Goal: Task Accomplishment & Management: Use online tool/utility

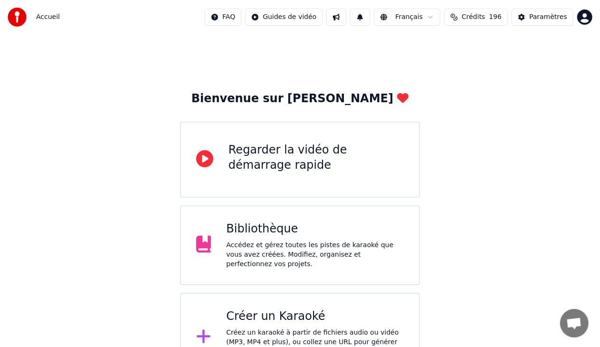
click at [307, 227] on div "Bibliothèque" at bounding box center [315, 228] width 178 height 15
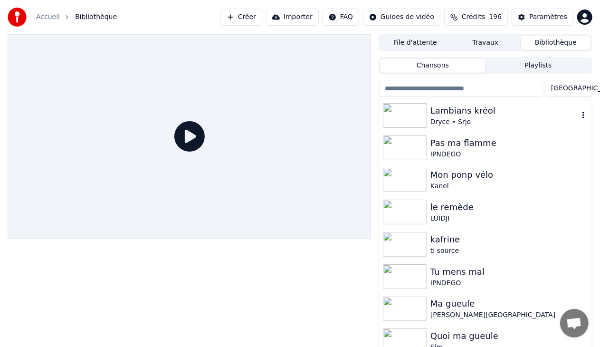
click at [423, 121] on img at bounding box center [405, 115] width 44 height 25
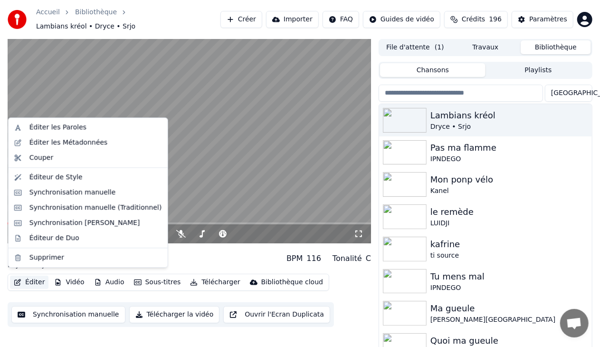
click at [34, 280] on button "Éditer" at bounding box center [29, 282] width 39 height 13
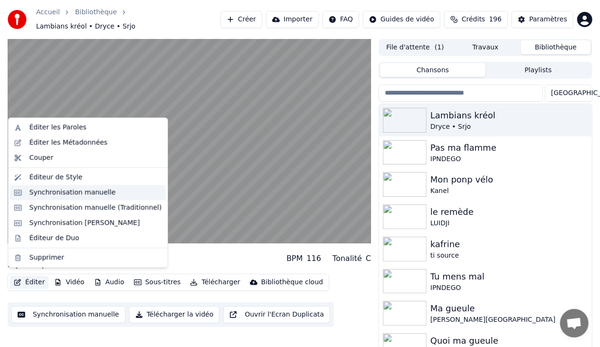
click at [60, 192] on div "Synchronisation manuelle" at bounding box center [72, 193] width 87 height 10
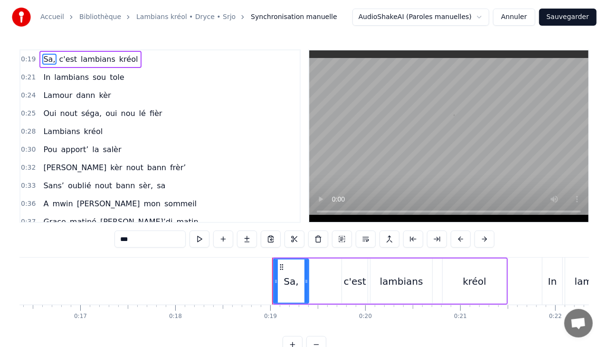
scroll to position [0, 1761]
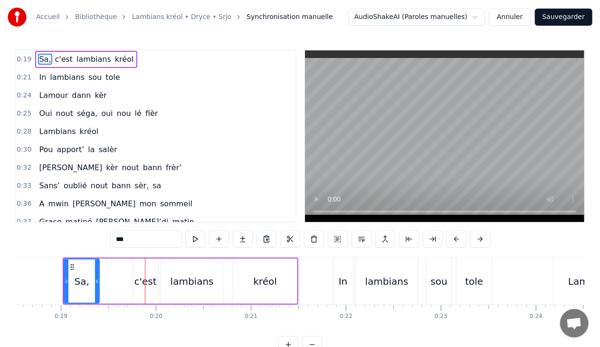
click at [154, 17] on link "Lambians kréol • Dryce • Srjo" at bounding box center [181, 17] width 99 height 10
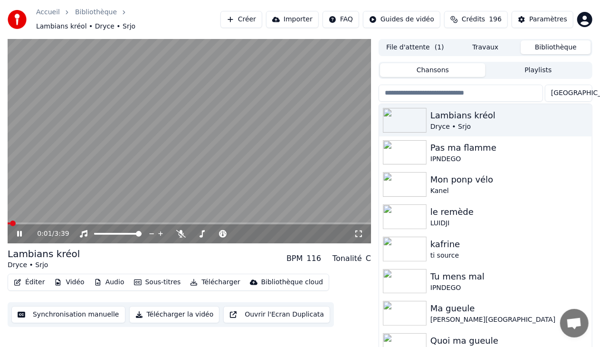
click at [21, 231] on icon at bounding box center [19, 234] width 5 height 6
click at [528, 20] on button "Paramètres" at bounding box center [543, 19] width 62 height 17
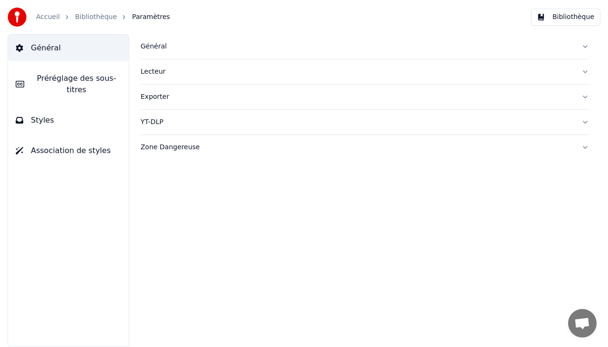
click at [90, 84] on button "Préréglage des sous-titres" at bounding box center [68, 84] width 121 height 38
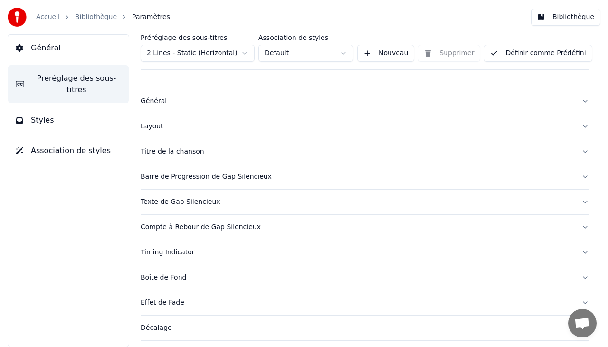
click at [163, 330] on div "Décalage" at bounding box center [357, 328] width 433 height 10
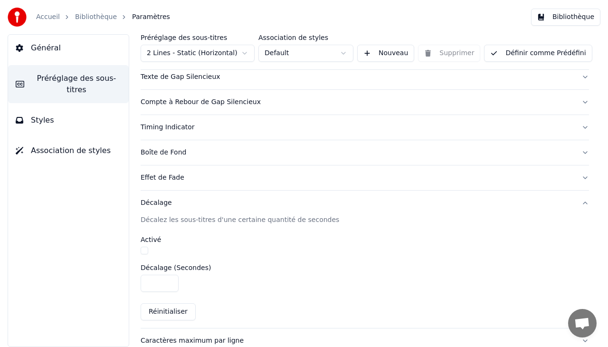
scroll to position [126, 0]
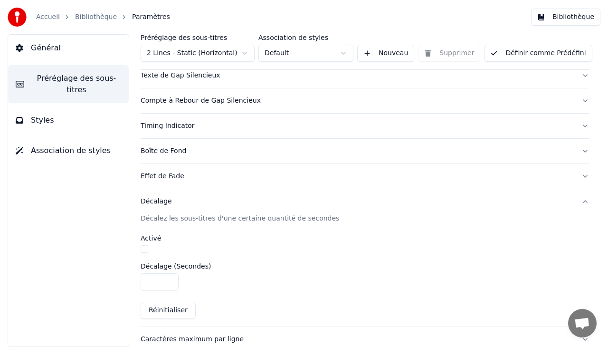
type input "****"
click at [168, 281] on input "****" at bounding box center [160, 281] width 38 height 17
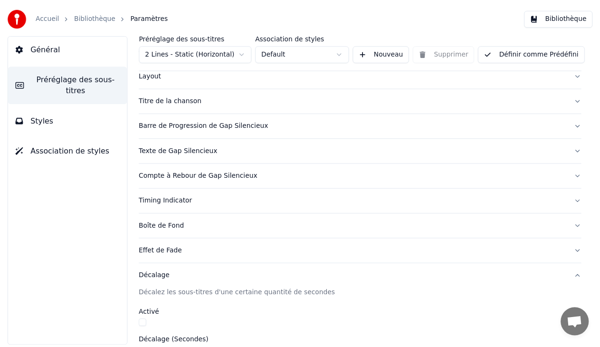
scroll to position [21, 0]
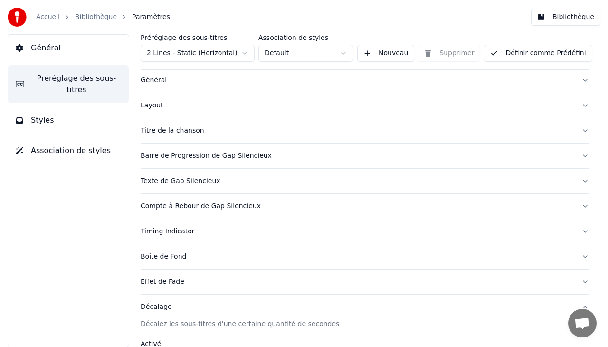
click at [556, 16] on button "Bibliothèque" at bounding box center [565, 17] width 69 height 17
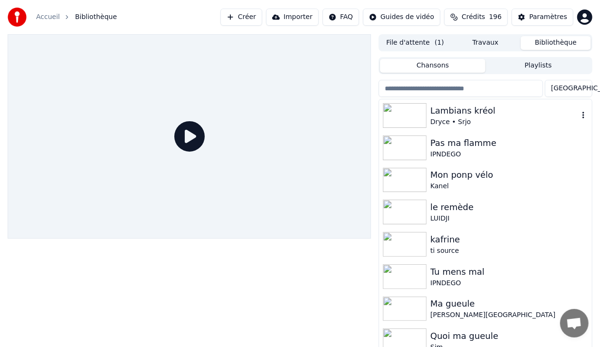
click at [448, 121] on div "Dryce • Srjo" at bounding box center [505, 122] width 148 height 10
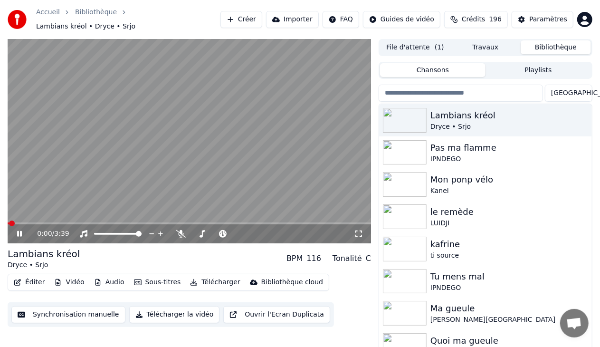
click at [21, 231] on icon at bounding box center [19, 234] width 5 height 6
click at [29, 279] on button "Éditer" at bounding box center [29, 282] width 39 height 13
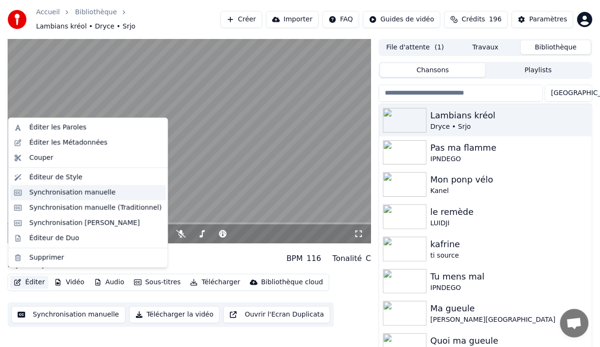
click at [77, 190] on div "Synchronisation manuelle" at bounding box center [72, 193] width 87 height 10
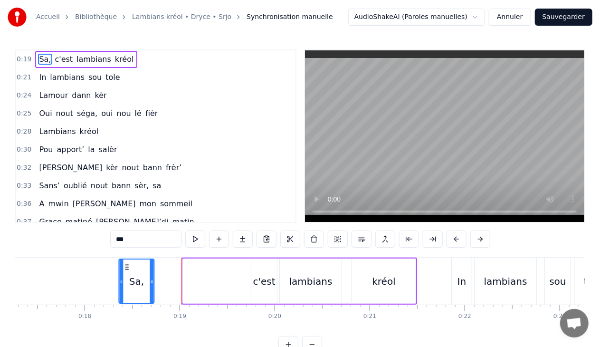
scroll to position [0, 1635]
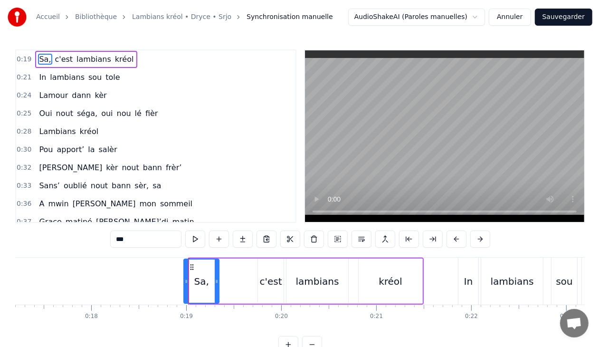
drag, startPoint x: 72, startPoint y: 266, endPoint x: 192, endPoint y: 255, distance: 119.8
click at [192, 255] on div "0:19 Sa, c'est lambians kréol 0:21 In lambians sou tole 0:24 [PERSON_NAME] kèr …" at bounding box center [300, 201] width 570 height 304
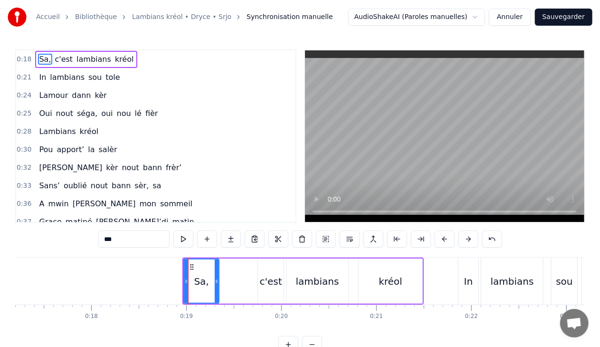
click at [149, 55] on div "0:18 Sa, c'est lambians kréol" at bounding box center [155, 59] width 279 height 18
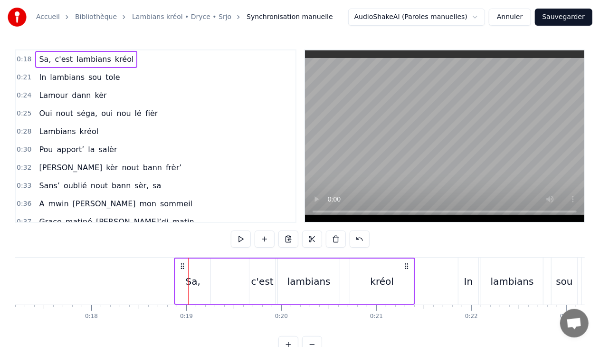
drag, startPoint x: 190, startPoint y: 265, endPoint x: 183, endPoint y: 265, distance: 7.1
click at [182, 266] on circle at bounding box center [181, 266] width 0 height 0
click at [149, 74] on div "0:21 In lambians sou tole" at bounding box center [155, 77] width 279 height 18
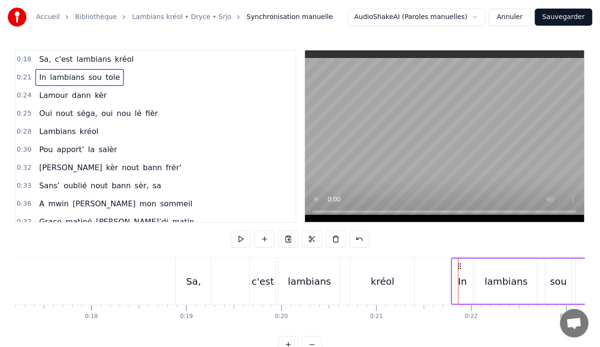
drag, startPoint x: 465, startPoint y: 266, endPoint x: 458, endPoint y: 266, distance: 7.1
click at [94, 98] on span "kèr" at bounding box center [101, 95] width 14 height 11
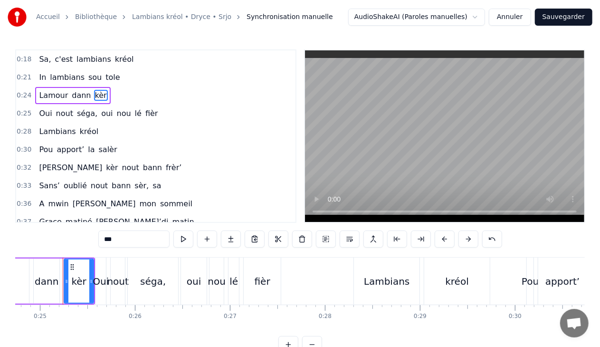
click at [117, 96] on div "0:24 [PERSON_NAME] kèr" at bounding box center [155, 96] width 279 height 18
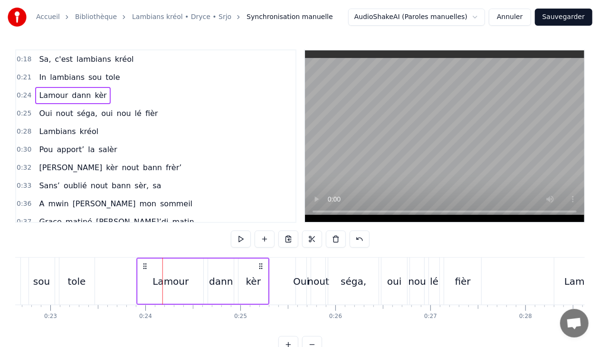
scroll to position [0, 2147]
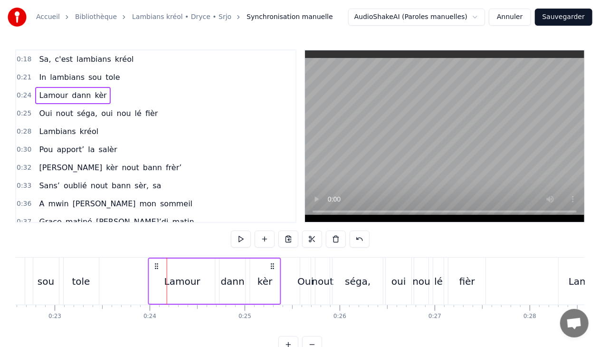
drag, startPoint x: 70, startPoint y: 265, endPoint x: 155, endPoint y: 257, distance: 85.5
click at [155, 257] on div "0:18 Sa, c'est lambians kréol 0:21 In lambians sou tole 0:24 [PERSON_NAME] kèr …" at bounding box center [300, 201] width 570 height 304
click at [116, 112] on span "nou" at bounding box center [124, 113] width 16 height 11
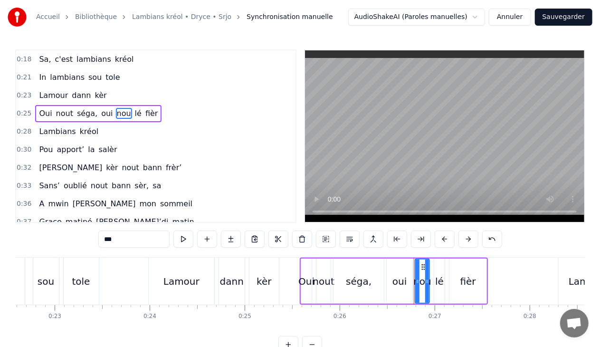
click at [177, 108] on div "0:25 Oui nout séga, oui [PERSON_NAME]" at bounding box center [155, 114] width 279 height 18
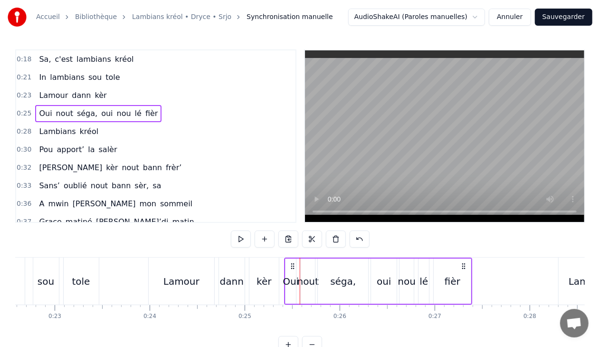
drag, startPoint x: 306, startPoint y: 265, endPoint x: 290, endPoint y: 268, distance: 16.0
click at [290, 268] on icon at bounding box center [293, 266] width 8 height 8
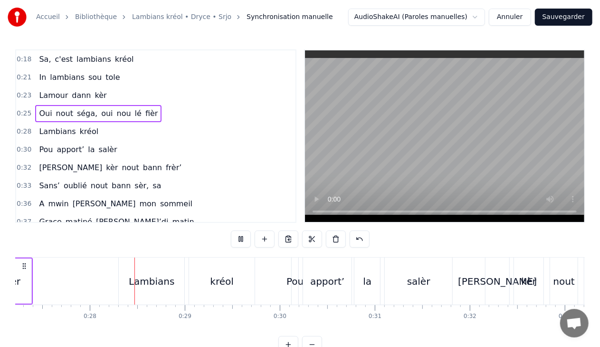
scroll to position [0, 2596]
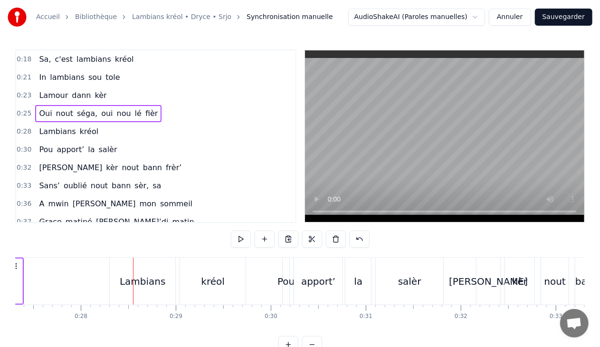
click at [94, 131] on div "0:28 Lambians kréol" at bounding box center [155, 132] width 279 height 18
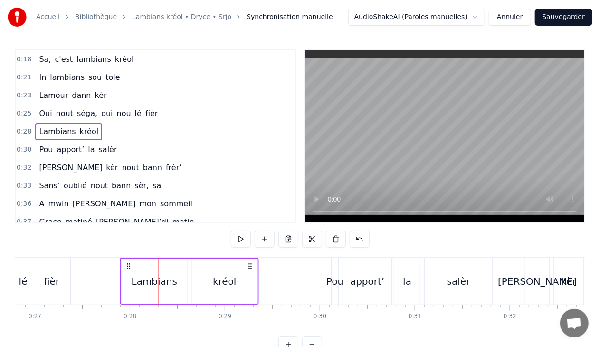
scroll to position [0, 2547]
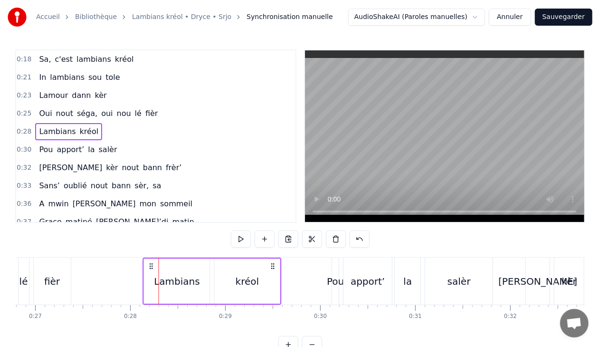
drag, startPoint x: 116, startPoint y: 265, endPoint x: 150, endPoint y: 261, distance: 34.0
click at [150, 261] on div "Lambians kréol" at bounding box center [212, 281] width 139 height 47
click at [118, 144] on div "0:30 Pou apport’ [PERSON_NAME]" at bounding box center [155, 150] width 279 height 18
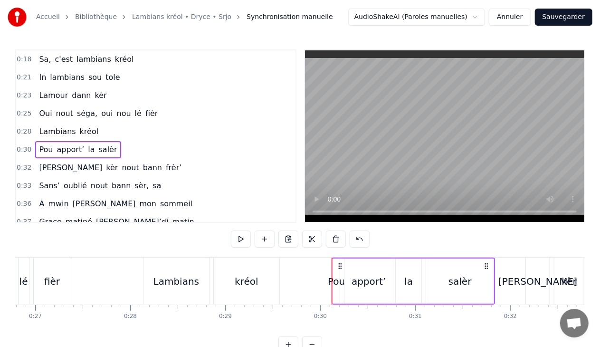
click at [165, 165] on span "frèr’" at bounding box center [174, 167] width 18 height 11
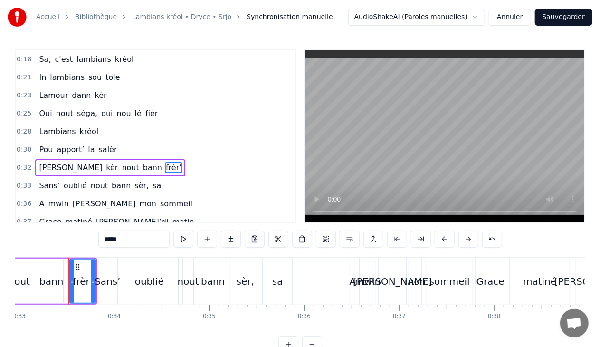
scroll to position [0, 3139]
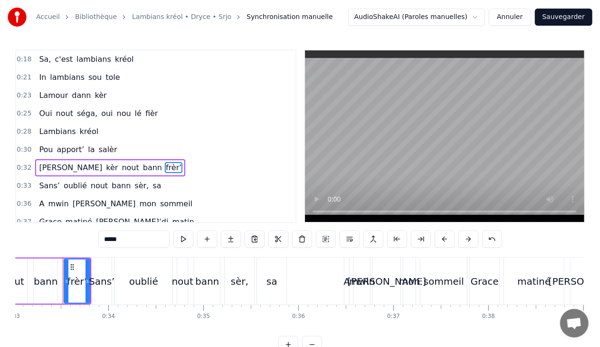
click at [134, 181] on span "sèr," at bounding box center [142, 185] width 16 height 11
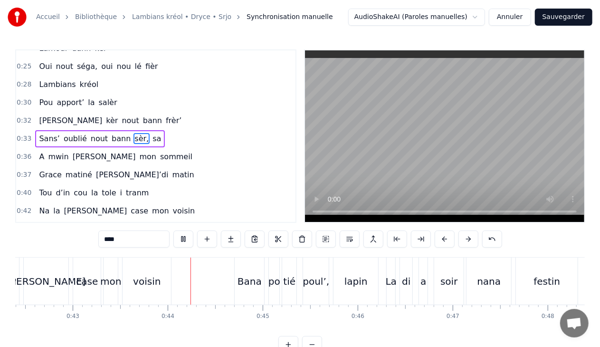
scroll to position [0, 4108]
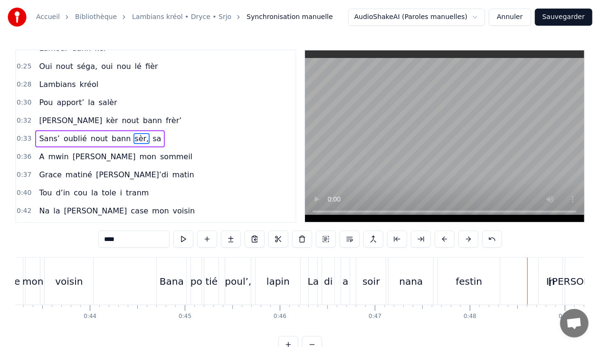
click at [179, 262] on div "Bana" at bounding box center [171, 281] width 29 height 47
type input "****"
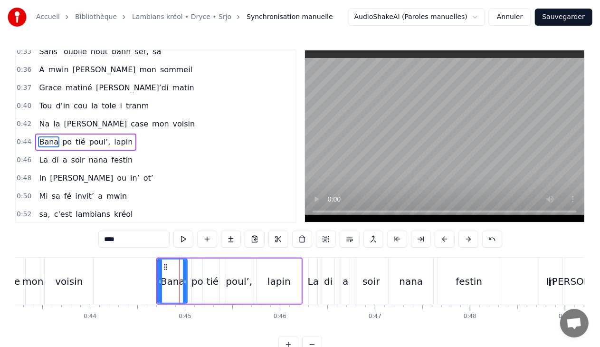
scroll to position [136, 0]
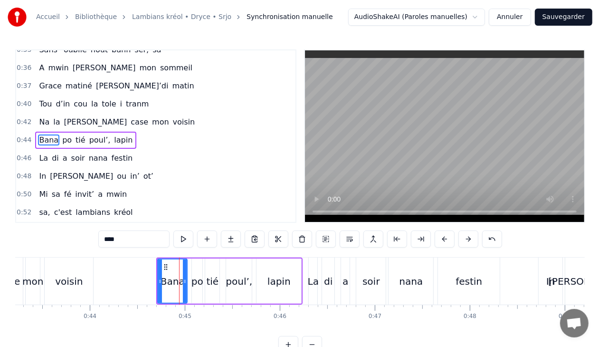
click at [134, 133] on div "0:44 Bana po tié poul’, lapin" at bounding box center [155, 140] width 279 height 18
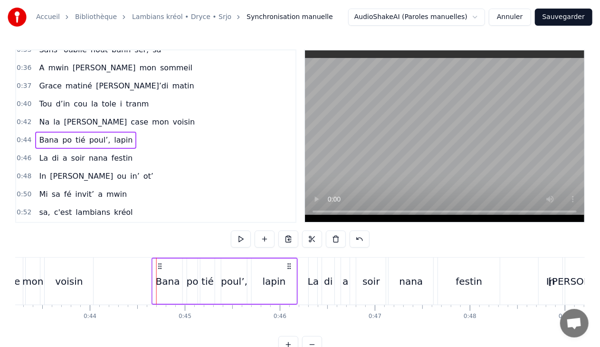
drag, startPoint x: 165, startPoint y: 265, endPoint x: 160, endPoint y: 264, distance: 5.0
click at [160, 264] on icon at bounding box center [160, 266] width 8 height 8
click at [123, 150] on div "La di a soir [PERSON_NAME]" at bounding box center [85, 158] width 101 height 17
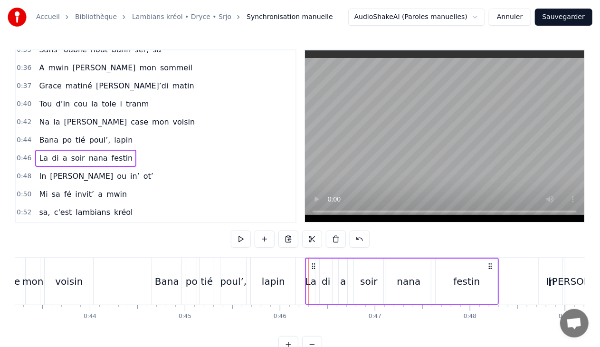
click at [313, 265] on icon at bounding box center [314, 266] width 8 height 8
click at [541, 266] on div "In" at bounding box center [551, 281] width 24 height 47
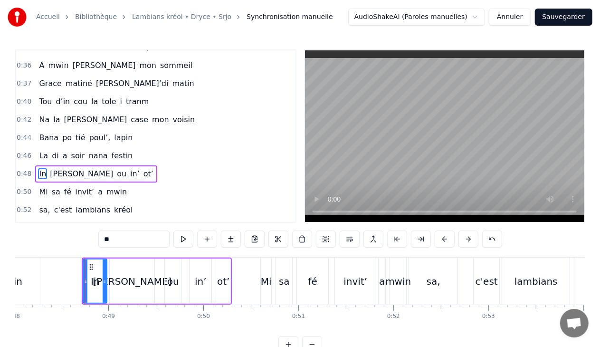
scroll to position [0, 4587]
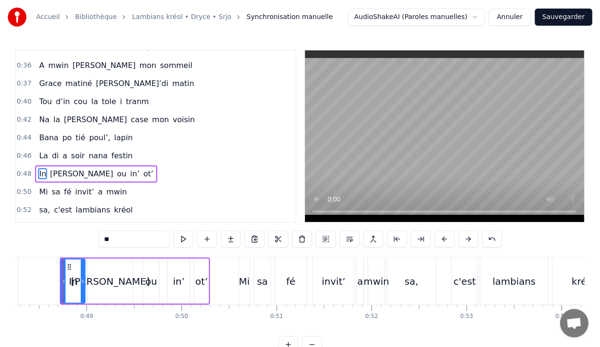
click at [129, 168] on div "0:48 In [PERSON_NAME] ou in’ ot’" at bounding box center [155, 174] width 279 height 18
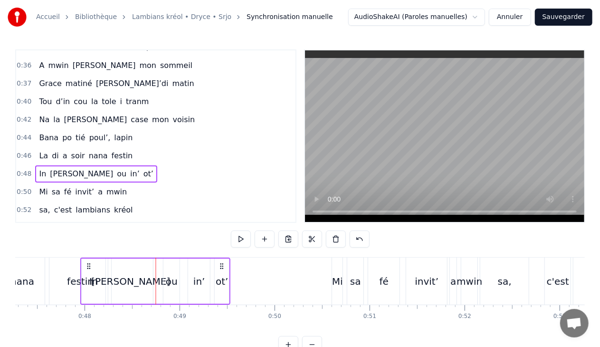
scroll to position [0, 4492]
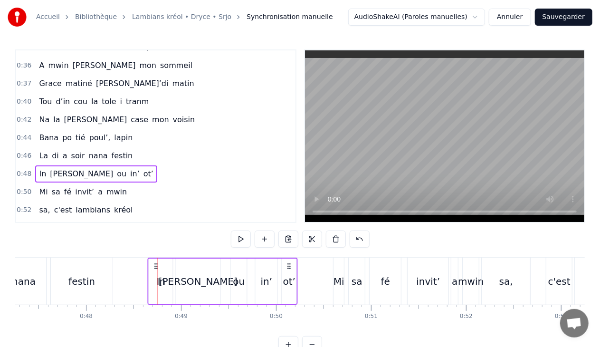
drag, startPoint x: 69, startPoint y: 266, endPoint x: 155, endPoint y: 264, distance: 85.6
click at [155, 264] on icon at bounding box center [157, 266] width 8 height 8
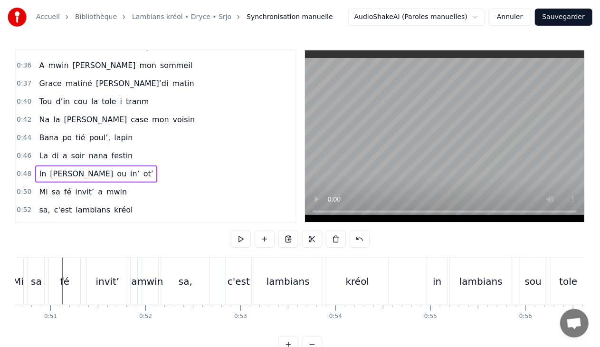
scroll to position [0, 4812]
click at [241, 272] on div "c'est" at bounding box center [240, 281] width 26 height 47
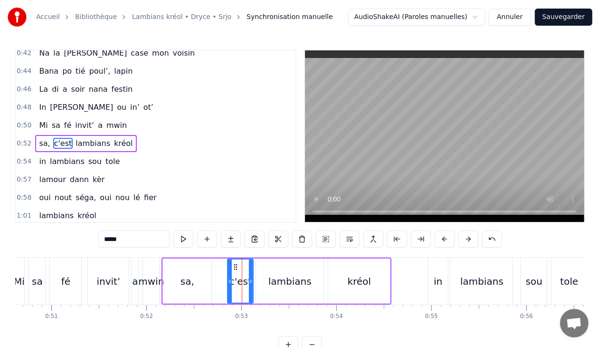
scroll to position [207, 0]
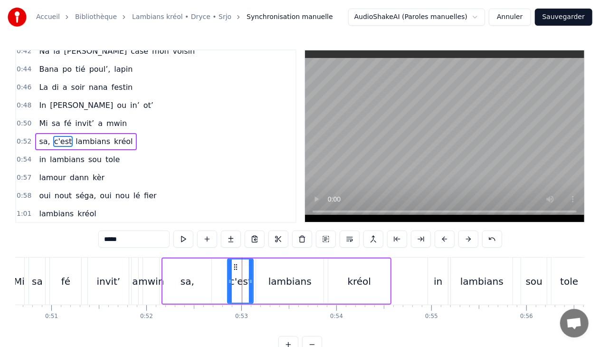
click at [135, 136] on div "0:52 sa, c'est lambians kréol" at bounding box center [155, 142] width 279 height 18
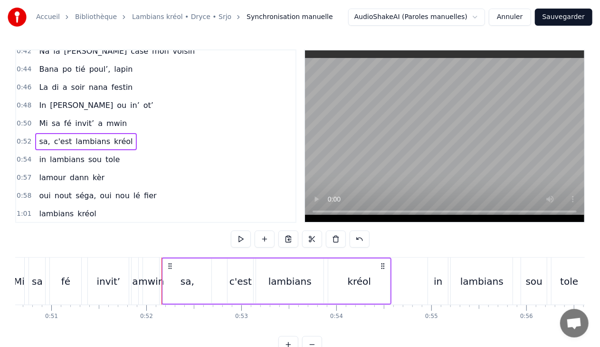
click at [120, 280] on div "invit’" at bounding box center [108, 281] width 41 height 47
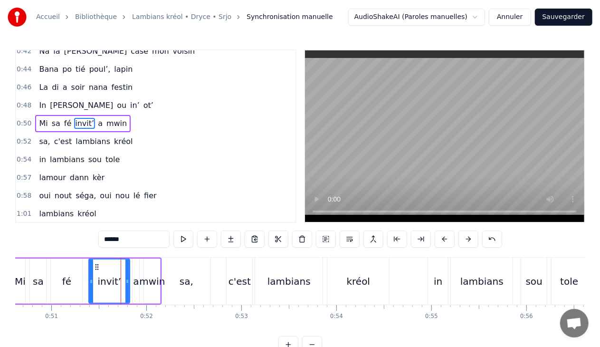
scroll to position [189, 0]
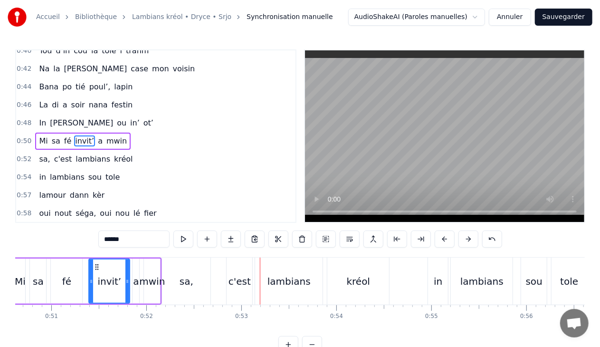
click at [201, 277] on div "sa," at bounding box center [186, 281] width 48 height 47
type input "***"
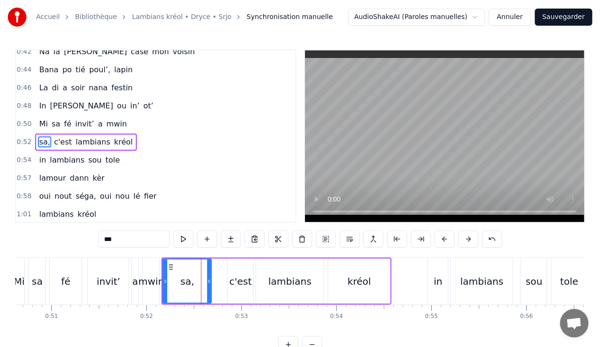
scroll to position [207, 0]
click at [136, 137] on div "0:52 sa, c'est lambians kréol" at bounding box center [155, 142] width 279 height 18
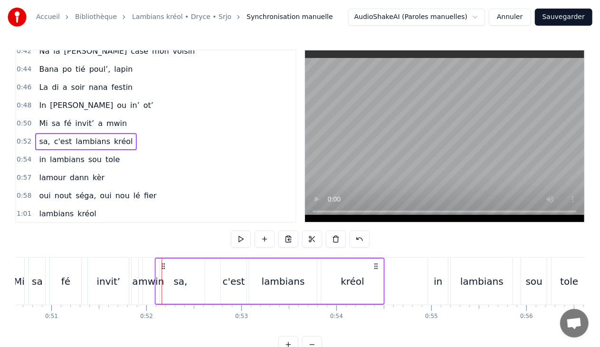
drag, startPoint x: 169, startPoint y: 265, endPoint x: 163, endPoint y: 266, distance: 6.2
click at [163, 266] on icon at bounding box center [164, 266] width 8 height 8
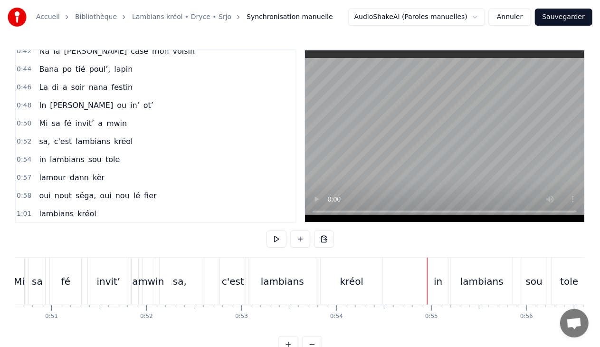
click at [111, 157] on div "in lambians sou tole" at bounding box center [79, 159] width 88 height 17
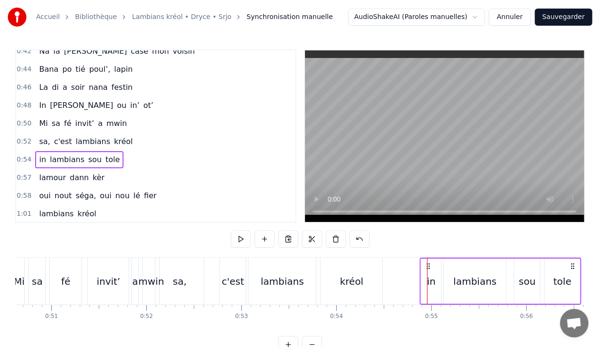
drag, startPoint x: 434, startPoint y: 263, endPoint x: 427, endPoint y: 264, distance: 7.2
click at [427, 264] on icon at bounding box center [429, 266] width 8 height 8
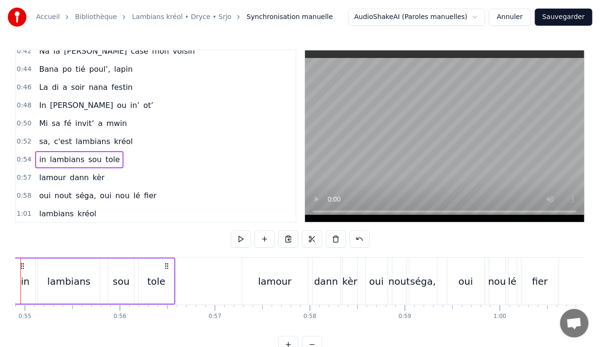
scroll to position [0, 5255]
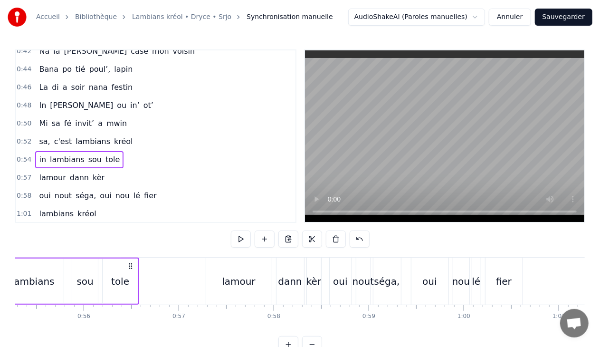
click at [121, 174] on div "0:57 [PERSON_NAME] kèr" at bounding box center [155, 178] width 279 height 18
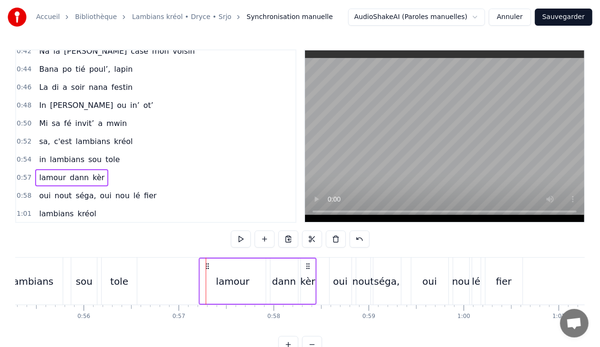
drag, startPoint x: 213, startPoint y: 263, endPoint x: 207, endPoint y: 263, distance: 6.7
click at [207, 263] on icon at bounding box center [207, 266] width 8 height 8
click at [143, 190] on span "fier" at bounding box center [150, 195] width 15 height 11
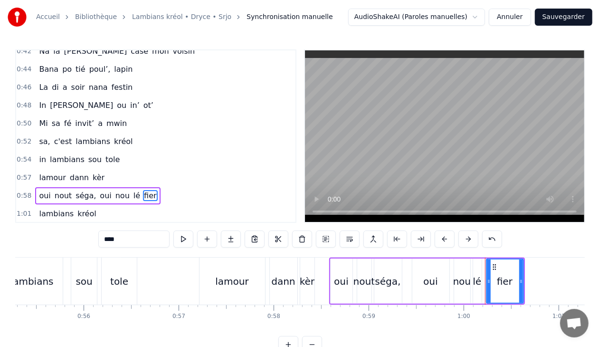
scroll to position [260, 0]
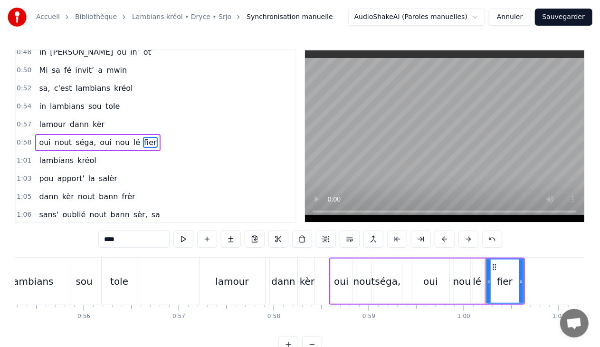
click at [152, 134] on div "0:58 oui nout séga, oui [PERSON_NAME]" at bounding box center [155, 143] width 279 height 18
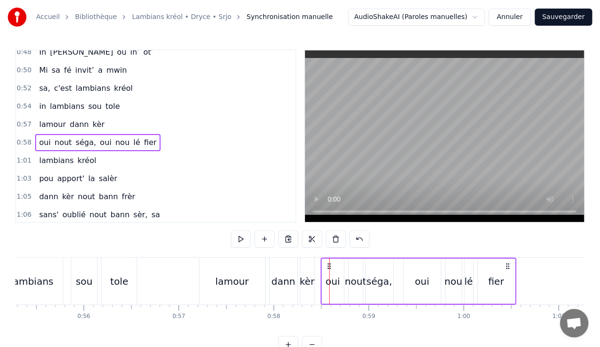
drag, startPoint x: 337, startPoint y: 266, endPoint x: 329, endPoint y: 266, distance: 7.6
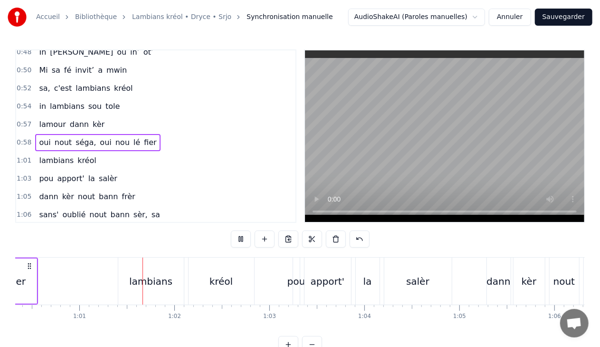
scroll to position [0, 5747]
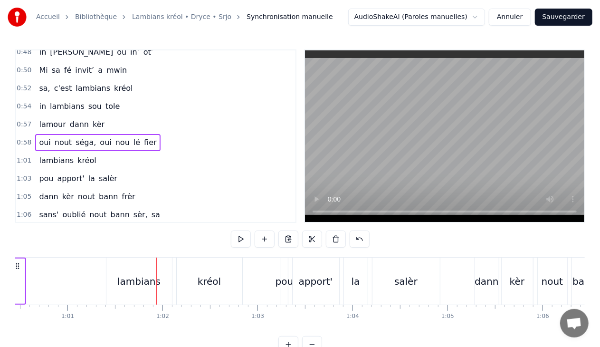
click at [177, 269] on div "kréol" at bounding box center [210, 281] width 66 height 47
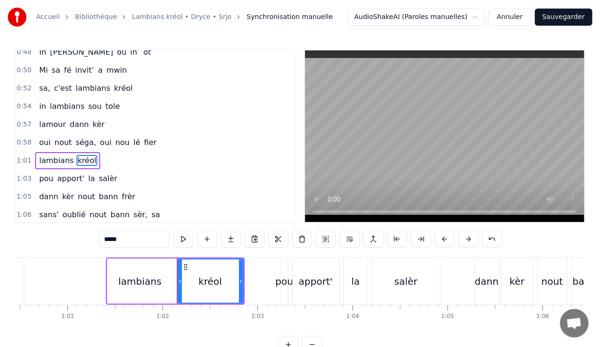
scroll to position [278, 0]
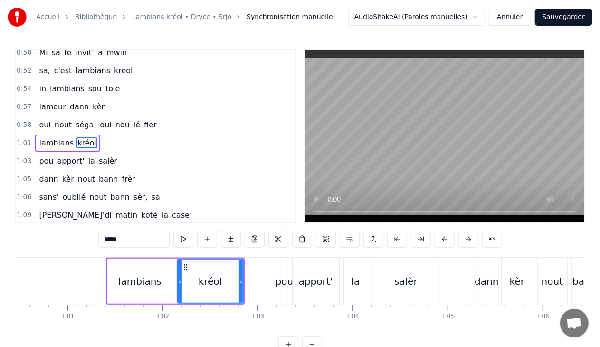
click at [106, 138] on div "1:01 lambians kréol" at bounding box center [155, 143] width 279 height 18
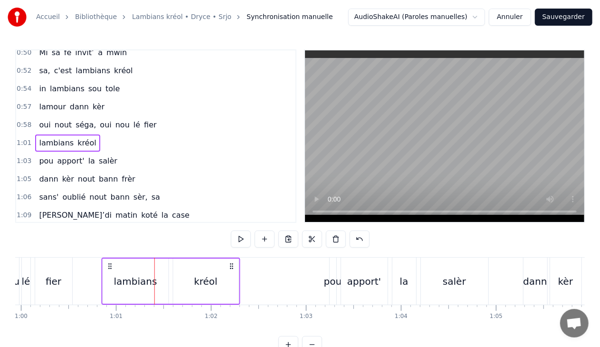
scroll to position [0, 5694]
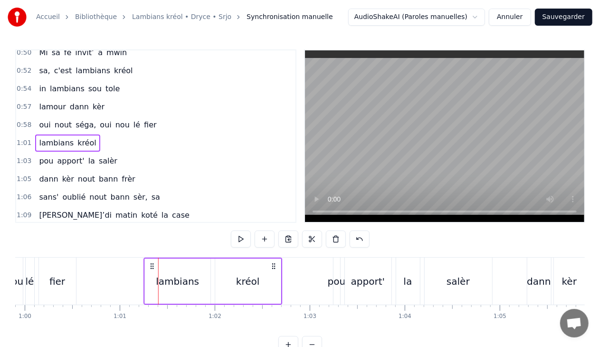
drag, startPoint x: 114, startPoint y: 262, endPoint x: 152, endPoint y: 260, distance: 38.1
click at [152, 260] on div "lambians kréol" at bounding box center [213, 281] width 139 height 47
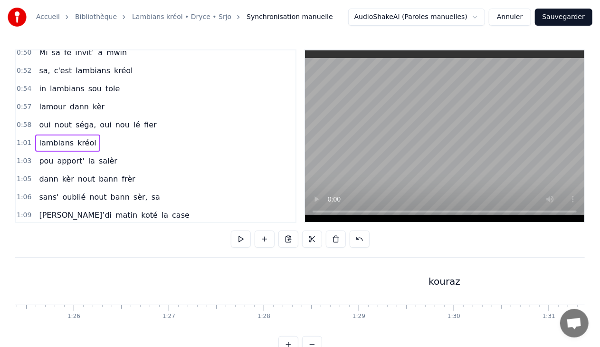
scroll to position [0, 8105]
click at [442, 280] on div "kouraz" at bounding box center [457, 281] width 950 height 47
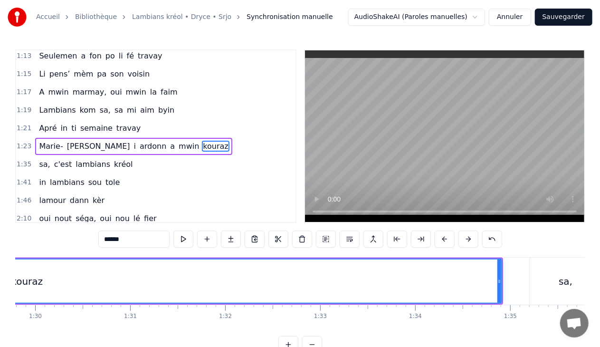
scroll to position [0, 8607]
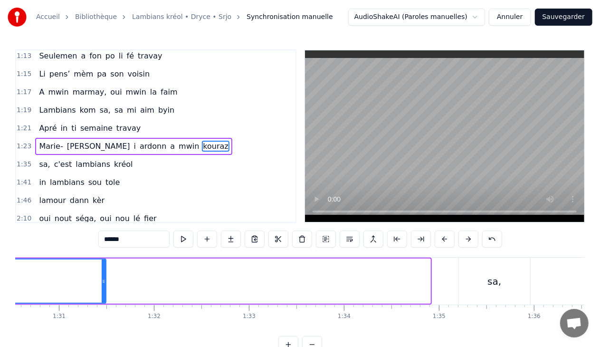
drag, startPoint x: 428, startPoint y: 281, endPoint x: 99, endPoint y: 295, distance: 329.2
click at [102, 295] on div at bounding box center [104, 281] width 4 height 43
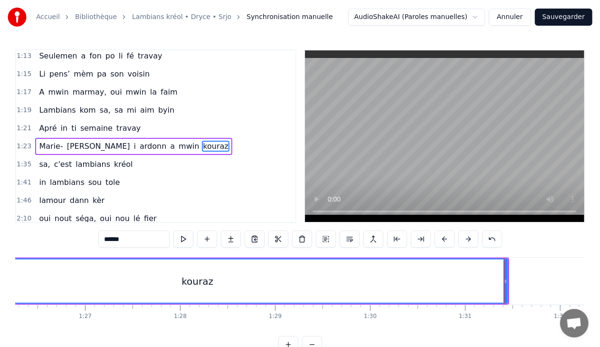
scroll to position [0, 8212]
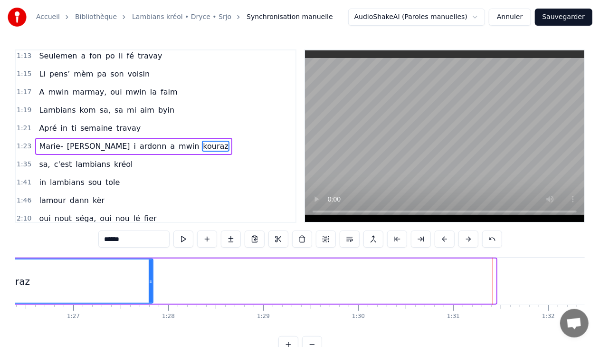
drag, startPoint x: 494, startPoint y: 283, endPoint x: 150, endPoint y: 310, distance: 345.2
click at [150, 310] on div "Sa, c'est lambians kréol In lambians sou tole [PERSON_NAME] kèr Oui nout séga, …" at bounding box center [300, 292] width 570 height 71
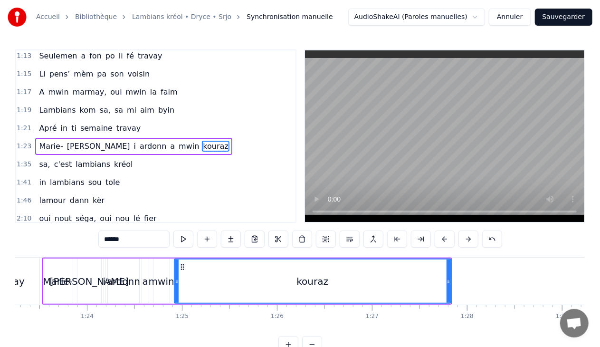
scroll to position [0, 7937]
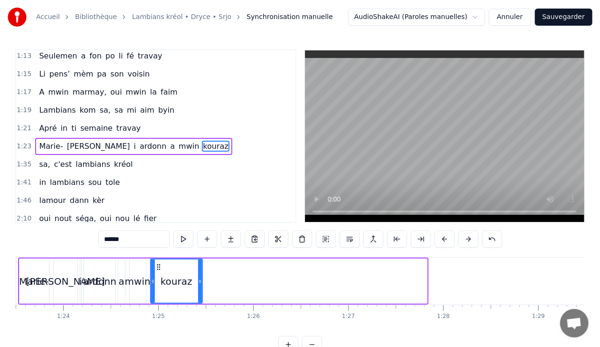
drag, startPoint x: 424, startPoint y: 282, endPoint x: 199, endPoint y: 289, distance: 224.9
click at [199, 289] on div at bounding box center [200, 281] width 4 height 43
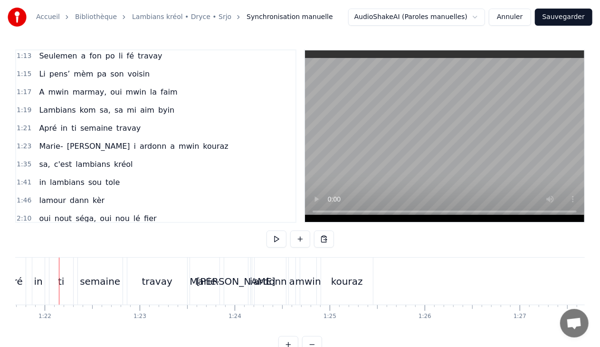
scroll to position [0, 7762]
click at [346, 279] on div "kouraz" at bounding box center [351, 281] width 32 height 14
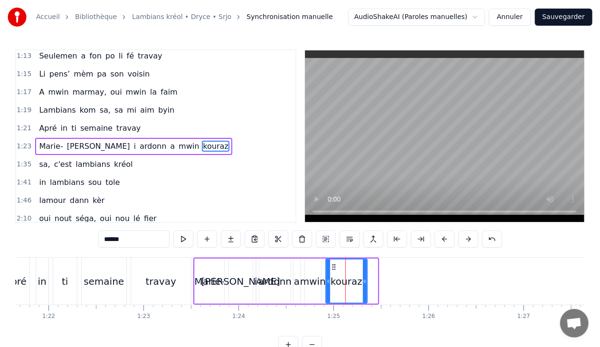
drag, startPoint x: 376, startPoint y: 276, endPoint x: 366, endPoint y: 278, distance: 10.6
click at [366, 278] on div at bounding box center [365, 281] width 4 height 43
click at [117, 159] on span "kréol" at bounding box center [123, 164] width 21 height 11
type input "*****"
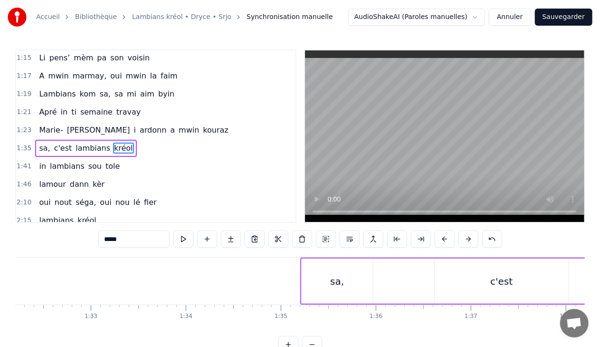
scroll to position [0, 8685]
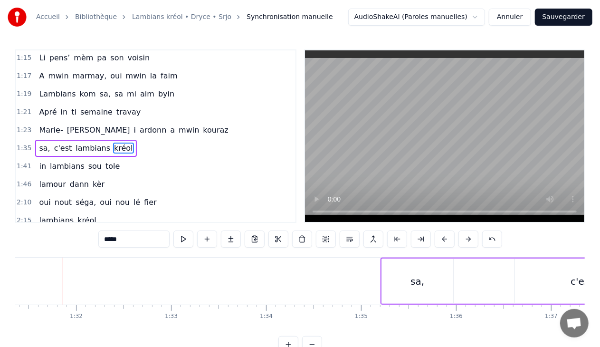
click at [131, 139] on div "1:35 sa, c'est lambians kréol" at bounding box center [155, 148] width 279 height 18
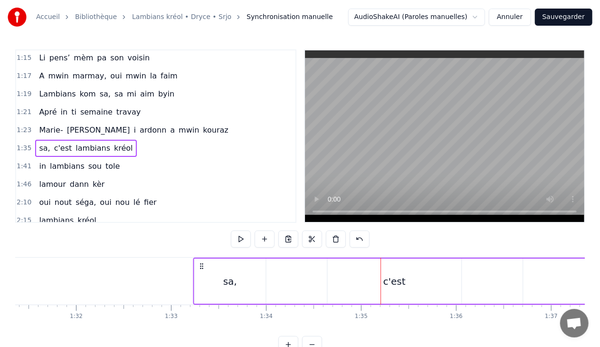
drag, startPoint x: 389, startPoint y: 265, endPoint x: 201, endPoint y: 267, distance: 187.8
click at [201, 267] on icon at bounding box center [202, 266] width 8 height 8
click at [390, 281] on div "c'est" at bounding box center [395, 281] width 22 height 14
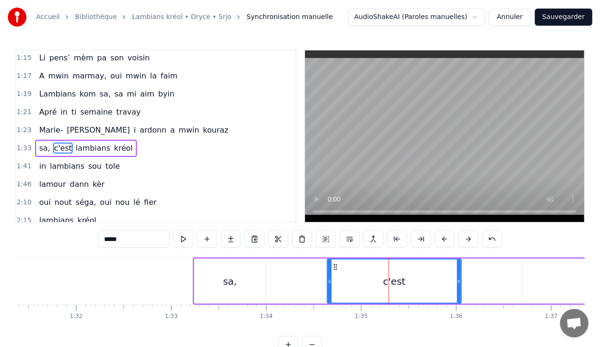
scroll to position [491, 0]
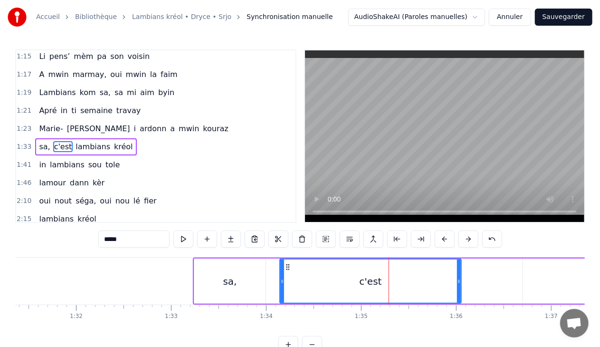
drag, startPoint x: 328, startPoint y: 281, endPoint x: 280, endPoint y: 281, distance: 47.5
click at [280, 281] on icon at bounding box center [282, 282] width 4 height 8
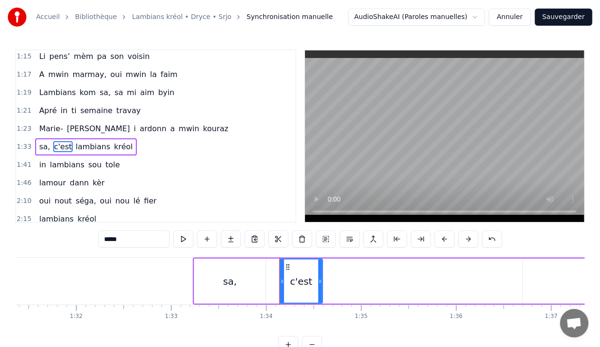
drag, startPoint x: 458, startPoint y: 279, endPoint x: 319, endPoint y: 284, distance: 138.9
click at [319, 284] on icon at bounding box center [320, 282] width 4 height 8
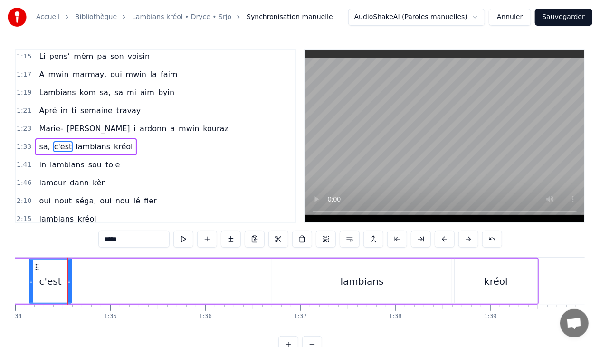
scroll to position [0, 9008]
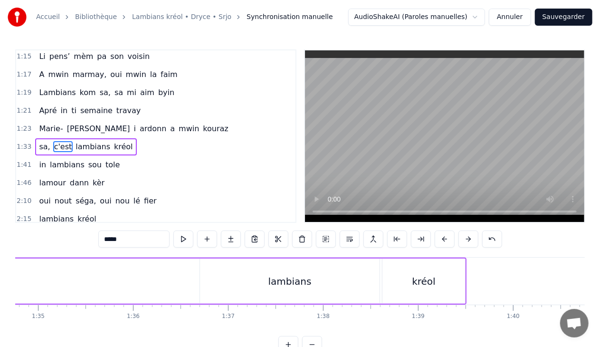
click at [297, 275] on div "lambians" at bounding box center [290, 281] width 43 height 14
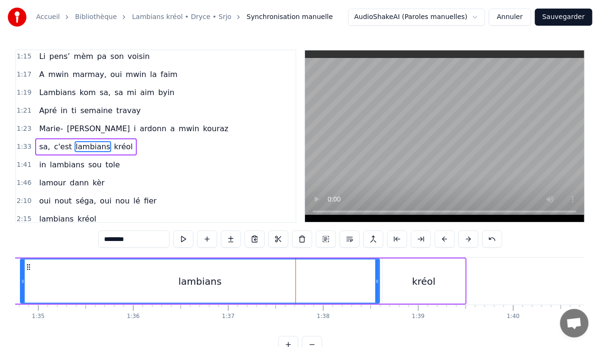
drag, startPoint x: 202, startPoint y: 280, endPoint x: 22, endPoint y: 281, distance: 179.7
click at [22, 281] on icon at bounding box center [23, 282] width 4 height 8
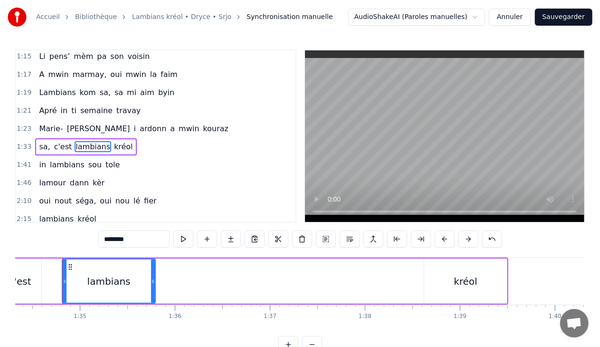
drag, startPoint x: 419, startPoint y: 281, endPoint x: 153, endPoint y: 281, distance: 266.2
click at [153, 281] on icon at bounding box center [153, 282] width 4 height 8
drag, startPoint x: 63, startPoint y: 280, endPoint x: 32, endPoint y: 278, distance: 30.5
click at [32, 278] on icon at bounding box center [34, 282] width 4 height 8
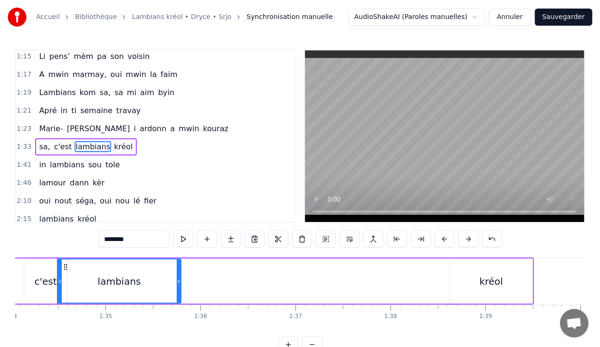
scroll to position [0, 8935]
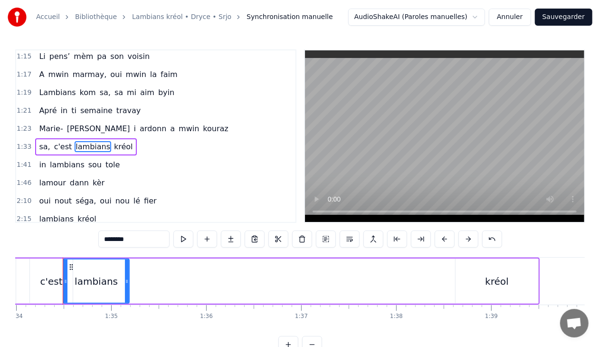
drag, startPoint x: 183, startPoint y: 281, endPoint x: 126, endPoint y: 278, distance: 57.6
click at [126, 278] on icon at bounding box center [127, 282] width 4 height 8
click at [474, 282] on div "kréol" at bounding box center [497, 281] width 83 height 45
type input "*****"
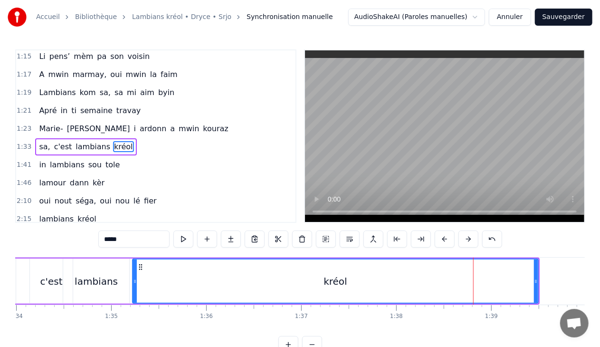
drag, startPoint x: 456, startPoint y: 281, endPoint x: 134, endPoint y: 306, distance: 323.6
click at [134, 306] on div "Sa, c'est lambians kréol In lambians sou tole [PERSON_NAME] kèr Oui nout séga, …" at bounding box center [300, 292] width 570 height 71
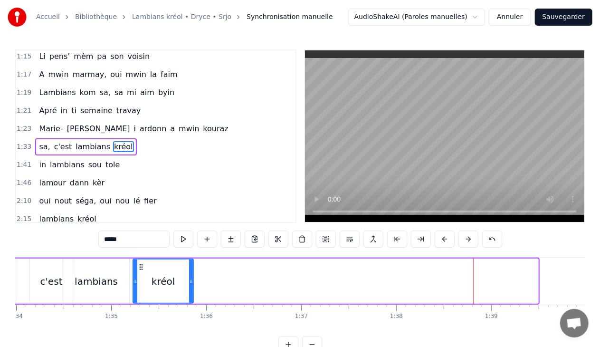
drag, startPoint x: 536, startPoint y: 282, endPoint x: 191, endPoint y: 280, distance: 345.1
click at [191, 280] on icon at bounding box center [191, 282] width 4 height 8
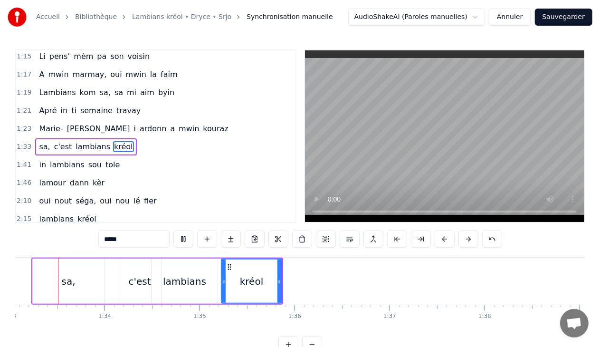
scroll to position [0, 8839]
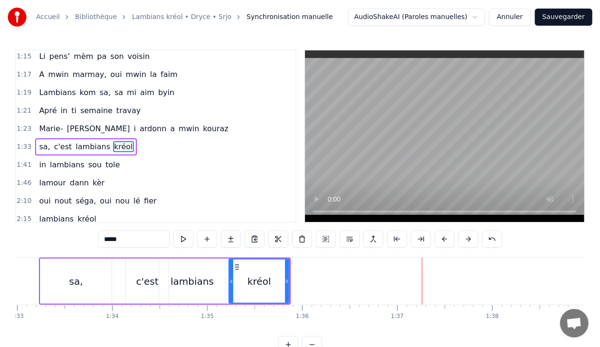
click at [119, 157] on div "1:41 in lambians sou tole" at bounding box center [155, 165] width 279 height 18
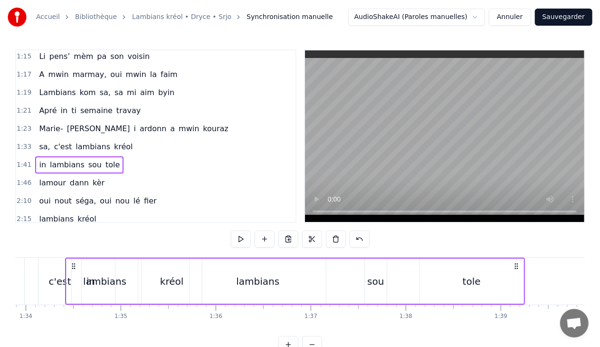
scroll to position [0, 8923]
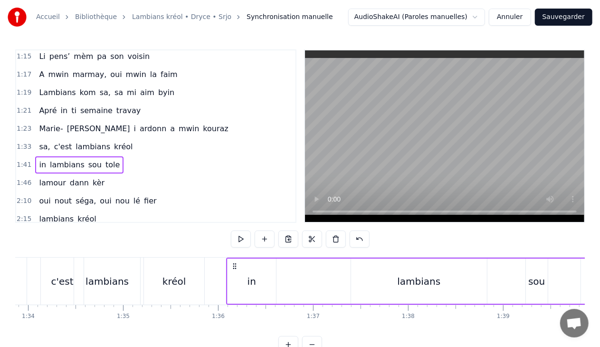
drag, startPoint x: 72, startPoint y: 266, endPoint x: 235, endPoint y: 249, distance: 164.0
click at [235, 249] on div "0:18 Sa, c'est lambians kréol 0:21 In lambians sou tole 0:23 [PERSON_NAME] kèr …" at bounding box center [300, 201] width 570 height 304
click at [426, 270] on div "lambians" at bounding box center [419, 281] width 136 height 45
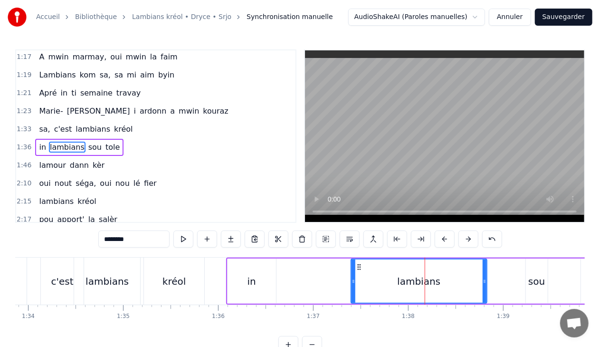
scroll to position [509, 0]
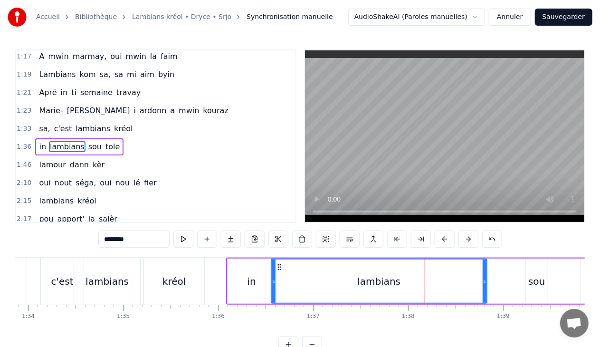
drag, startPoint x: 353, startPoint y: 282, endPoint x: 272, endPoint y: 286, distance: 80.4
click at [272, 286] on div at bounding box center [274, 281] width 4 height 43
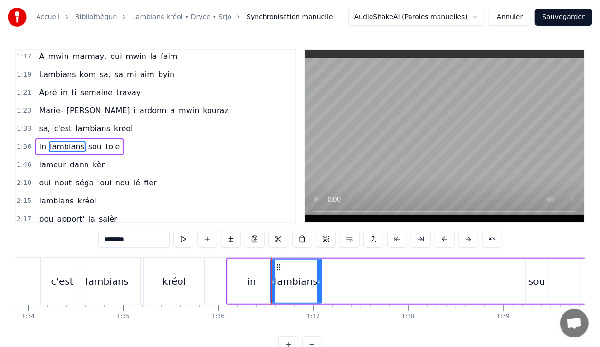
drag, startPoint x: 486, startPoint y: 281, endPoint x: 321, endPoint y: 284, distance: 165.0
click at [321, 284] on icon at bounding box center [320, 282] width 4 height 8
click at [507, 279] on div "in lambians sou tole" at bounding box center [456, 281] width 460 height 47
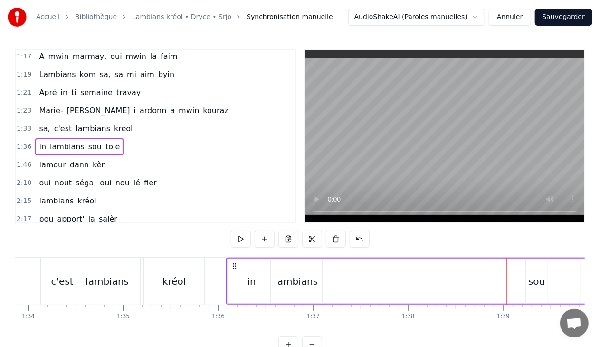
click at [528, 282] on div "sou" at bounding box center [537, 281] width 22 height 45
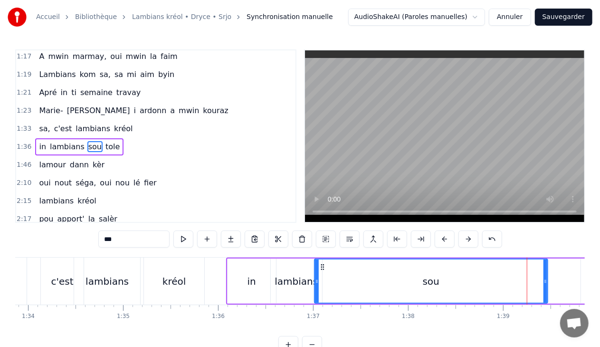
drag, startPoint x: 528, startPoint y: 282, endPoint x: 317, endPoint y: 287, distance: 211.6
click at [317, 287] on div at bounding box center [317, 281] width 4 height 43
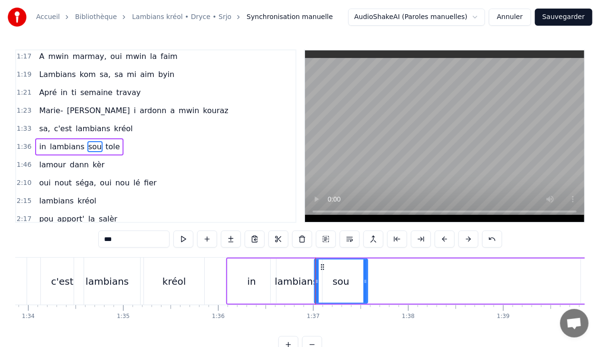
drag, startPoint x: 545, startPoint y: 280, endPoint x: 365, endPoint y: 282, distance: 180.2
click at [365, 282] on icon at bounding box center [366, 282] width 4 height 8
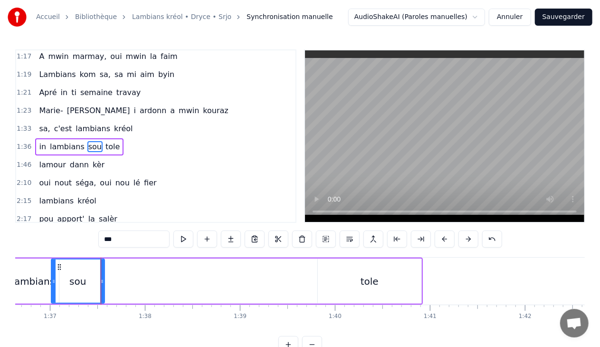
scroll to position [0, 9162]
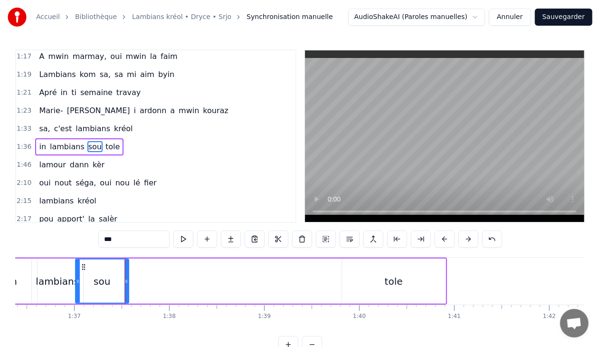
click at [380, 278] on div "tole" at bounding box center [394, 281] width 104 height 45
type input "****"
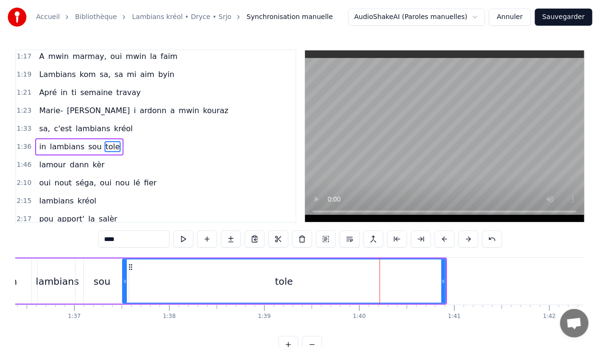
drag, startPoint x: 344, startPoint y: 280, endPoint x: 125, endPoint y: 295, distance: 220.1
click at [125, 295] on div at bounding box center [125, 281] width 4 height 43
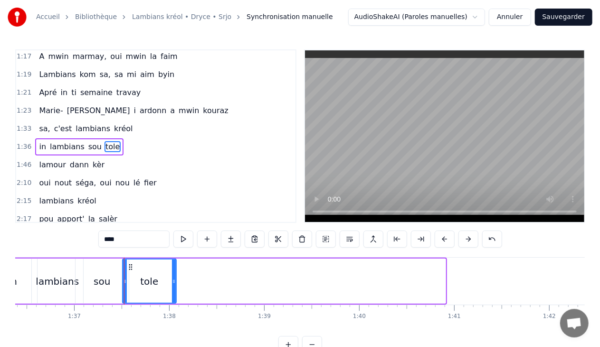
drag, startPoint x: 445, startPoint y: 282, endPoint x: 176, endPoint y: 283, distance: 269.0
click at [176, 283] on icon at bounding box center [174, 282] width 4 height 8
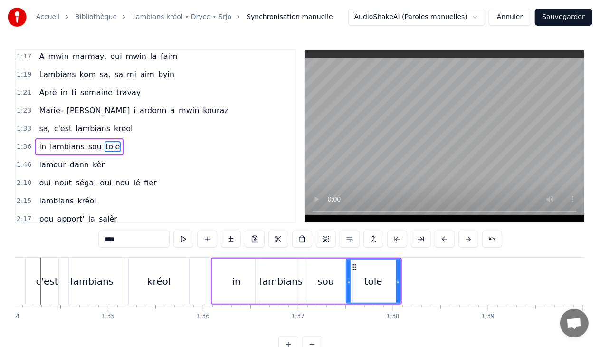
scroll to position [0, 8916]
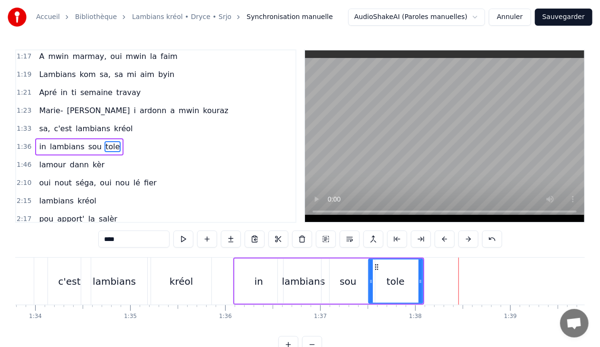
click at [132, 138] on div "1:36 in lambians sou tole" at bounding box center [155, 147] width 279 height 18
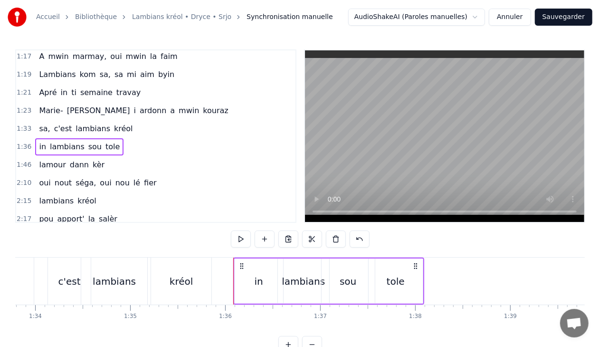
click at [383, 283] on div "tole" at bounding box center [396, 281] width 54 height 45
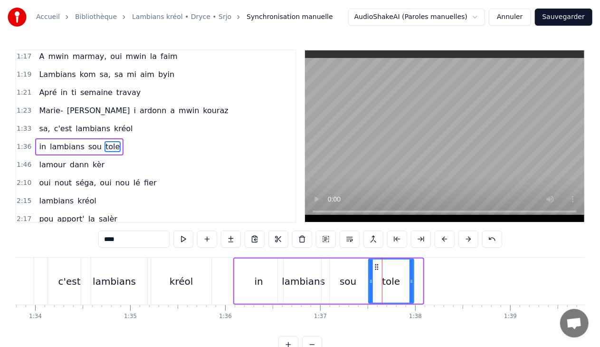
drag, startPoint x: 422, startPoint y: 281, endPoint x: 413, endPoint y: 281, distance: 8.6
click at [413, 281] on icon at bounding box center [412, 282] width 4 height 8
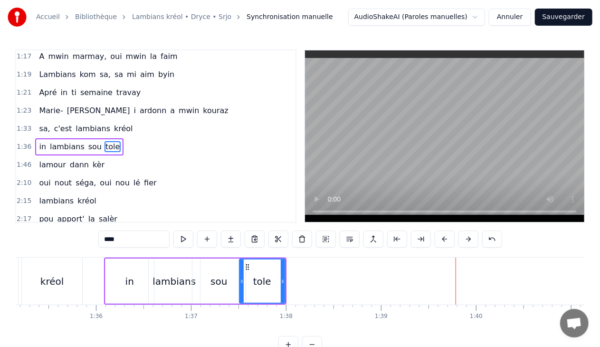
scroll to position [0, 9057]
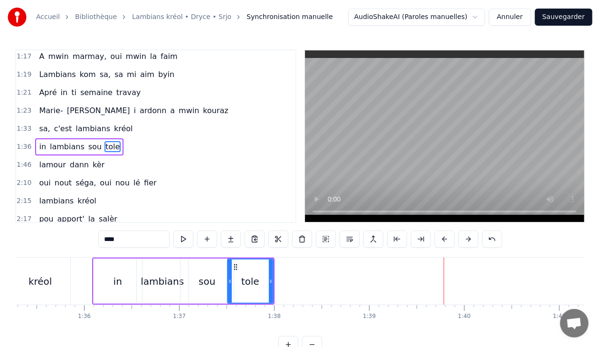
click at [273, 281] on div "tole" at bounding box center [250, 281] width 47 height 45
drag, startPoint x: 271, startPoint y: 280, endPoint x: 279, endPoint y: 281, distance: 8.1
click at [279, 281] on icon at bounding box center [281, 282] width 4 height 8
drag, startPoint x: 230, startPoint y: 279, endPoint x: 221, endPoint y: 279, distance: 9.1
click at [221, 279] on icon at bounding box center [221, 282] width 4 height 8
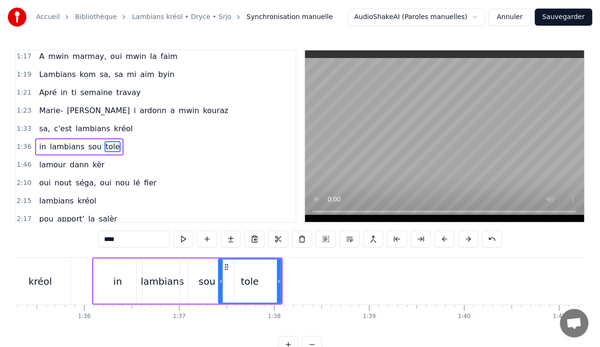
scroll to position [0, 9044]
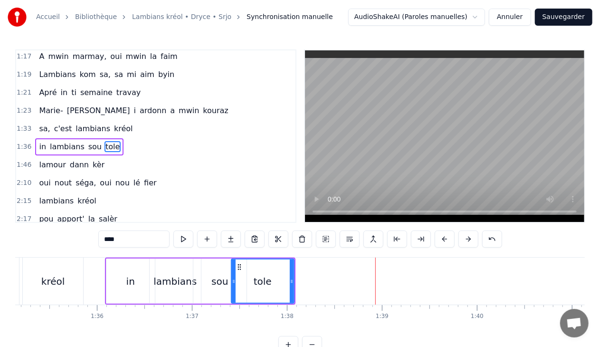
click at [224, 272] on div "sou" at bounding box center [219, 281] width 53 height 45
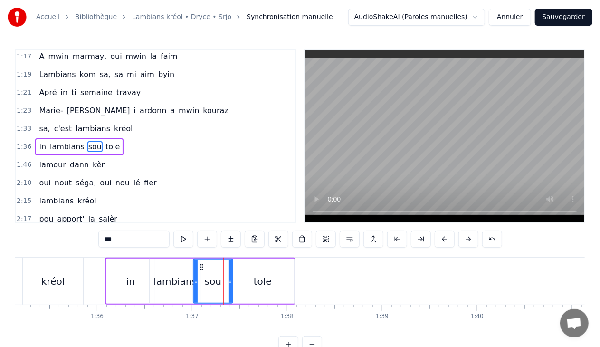
drag, startPoint x: 245, startPoint y: 282, endPoint x: 231, endPoint y: 282, distance: 13.8
click at [231, 282] on icon at bounding box center [231, 282] width 4 height 8
click at [265, 282] on div "tole" at bounding box center [263, 281] width 18 height 14
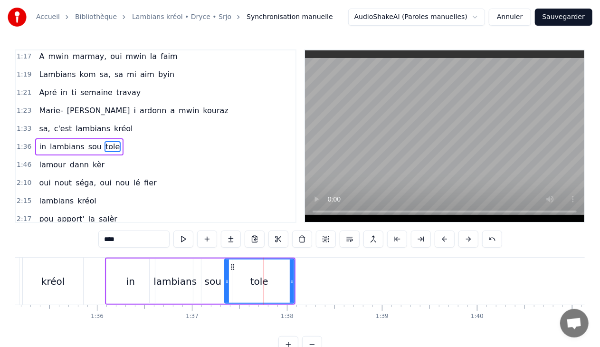
drag, startPoint x: 233, startPoint y: 281, endPoint x: 226, endPoint y: 281, distance: 7.1
click at [226, 281] on icon at bounding box center [227, 282] width 4 height 8
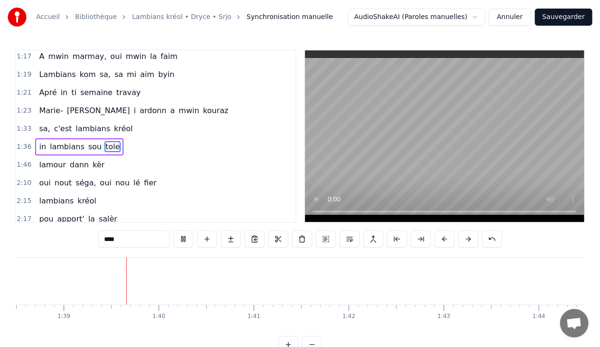
scroll to position [0, 9363]
click at [92, 159] on span "kèr" at bounding box center [99, 164] width 14 height 11
type input "***"
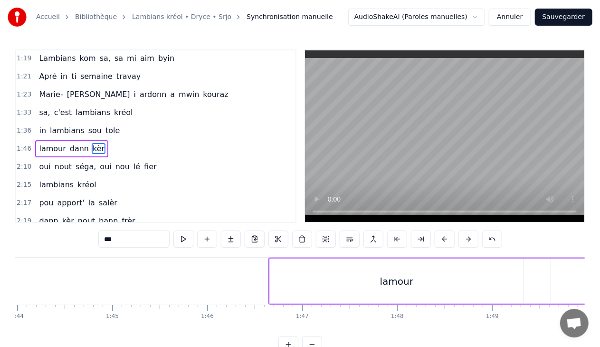
scroll to position [0, 9920]
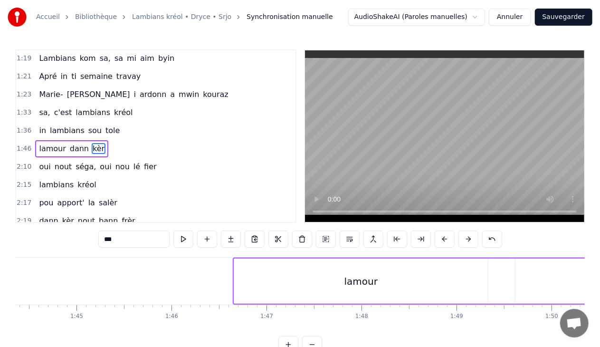
click at [116, 140] on div "1:46 [PERSON_NAME] kèr" at bounding box center [155, 149] width 279 height 18
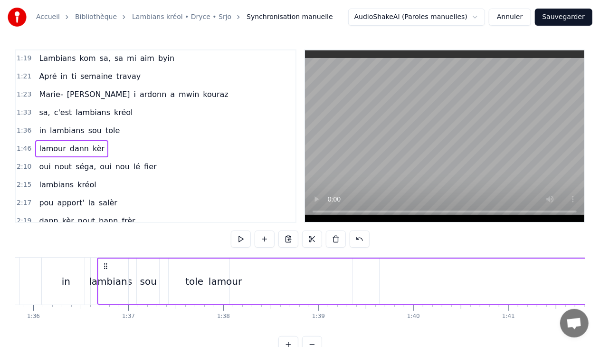
scroll to position [0, 9108]
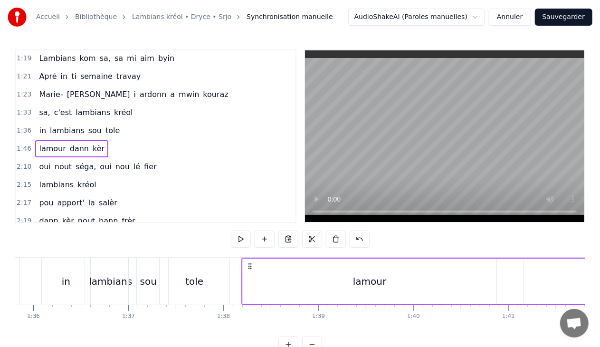
drag, startPoint x: 240, startPoint y: 263, endPoint x: 256, endPoint y: 256, distance: 18.3
click at [256, 256] on div "0:18 Sa, c'est lambians kréol 0:21 In lambians sou tole 0:23 [PERSON_NAME] kèr …" at bounding box center [300, 201] width 570 height 304
click at [359, 288] on div "lamour" at bounding box center [377, 281] width 254 height 45
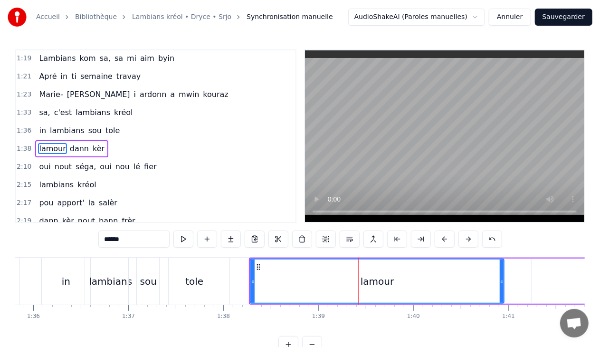
scroll to position [526, 0]
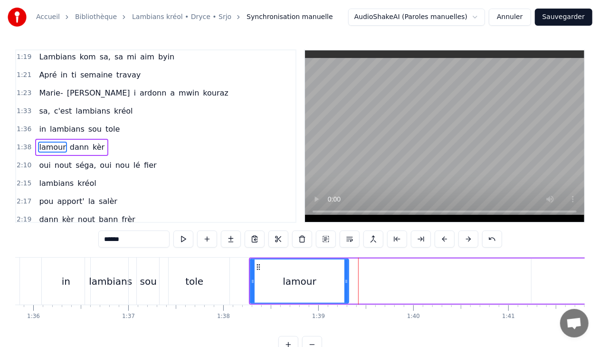
drag, startPoint x: 503, startPoint y: 279, endPoint x: 348, endPoint y: 274, distance: 154.6
click at [348, 274] on div at bounding box center [347, 281] width 4 height 43
drag, startPoint x: 252, startPoint y: 282, endPoint x: 272, endPoint y: 281, distance: 20.4
click at [272, 281] on icon at bounding box center [273, 282] width 4 height 8
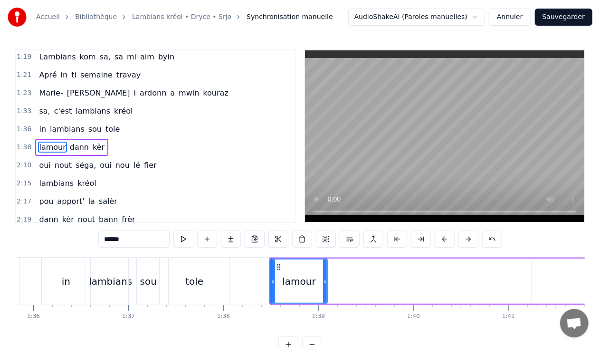
drag, startPoint x: 348, startPoint y: 280, endPoint x: 326, endPoint y: 279, distance: 22.3
click at [326, 279] on icon at bounding box center [325, 282] width 4 height 8
click at [69, 142] on span "dann" at bounding box center [79, 147] width 21 height 11
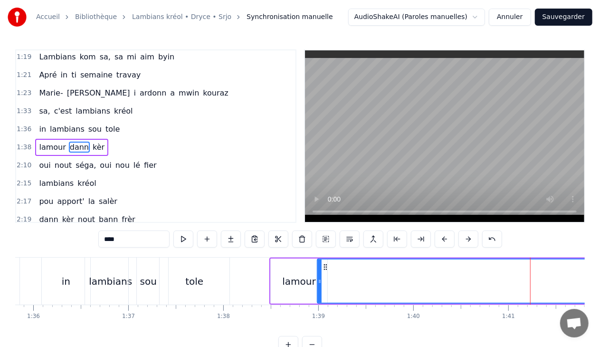
drag, startPoint x: 534, startPoint y: 281, endPoint x: 319, endPoint y: 282, distance: 214.4
click at [319, 282] on icon at bounding box center [320, 282] width 4 height 8
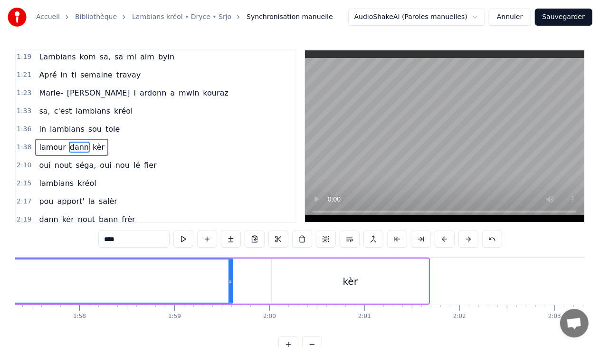
scroll to position [0, 11177]
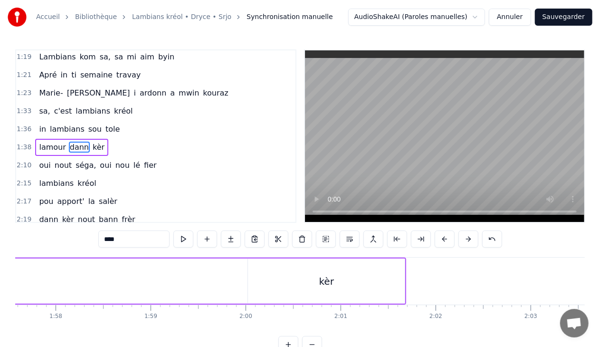
drag, startPoint x: 208, startPoint y: 282, endPoint x: 0, endPoint y: 281, distance: 207.7
click at [0, 281] on div "Accueil Bibliothèque Lambians kréol • Dryce • Srjo Synchronisation manuelle Aud…" at bounding box center [300, 176] width 600 height 353
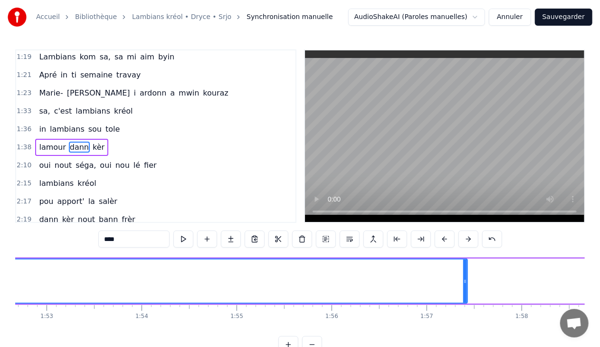
scroll to position [0, 10698]
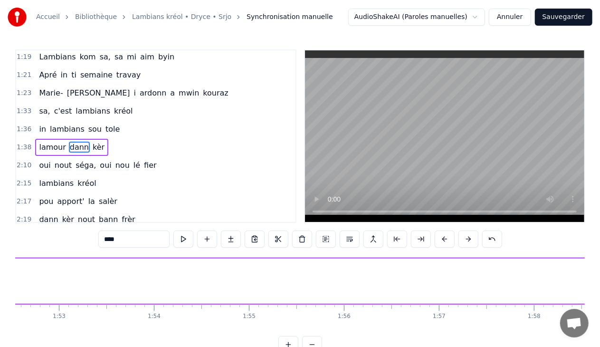
drag, startPoint x: 477, startPoint y: 281, endPoint x: 0, endPoint y: 298, distance: 477.1
click at [0, 298] on div "Accueil Bibliothèque Lambians kréol • Dryce • Srjo Synchronisation manuelle Aud…" at bounding box center [300, 176] width 600 height 353
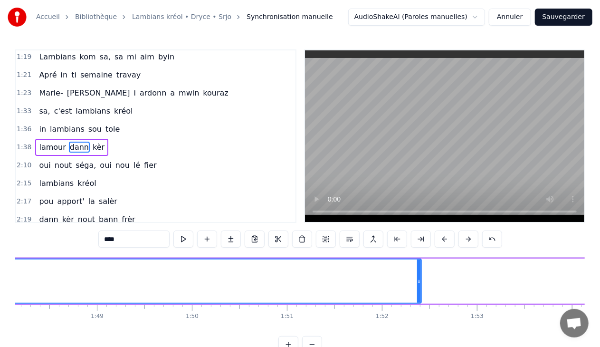
scroll to position [0, 10256]
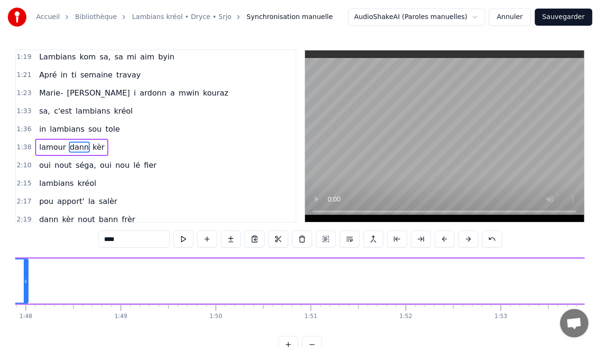
drag, startPoint x: 443, startPoint y: 281, endPoint x: 24, endPoint y: 308, distance: 420.1
click at [24, 308] on div "Sa, c'est lambians kréol In lambians sou tole [PERSON_NAME] kèr Oui nout séga, …" at bounding box center [300, 292] width 570 height 71
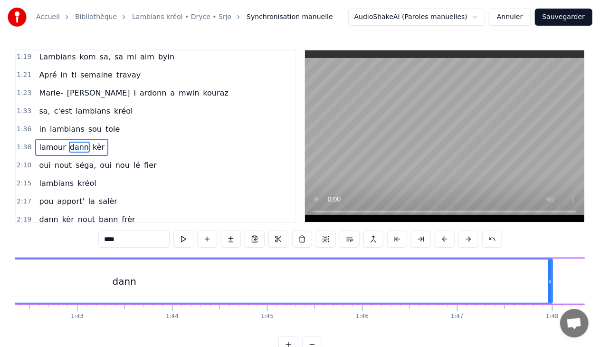
scroll to position [0, 9718]
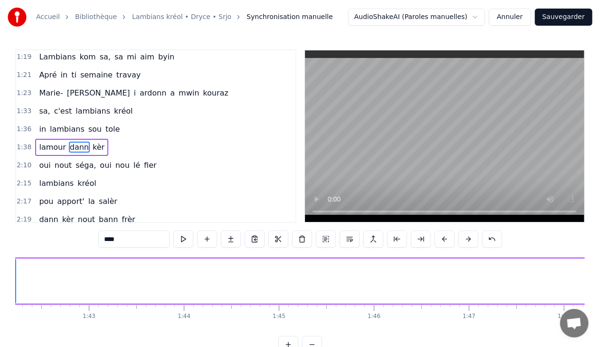
drag, startPoint x: 562, startPoint y: 282, endPoint x: 11, endPoint y: 305, distance: 551.4
click at [11, 305] on div "Accueil Bibliothèque Lambians kréol • Dryce • Srjo Synchronisation manuelle Aud…" at bounding box center [300, 176] width 600 height 353
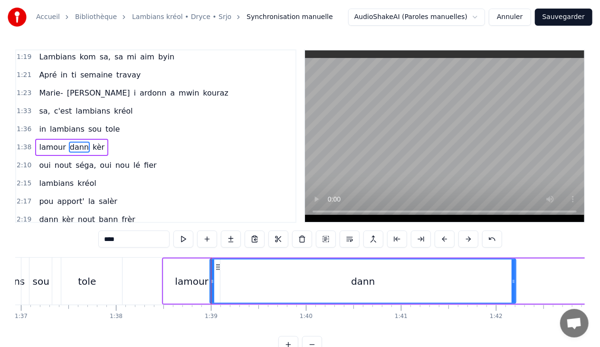
scroll to position [0, 9192]
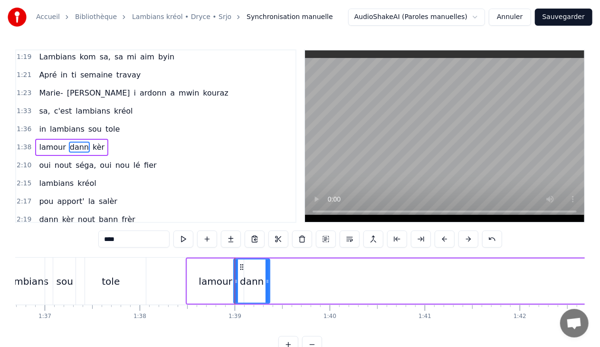
drag, startPoint x: 538, startPoint y: 280, endPoint x: 268, endPoint y: 295, distance: 270.4
click at [268, 295] on div at bounding box center [268, 281] width 4 height 43
click at [92, 142] on span "kèr" at bounding box center [99, 147] width 14 height 11
type input "***"
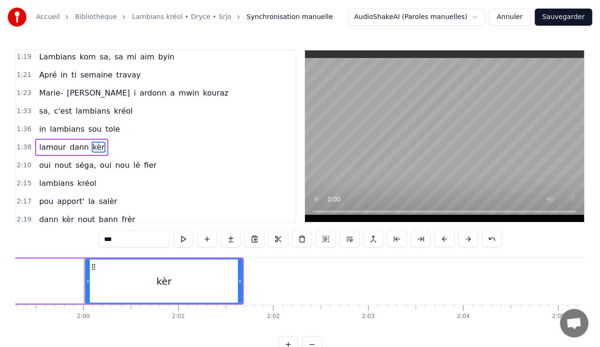
scroll to position [0, 11361]
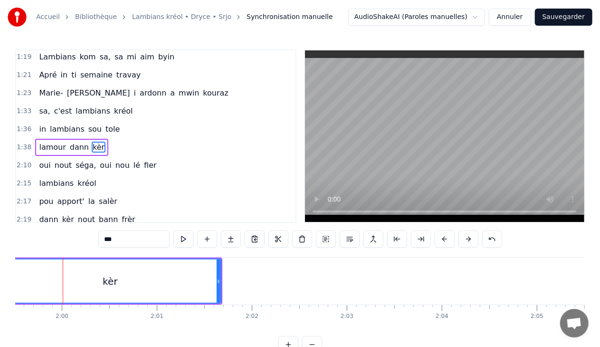
drag, startPoint x: 65, startPoint y: 281, endPoint x: 0, endPoint y: 295, distance: 66.6
click at [0, 295] on div "Accueil Bibliothèque Lambians kréol • Dryce • Srjo Synchronisation manuelle Aud…" at bounding box center [300, 176] width 600 height 353
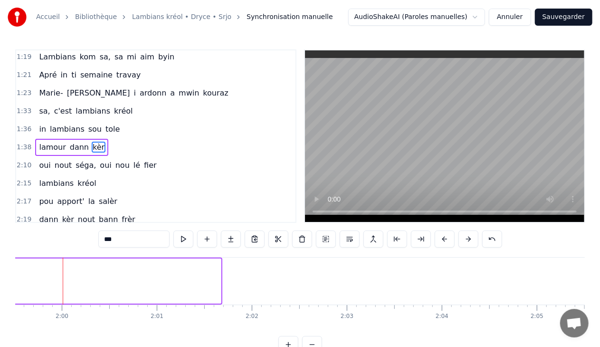
drag, startPoint x: 220, startPoint y: 280, endPoint x: 0, endPoint y: 283, distance: 219.6
click at [0, 283] on div "Accueil Bibliothèque Lambians kréol • Dryce • Srjo Synchronisation manuelle Aud…" at bounding box center [300, 176] width 600 height 353
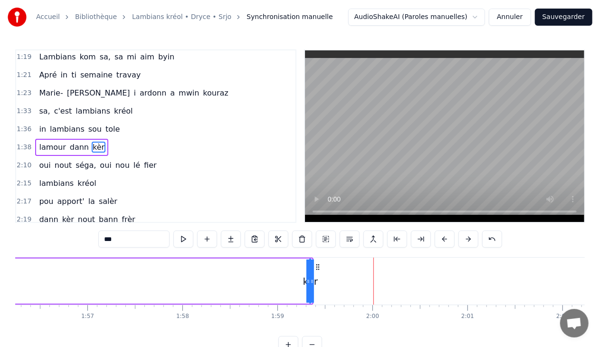
drag, startPoint x: 310, startPoint y: 280, endPoint x: 109, endPoint y: 283, distance: 201.1
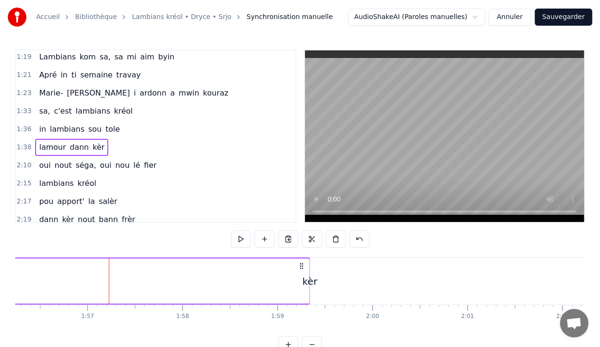
click at [306, 279] on div "kèr" at bounding box center [310, 281] width 15 height 14
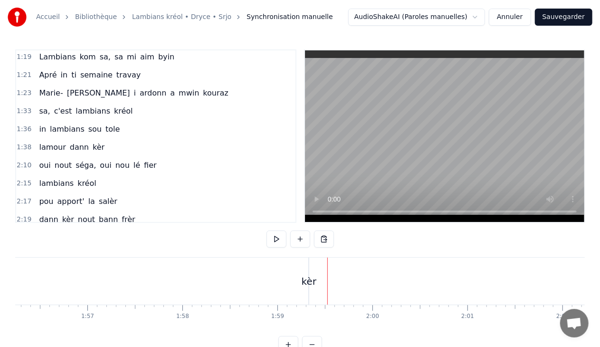
click at [311, 280] on div "kèr" at bounding box center [309, 281] width 15 height 14
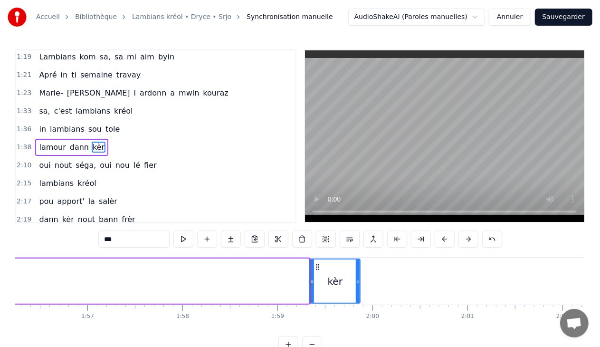
drag, startPoint x: 309, startPoint y: 280, endPoint x: 352, endPoint y: 284, distance: 42.9
click at [357, 285] on div at bounding box center [358, 281] width 4 height 43
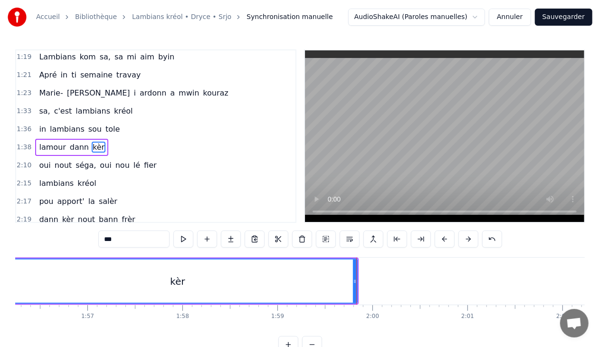
drag, startPoint x: 312, startPoint y: 279, endPoint x: 0, endPoint y: 309, distance: 313.7
click at [0, 309] on div "Accueil Bibliothèque Lambians kréol • Dryce • Srjo Synchronisation manuelle Aud…" at bounding box center [300, 176] width 600 height 353
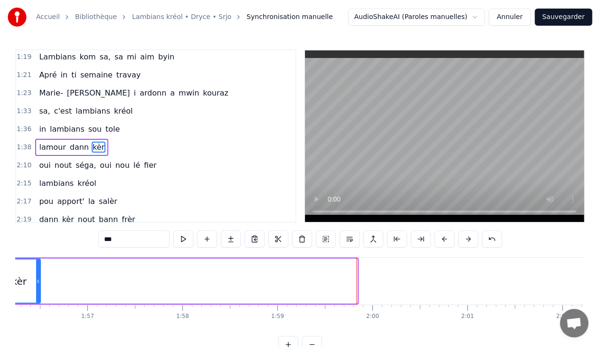
drag, startPoint x: 355, startPoint y: 281, endPoint x: 38, endPoint y: 292, distance: 317.2
click at [38, 292] on div at bounding box center [38, 281] width 4 height 43
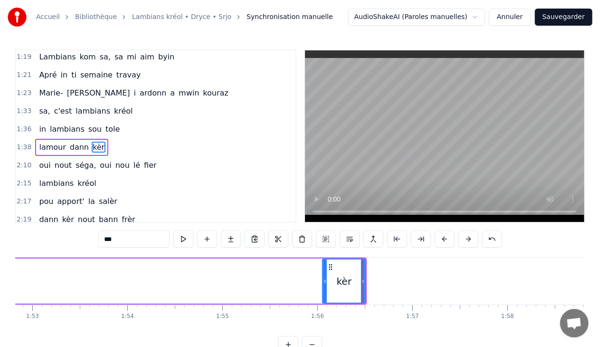
scroll to position [0, 10666]
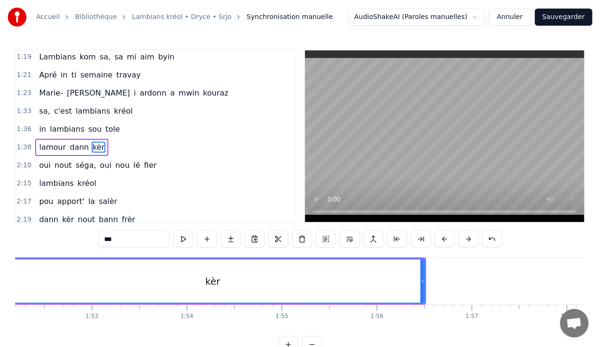
drag, startPoint x: 384, startPoint y: 278, endPoint x: 2, endPoint y: 287, distance: 381.8
click at [2, 287] on div "Accueil Bibliothèque Lambians kréol • Dryce • Srjo Synchronisation manuelle Aud…" at bounding box center [300, 176] width 600 height 353
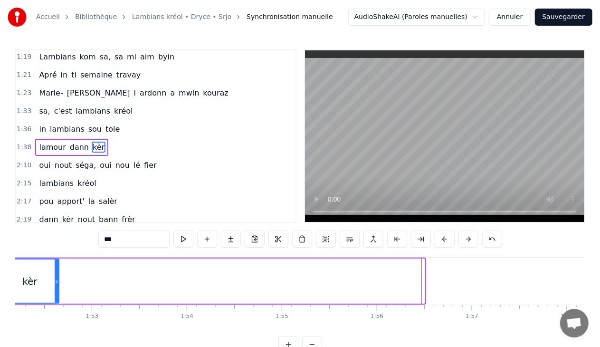
drag, startPoint x: 423, startPoint y: 281, endPoint x: 58, endPoint y: 298, distance: 365.9
click at [58, 298] on div at bounding box center [57, 281] width 4 height 43
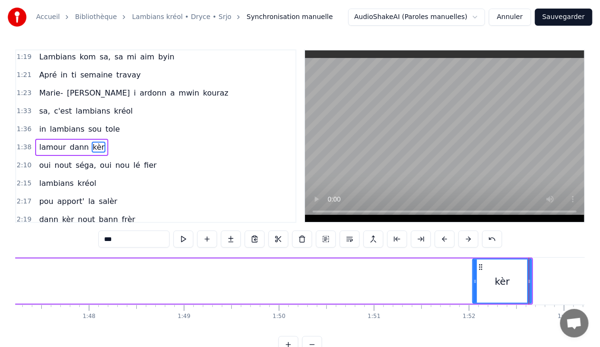
scroll to position [0, 10145]
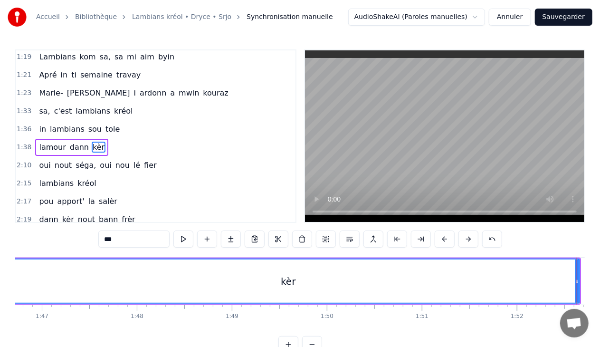
drag, startPoint x: 524, startPoint y: 279, endPoint x: 0, endPoint y: 317, distance: 525.6
click at [0, 317] on div "Accueil Bibliothèque Lambians kréol • Dryce • Srjo Synchronisation manuelle Aud…" at bounding box center [300, 176] width 600 height 353
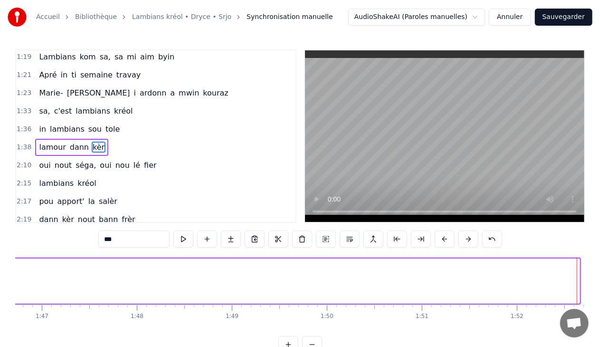
drag, startPoint x: 578, startPoint y: 284, endPoint x: 1, endPoint y: 329, distance: 578.8
click at [1, 329] on div "Accueil Bibliothèque Lambians kréol • Dryce • Srjo Synchronisation manuelle Aud…" at bounding box center [300, 176] width 600 height 353
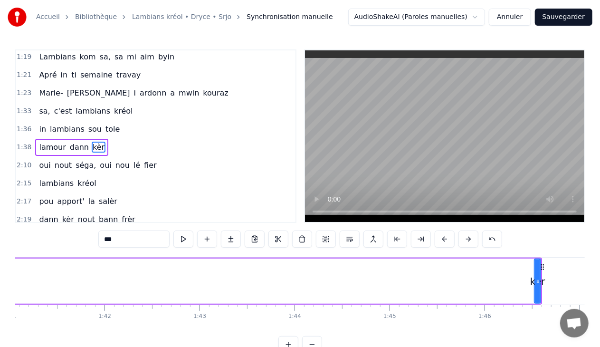
scroll to position [0, 9643]
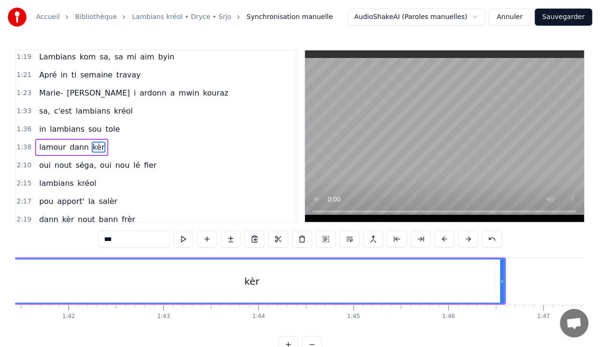
drag, startPoint x: 500, startPoint y: 280, endPoint x: 3, endPoint y: 330, distance: 499.2
click at [3, 330] on div "Accueil Bibliothèque Lambians kréol • Dryce • Srjo Synchronisation manuelle Aud…" at bounding box center [300, 176] width 600 height 353
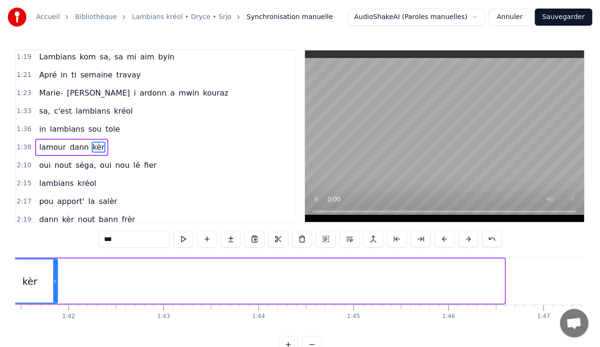
drag, startPoint x: 502, startPoint y: 280, endPoint x: 55, endPoint y: 314, distance: 448.6
click at [55, 314] on div "Sa, c'est lambians kréol In lambians sou tole [PERSON_NAME] kèr Oui nout séga, …" at bounding box center [300, 292] width 570 height 71
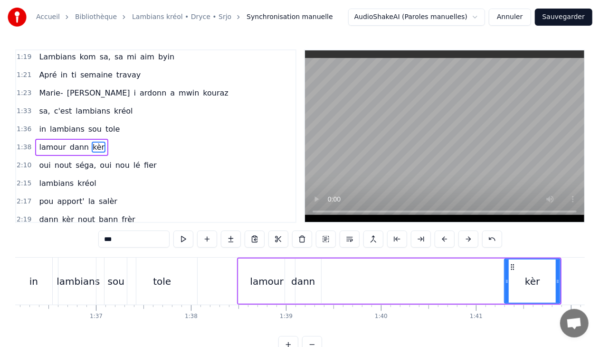
scroll to position [0, 9153]
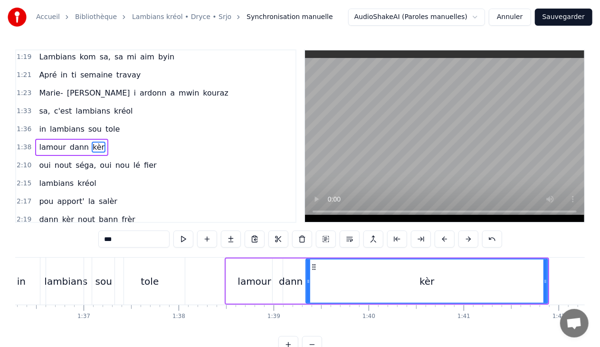
drag, startPoint x: 495, startPoint y: 282, endPoint x: 309, endPoint y: 282, distance: 186.3
click at [309, 282] on icon at bounding box center [309, 282] width 4 height 8
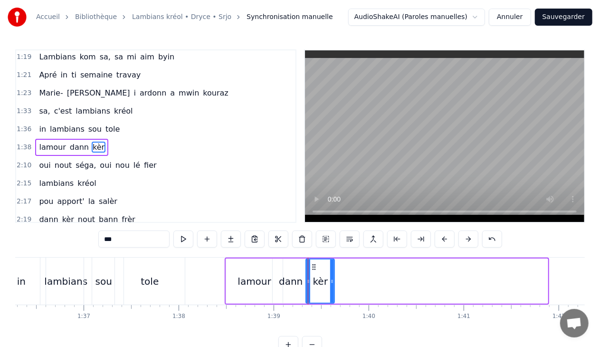
drag, startPoint x: 547, startPoint y: 282, endPoint x: 333, endPoint y: 279, distance: 213.4
click at [333, 279] on icon at bounding box center [332, 282] width 4 height 8
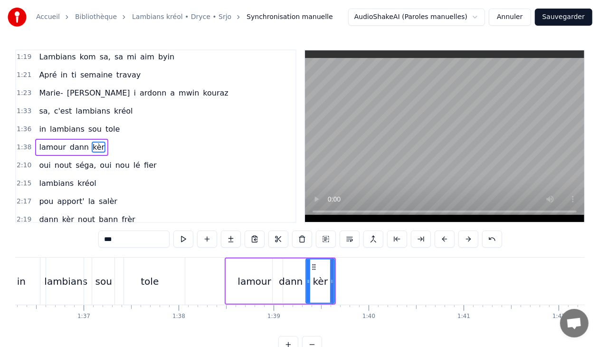
click at [115, 160] on span "nou" at bounding box center [123, 165] width 16 height 11
type input "***"
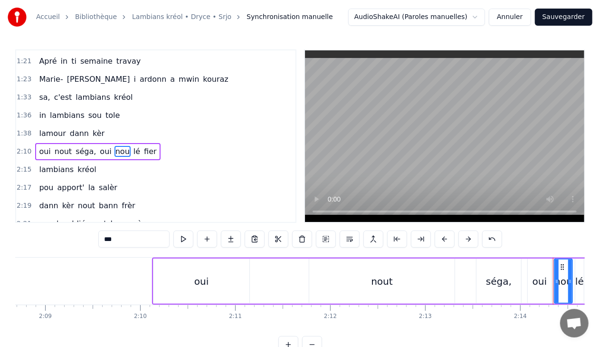
scroll to position [0, 12269]
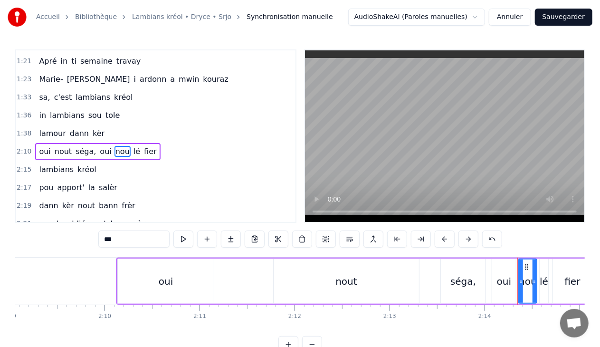
click at [163, 143] on div "2:10 oui nout séga, oui [PERSON_NAME]" at bounding box center [155, 152] width 279 height 18
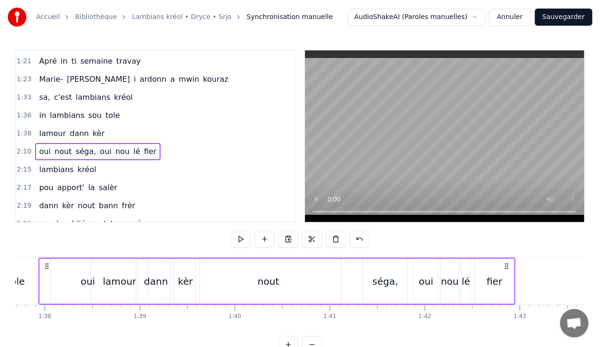
scroll to position [0, 9270]
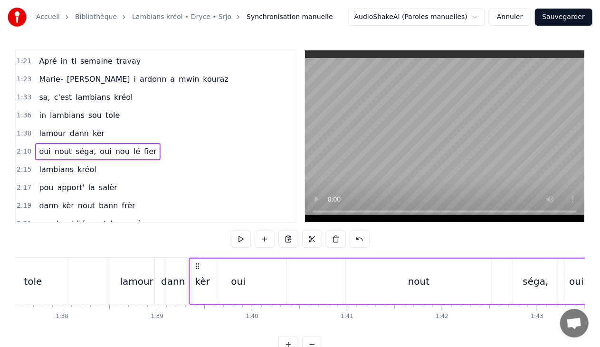
drag, startPoint x: 125, startPoint y: 265, endPoint x: 199, endPoint y: 269, distance: 74.2
click at [199, 269] on icon at bounding box center [198, 266] width 8 height 8
click at [402, 279] on div "nout" at bounding box center [420, 281] width 145 height 45
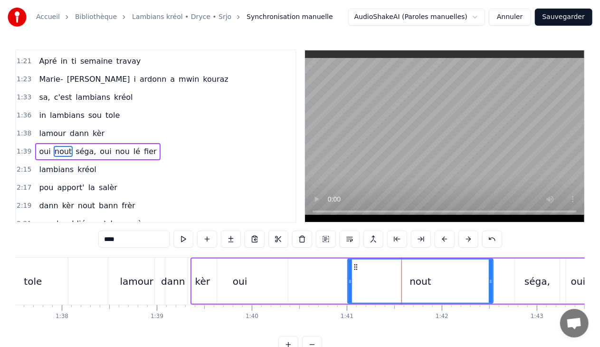
scroll to position [544, 0]
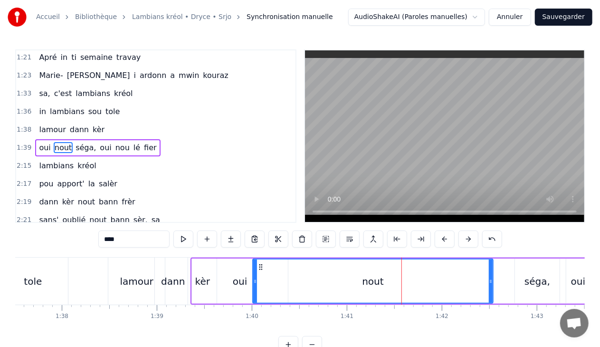
drag, startPoint x: 349, startPoint y: 281, endPoint x: 253, endPoint y: 287, distance: 96.2
click at [253, 287] on div at bounding box center [255, 281] width 4 height 43
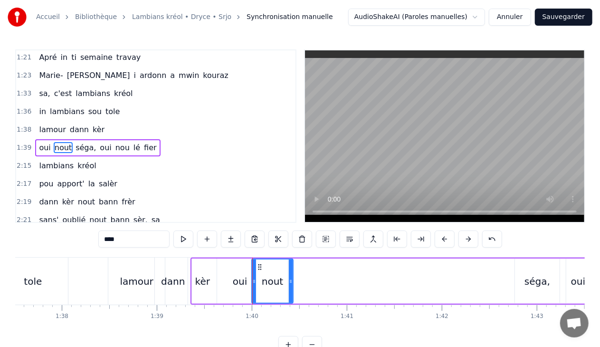
drag, startPoint x: 491, startPoint y: 281, endPoint x: 291, endPoint y: 278, distance: 200.1
click at [291, 278] on icon at bounding box center [291, 282] width 4 height 8
click at [537, 284] on div "séga," at bounding box center [538, 281] width 26 height 14
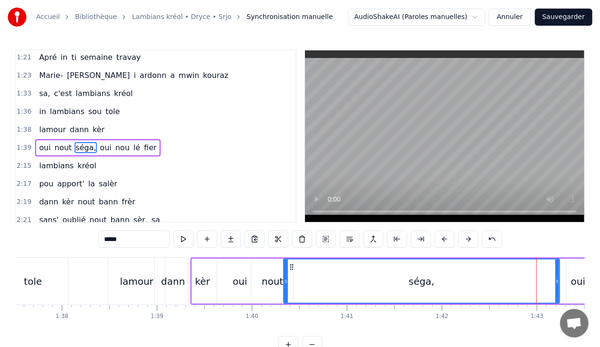
drag, startPoint x: 517, startPoint y: 283, endPoint x: 285, endPoint y: 289, distance: 231.5
click at [285, 289] on div at bounding box center [286, 281] width 4 height 43
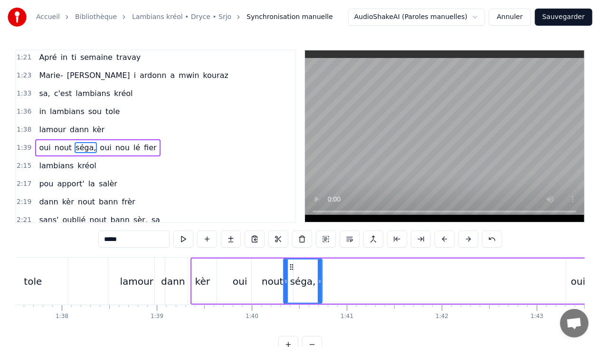
drag, startPoint x: 556, startPoint y: 281, endPoint x: 318, endPoint y: 288, distance: 237.7
click at [318, 288] on div at bounding box center [320, 281] width 4 height 43
click at [568, 283] on div "oui" at bounding box center [579, 281] width 24 height 45
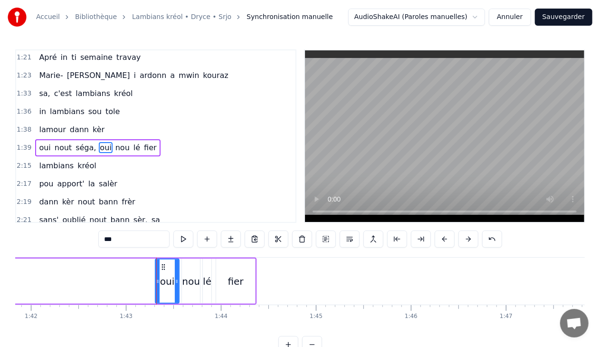
scroll to position [0, 9774]
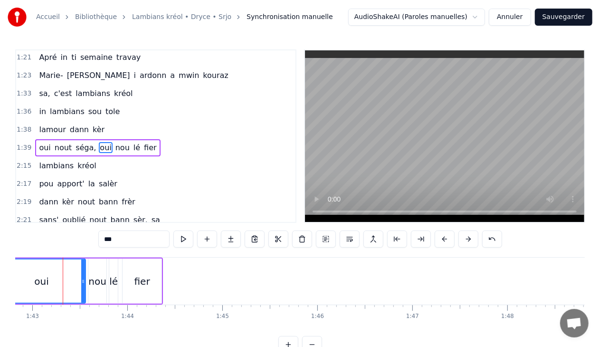
drag, startPoint x: 64, startPoint y: 282, endPoint x: 1, endPoint y: 283, distance: 63.2
click at [1, 283] on div "Accueil Bibliothèque Lambians kréol • Dryce • Srjo Synchronisation manuelle Aud…" at bounding box center [300, 176] width 600 height 353
drag, startPoint x: 83, startPoint y: 279, endPoint x: 17, endPoint y: 280, distance: 66.1
click at [17, 280] on icon at bounding box center [17, 282] width 4 height 8
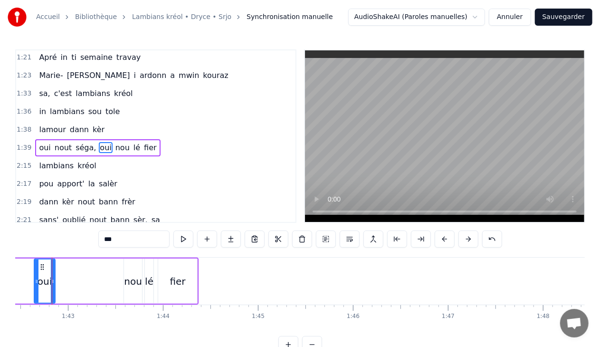
scroll to position [0, 9728]
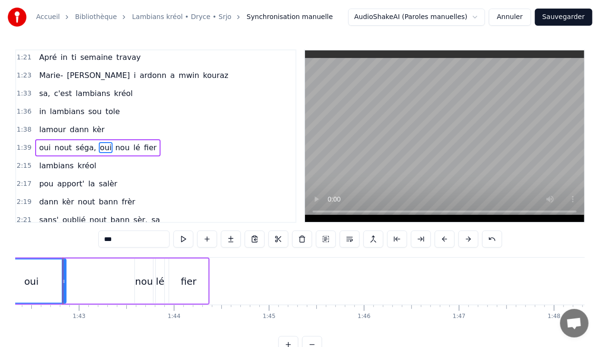
drag, startPoint x: 48, startPoint y: 280, endPoint x: 0, endPoint y: 283, distance: 48.1
click at [0, 283] on div "Accueil Bibliothèque Lambians kréol • Dryce • Srjo Synchronisation manuelle Aud…" at bounding box center [300, 176] width 600 height 353
drag, startPoint x: 64, startPoint y: 281, endPoint x: 19, endPoint y: 290, distance: 45.5
click at [19, 290] on div at bounding box center [20, 281] width 4 height 43
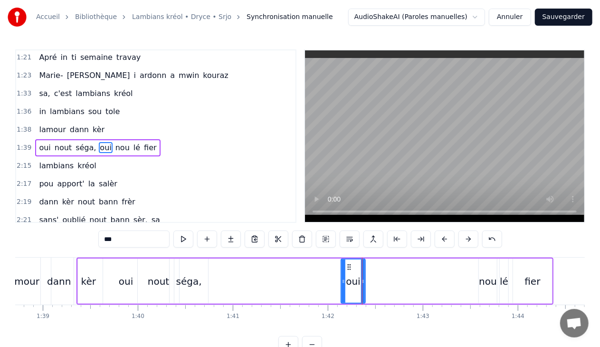
scroll to position [0, 9444]
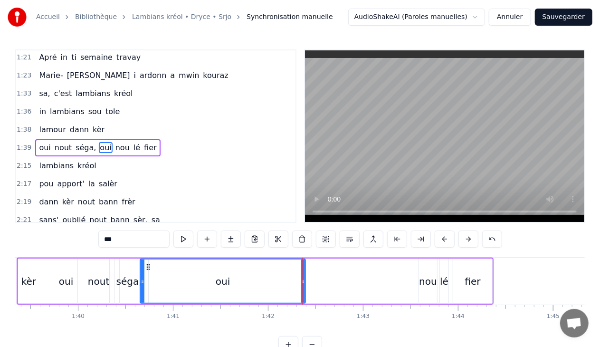
drag, startPoint x: 282, startPoint y: 280, endPoint x: 142, endPoint y: 282, distance: 140.2
click at [142, 282] on icon at bounding box center [143, 282] width 4 height 8
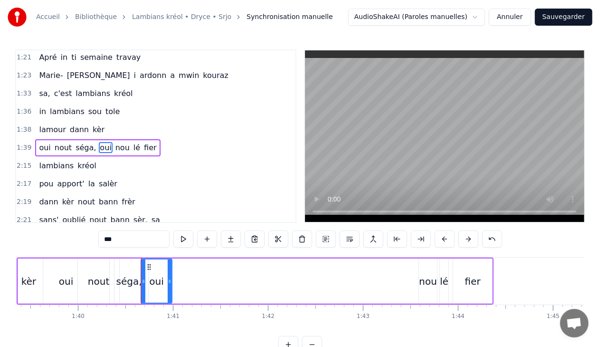
drag, startPoint x: 303, startPoint y: 284, endPoint x: 169, endPoint y: 283, distance: 133.6
click at [169, 283] on icon at bounding box center [170, 282] width 4 height 8
click at [420, 283] on div "nou" at bounding box center [428, 281] width 18 height 14
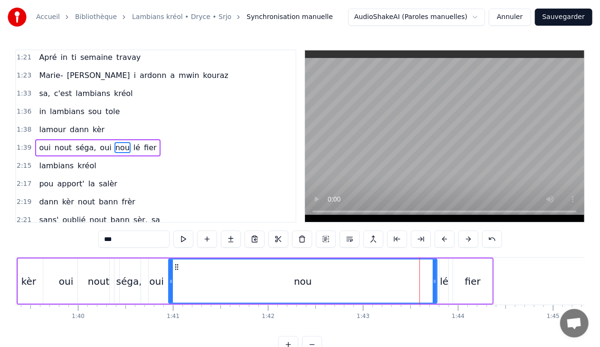
drag, startPoint x: 420, startPoint y: 282, endPoint x: 170, endPoint y: 289, distance: 250.6
click at [170, 289] on div at bounding box center [171, 281] width 4 height 43
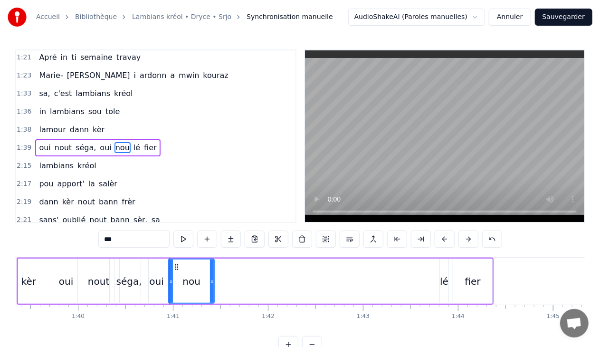
drag, startPoint x: 434, startPoint y: 280, endPoint x: 213, endPoint y: 283, distance: 221.5
click at [213, 283] on icon at bounding box center [212, 282] width 4 height 8
click at [444, 287] on div "lé" at bounding box center [444, 281] width 9 height 14
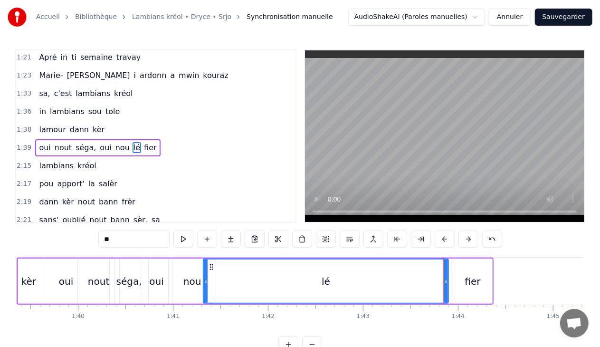
drag, startPoint x: 442, startPoint y: 280, endPoint x: 206, endPoint y: 289, distance: 235.9
click at [206, 289] on div at bounding box center [206, 281] width 4 height 43
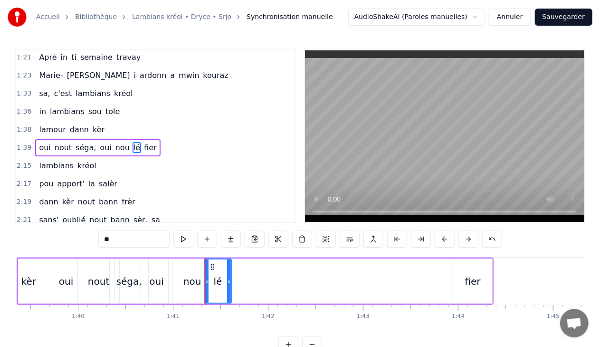
drag, startPoint x: 445, startPoint y: 280, endPoint x: 229, endPoint y: 280, distance: 216.7
click at [229, 280] on icon at bounding box center [229, 282] width 4 height 8
click at [466, 279] on div "fier" at bounding box center [473, 281] width 16 height 14
type input "****"
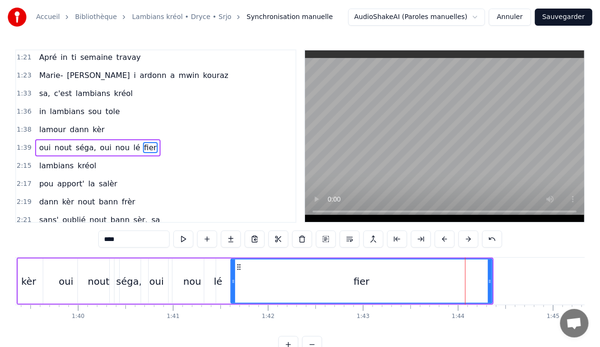
drag, startPoint x: 454, startPoint y: 280, endPoint x: 233, endPoint y: 295, distance: 221.5
click at [233, 295] on div at bounding box center [233, 281] width 4 height 43
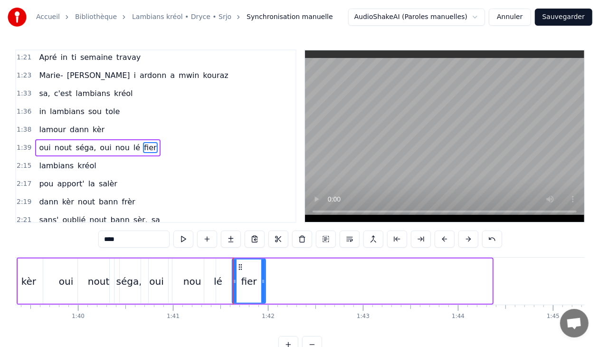
drag, startPoint x: 489, startPoint y: 280, endPoint x: 263, endPoint y: 289, distance: 225.9
click at [263, 289] on div at bounding box center [263, 281] width 4 height 43
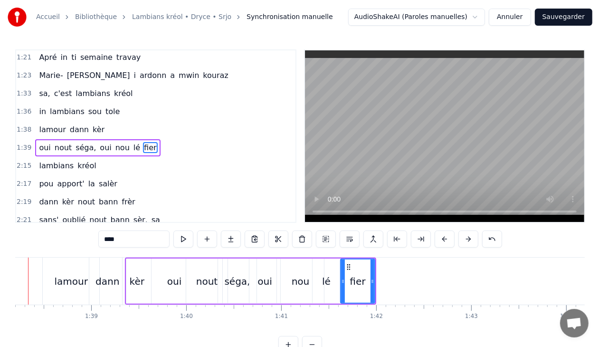
scroll to position [0, 9300]
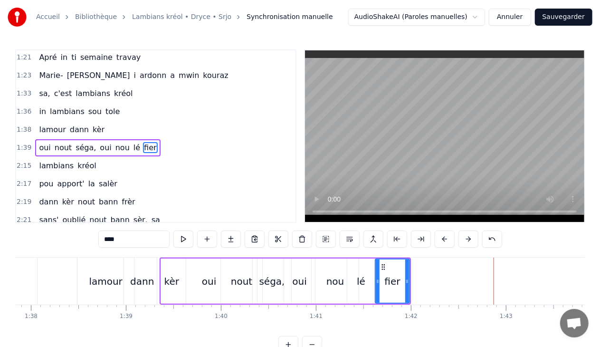
click at [161, 139] on div "1:39 oui nout séga, oui [PERSON_NAME]" at bounding box center [155, 148] width 279 height 18
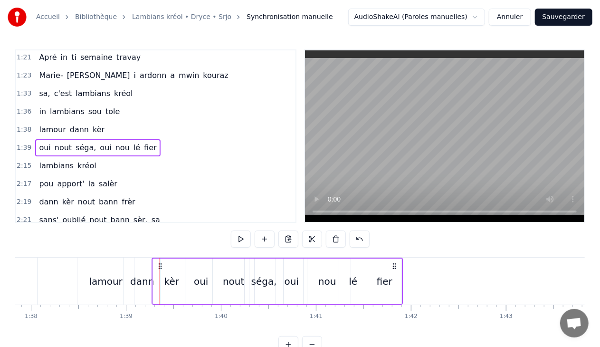
drag, startPoint x: 168, startPoint y: 264, endPoint x: 161, endPoint y: 263, distance: 7.3
click at [161, 263] on icon at bounding box center [160, 266] width 8 height 8
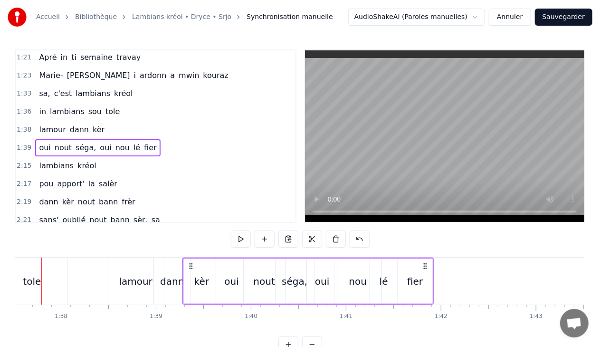
scroll to position [0, 9249]
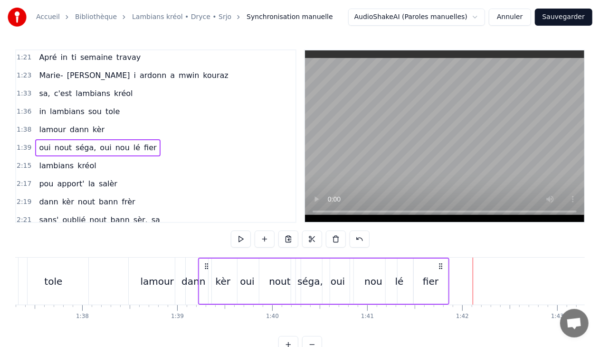
drag, startPoint x: 212, startPoint y: 264, endPoint x: 206, endPoint y: 263, distance: 5.9
click at [206, 263] on icon at bounding box center [207, 266] width 8 height 8
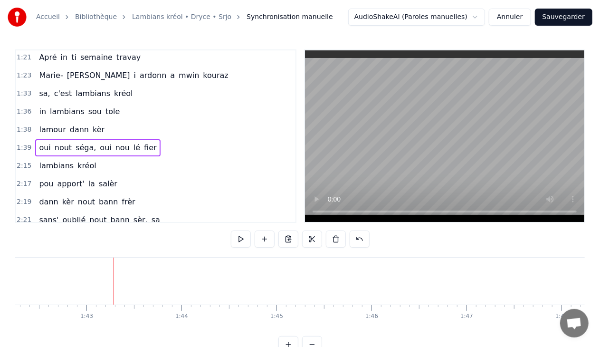
scroll to position [0, 9725]
click at [87, 160] on span "kréol" at bounding box center [87, 165] width 21 height 11
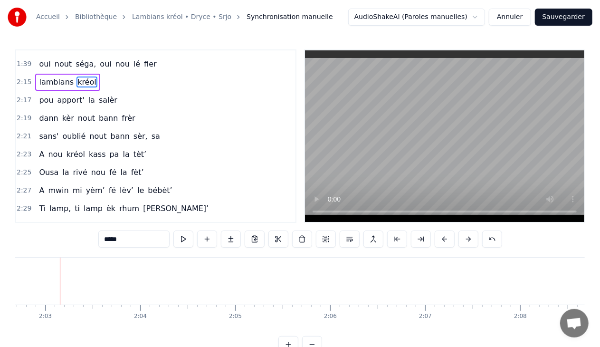
scroll to position [0, 11660]
click at [111, 92] on div "2:17 pou apport' [PERSON_NAME]" at bounding box center [155, 100] width 279 height 18
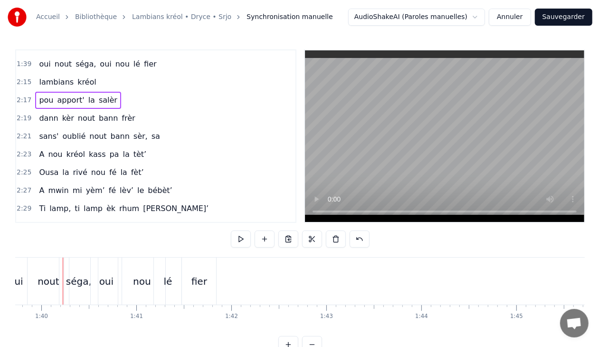
scroll to position [0, 9480]
click at [124, 113] on span "frèr" at bounding box center [128, 118] width 15 height 11
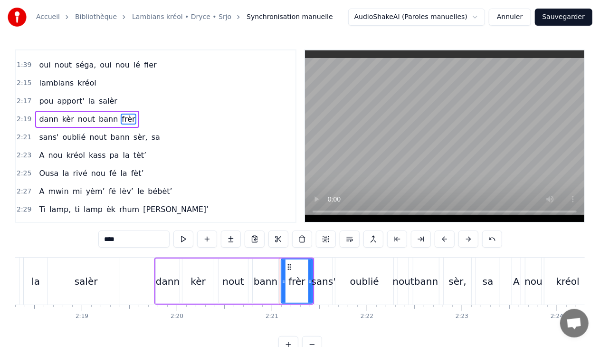
scroll to position [0, 13364]
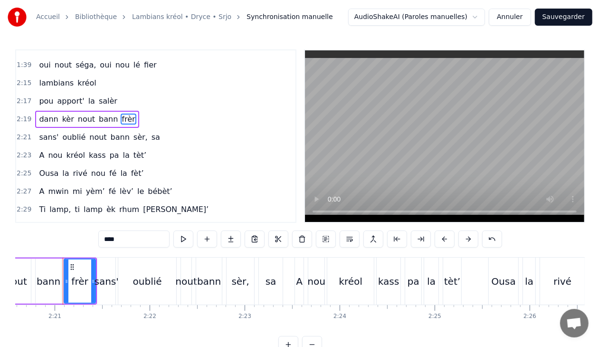
click at [152, 110] on div "2:19 [PERSON_NAME] nout bann frèr" at bounding box center [155, 119] width 279 height 18
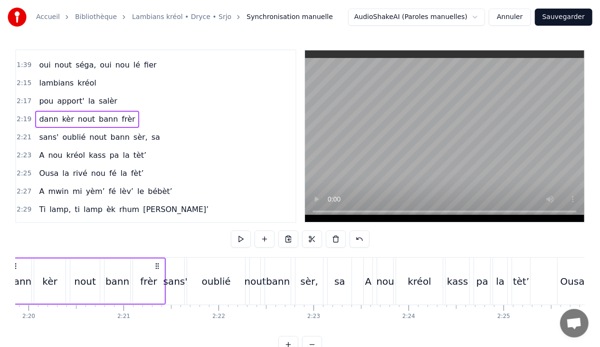
scroll to position [0, 13239]
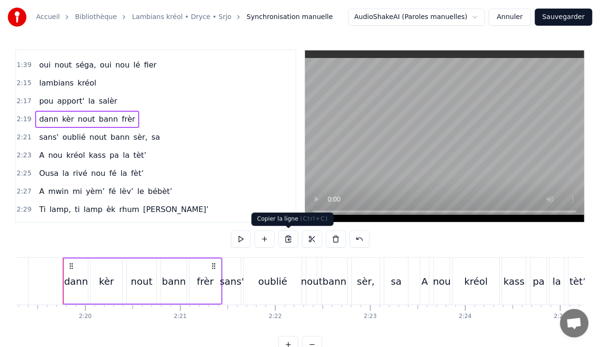
click at [289, 235] on button at bounding box center [289, 239] width 20 height 17
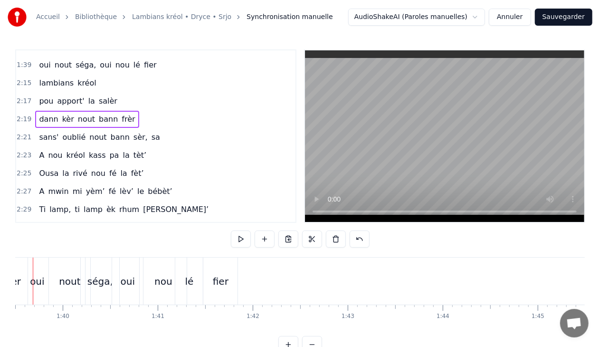
scroll to position [0, 9429]
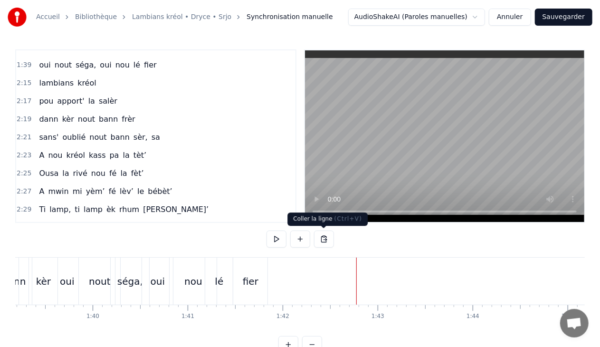
click at [320, 239] on button at bounding box center [324, 239] width 20 height 17
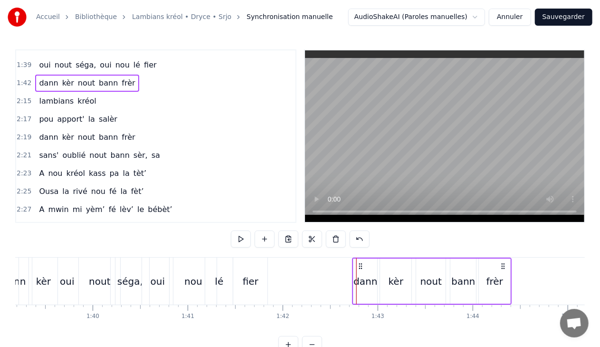
click at [360, 268] on icon at bounding box center [361, 266] width 8 height 8
click at [133, 150] on span "sèr," at bounding box center [141, 155] width 16 height 11
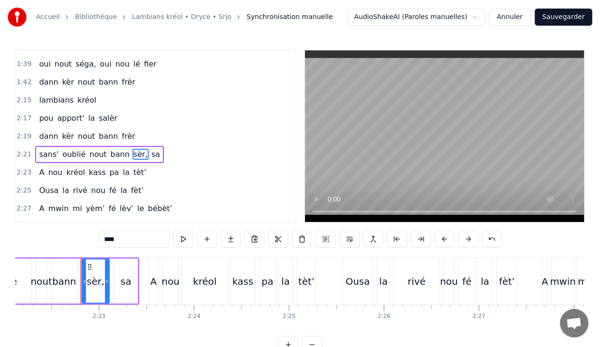
scroll to position [0, 13528]
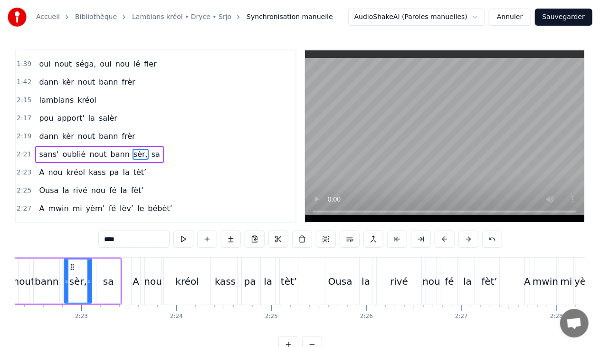
click at [166, 145] on div "2:21 sans' oublié nout bann sèr, sa" at bounding box center [155, 154] width 279 height 18
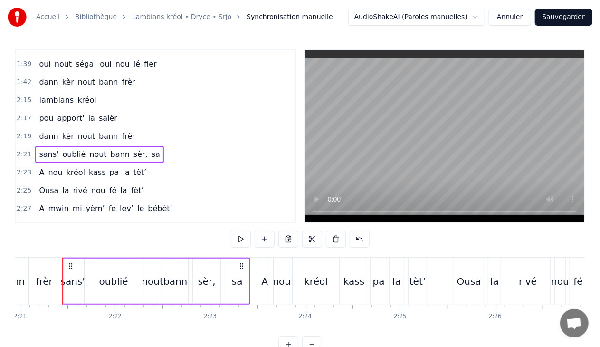
scroll to position [0, 13399]
click at [290, 239] on button at bounding box center [289, 239] width 20 height 17
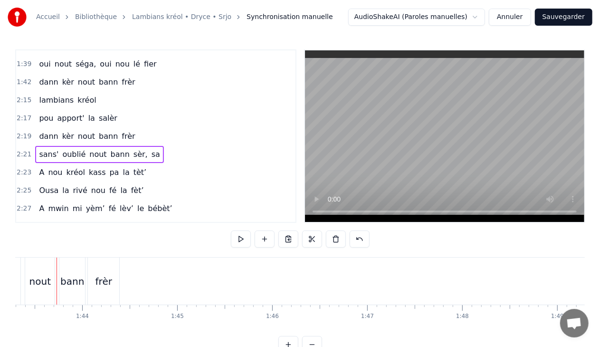
scroll to position [0, 9813]
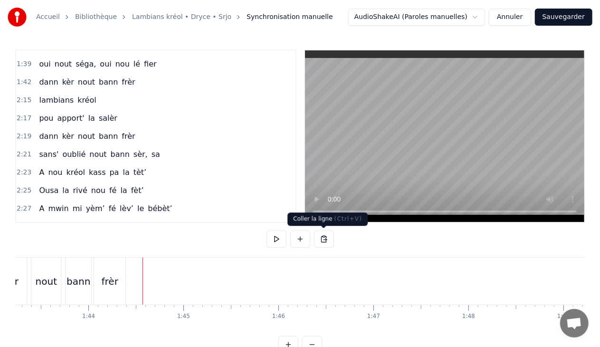
click at [325, 238] on button at bounding box center [324, 239] width 20 height 17
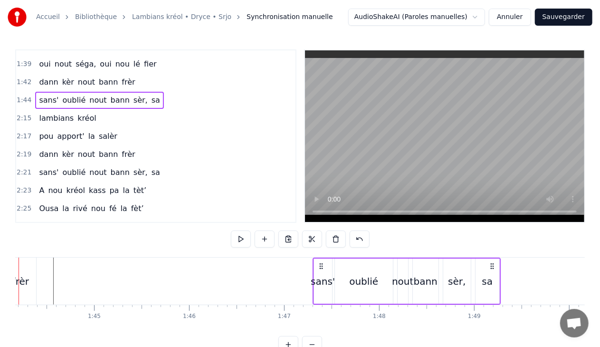
scroll to position [0, 9909]
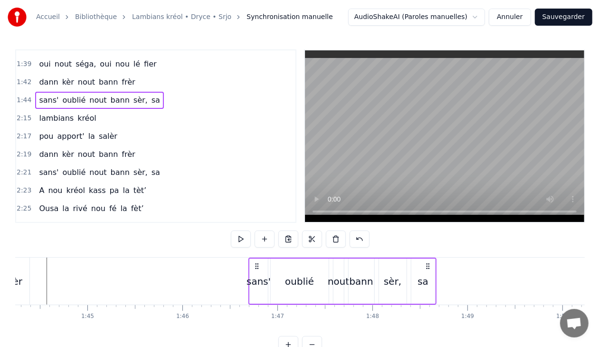
drag, startPoint x: 275, startPoint y: 264, endPoint x: 427, endPoint y: 280, distance: 153.0
click at [427, 280] on div "sans' oublié nout bann sèr, sa" at bounding box center [343, 281] width 188 height 47
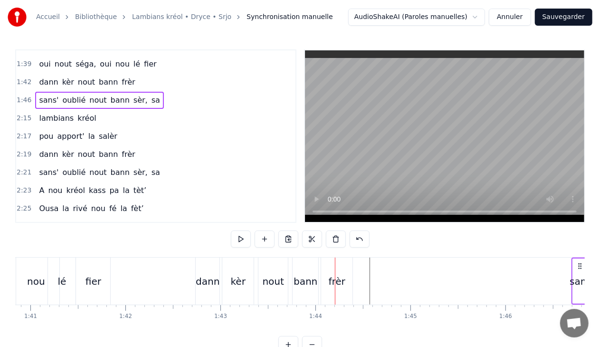
scroll to position [0, 9718]
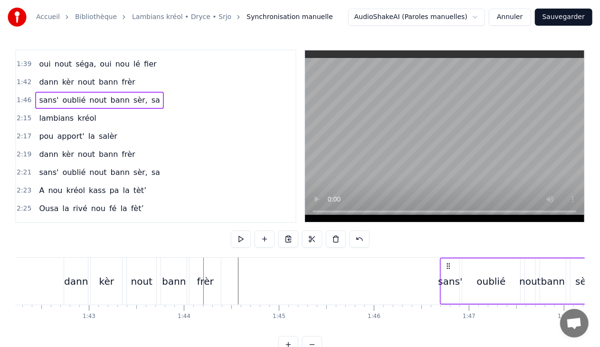
click at [177, 279] on div "bann" at bounding box center [174, 281] width 24 height 14
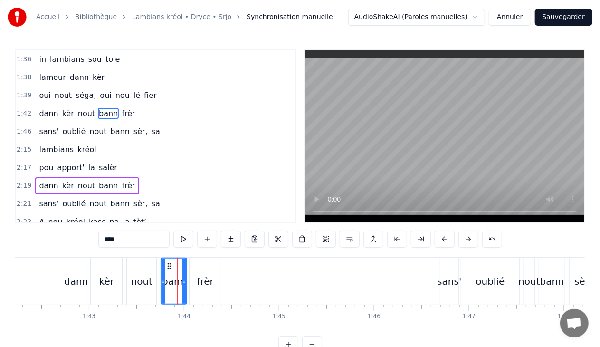
scroll to position [562, 0]
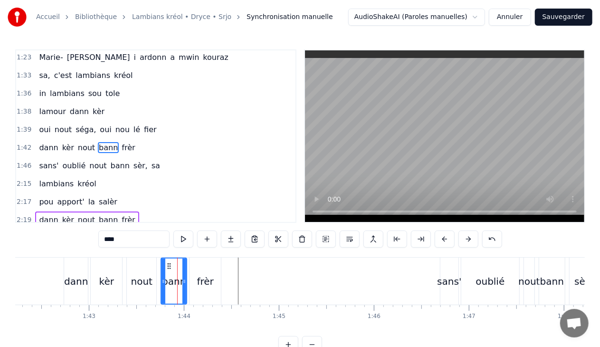
click at [132, 211] on div "2:19 [PERSON_NAME] nout bann frèr" at bounding box center [155, 220] width 279 height 18
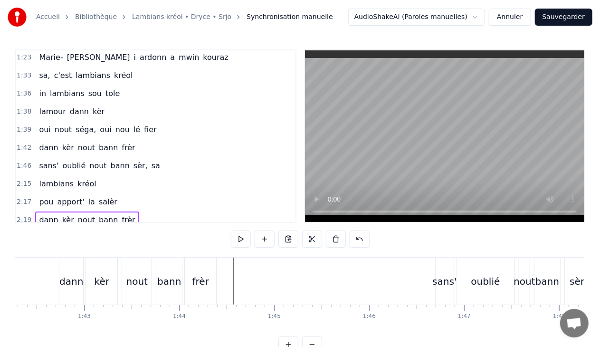
scroll to position [0, 9734]
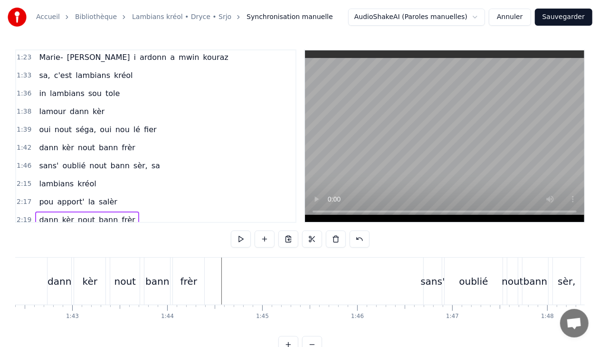
click at [192, 289] on div "frèr" at bounding box center [188, 281] width 31 height 47
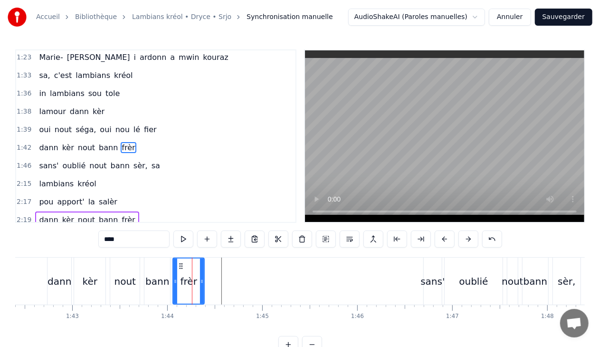
click at [144, 263] on div "bann" at bounding box center [157, 281] width 27 height 47
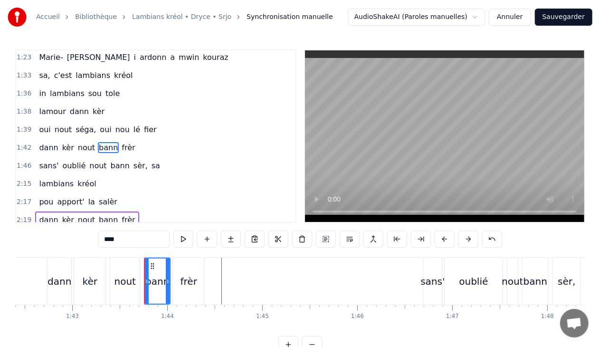
click at [51, 268] on div "dann" at bounding box center [60, 281] width 24 height 47
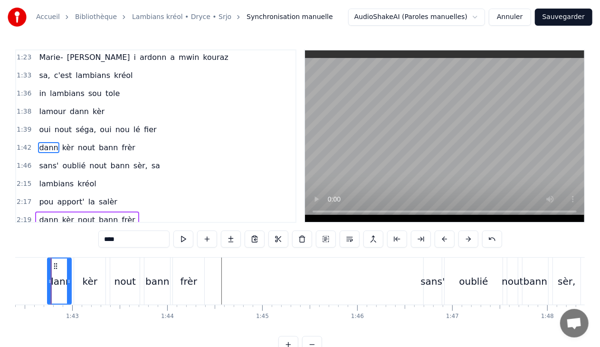
scroll to position [0, 9723]
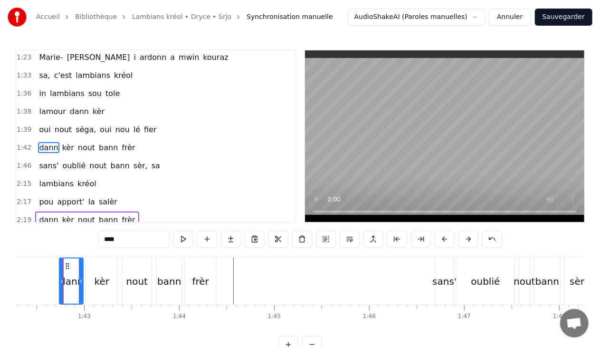
click at [121, 142] on span "frèr" at bounding box center [128, 147] width 15 height 11
type input "****"
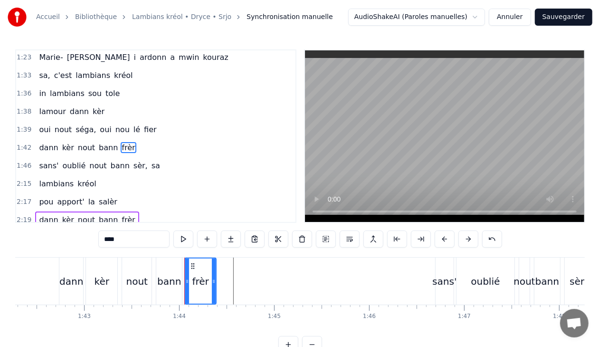
click at [133, 139] on div "1:42 [PERSON_NAME] nout bann frèr" at bounding box center [155, 148] width 279 height 18
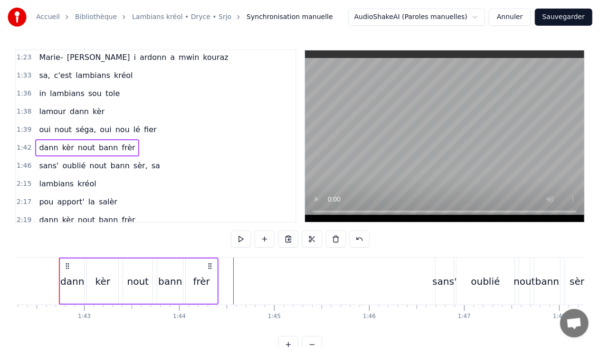
scroll to position [0, 9719]
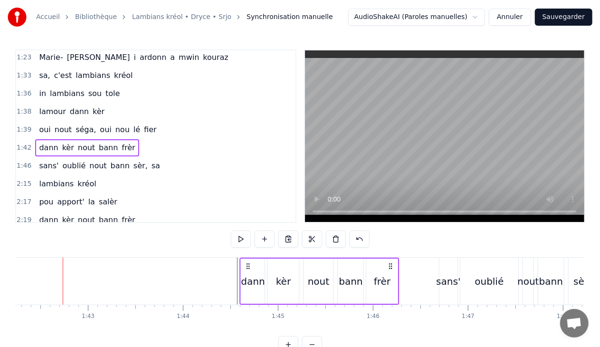
drag, startPoint x: 214, startPoint y: 265, endPoint x: 391, endPoint y: 270, distance: 177.4
click at [391, 270] on div "[PERSON_NAME] nout bann frèr" at bounding box center [320, 281] width 160 height 47
click at [246, 266] on circle at bounding box center [246, 266] width 0 height 0
click at [82, 178] on span "kréol" at bounding box center [87, 183] width 21 height 11
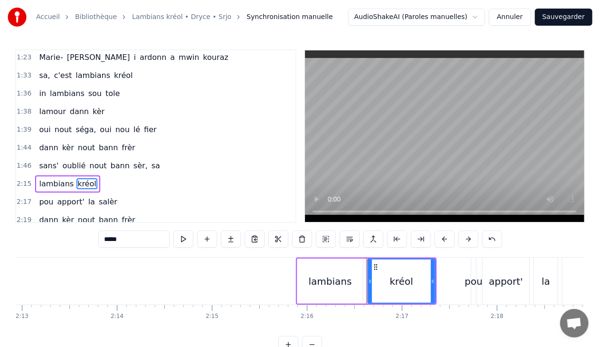
scroll to position [0, 12940]
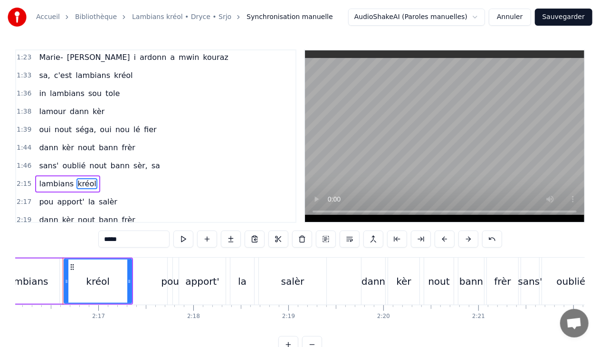
click at [108, 175] on div "2:15 lambians kréol" at bounding box center [155, 184] width 279 height 18
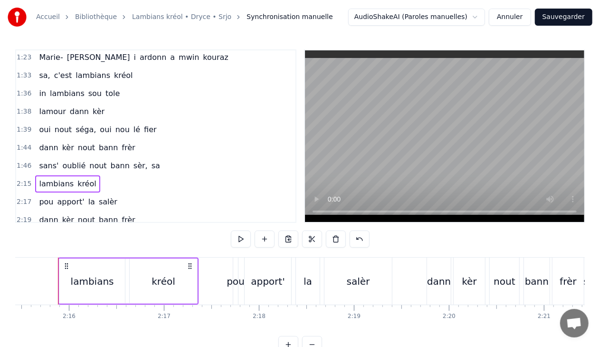
scroll to position [0, 12870]
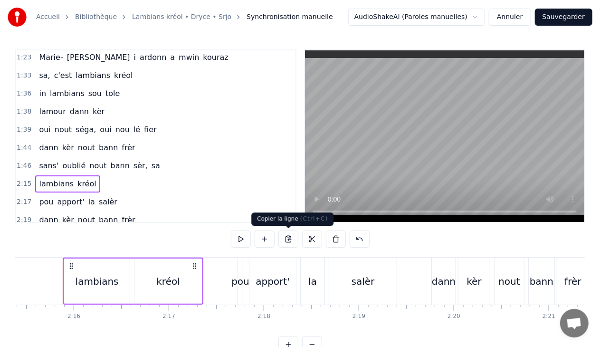
click at [285, 238] on button at bounding box center [289, 239] width 20 height 17
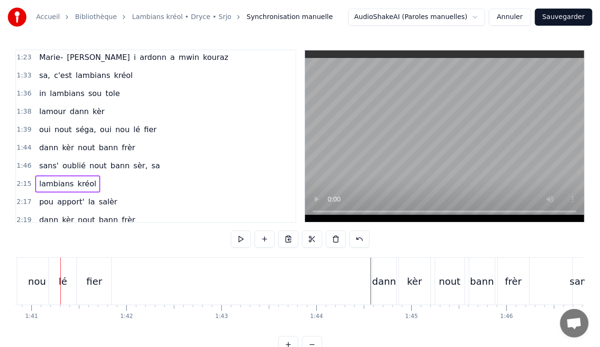
scroll to position [0, 9582]
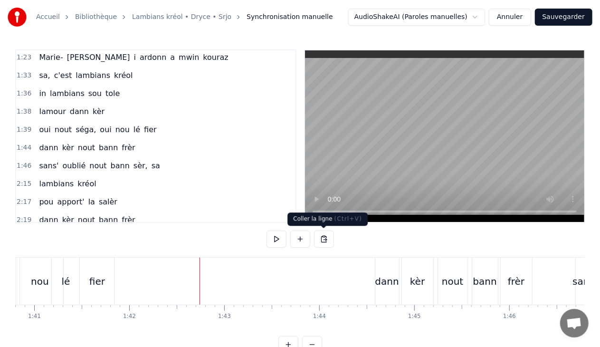
click at [323, 241] on button at bounding box center [324, 239] width 20 height 17
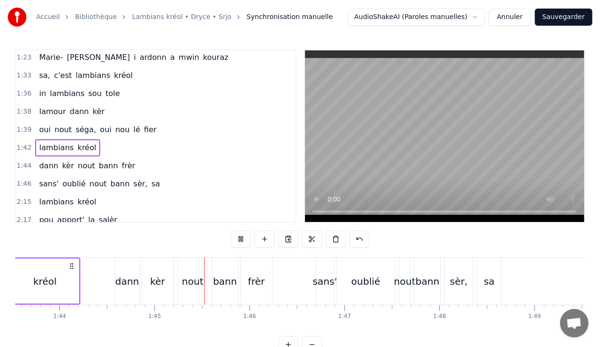
scroll to position [0, 9939]
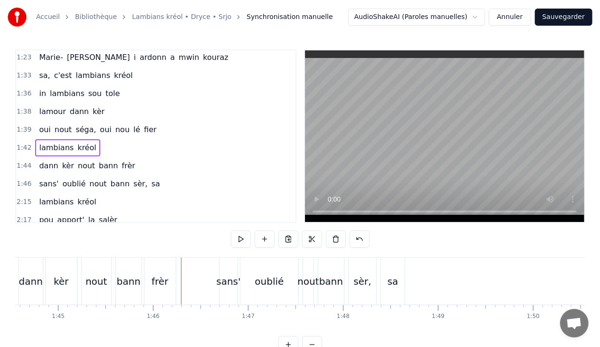
click at [322, 279] on div "bann" at bounding box center [331, 281] width 24 height 14
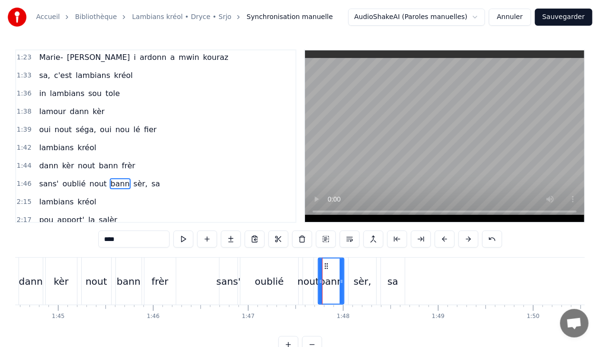
scroll to position [597, 0]
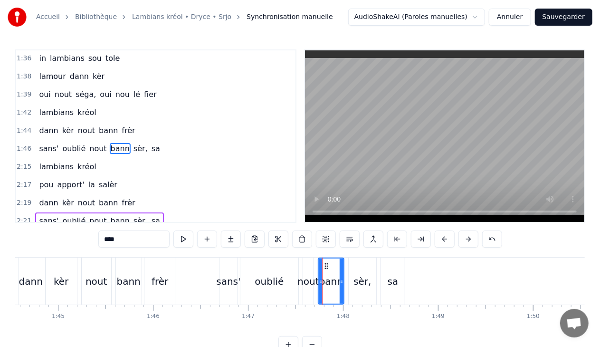
click at [150, 212] on div "2:21 sans' oublié nout bann sèr, sa" at bounding box center [155, 221] width 279 height 18
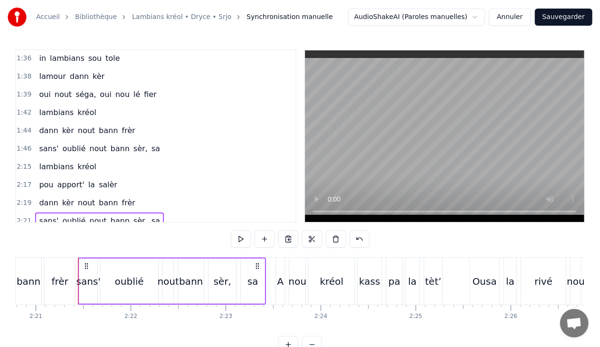
scroll to position [0, 13399]
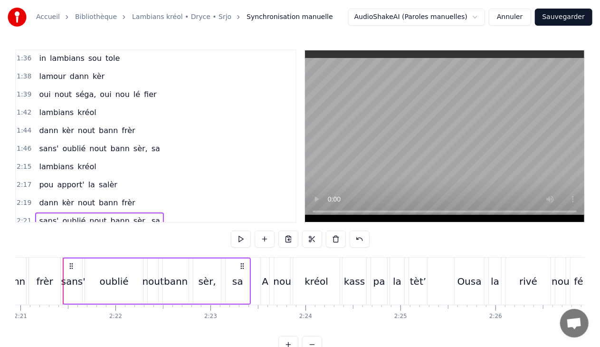
click at [151, 143] on span "sa" at bounding box center [156, 148] width 10 height 11
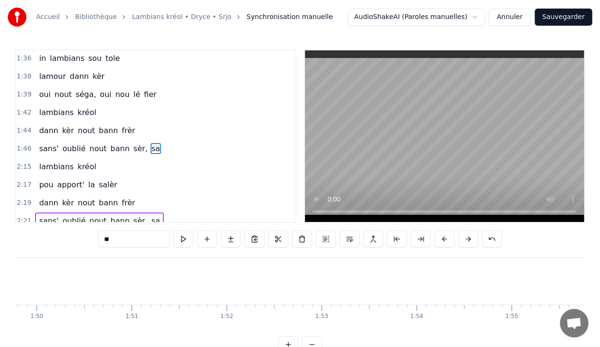
scroll to position [0, 10257]
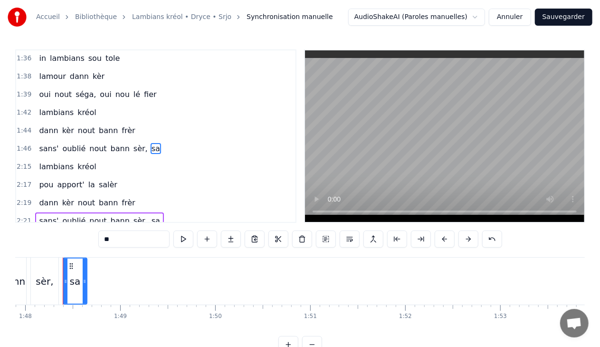
click at [152, 140] on div "1:46 sans' oublié nout bann sèr, sa" at bounding box center [155, 149] width 279 height 18
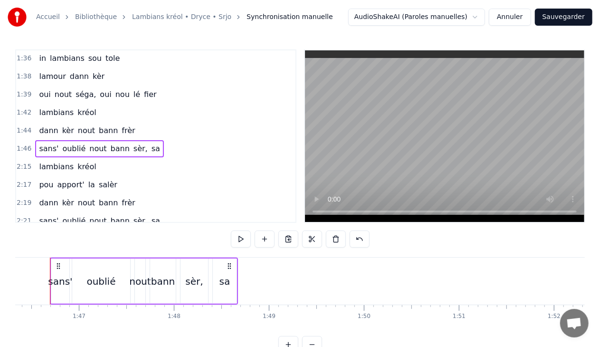
scroll to position [0, 10095]
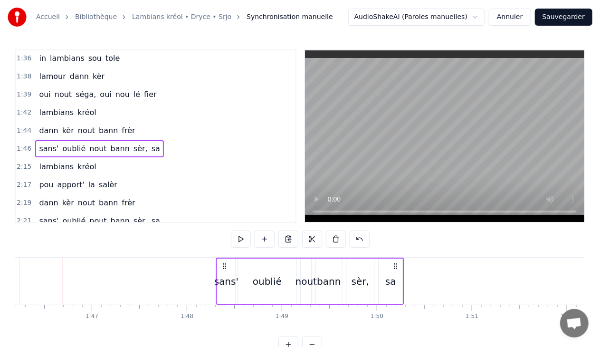
drag, startPoint x: 242, startPoint y: 265, endPoint x: 395, endPoint y: 273, distance: 153.3
click at [395, 273] on div "sans' oublié nout bann sèr, sa" at bounding box center [310, 281] width 188 height 47
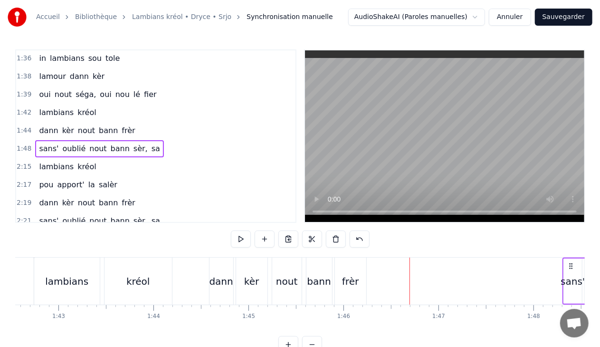
scroll to position [0, 9760]
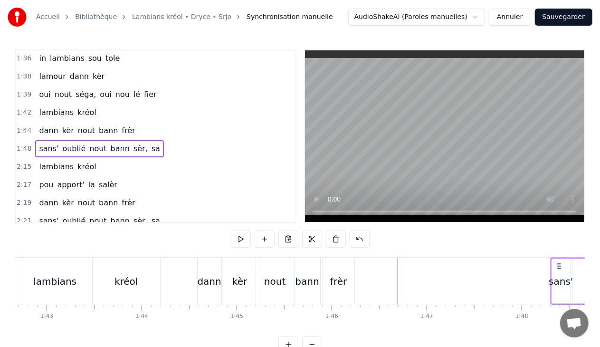
click at [105, 125] on span "bann" at bounding box center [108, 130] width 21 height 11
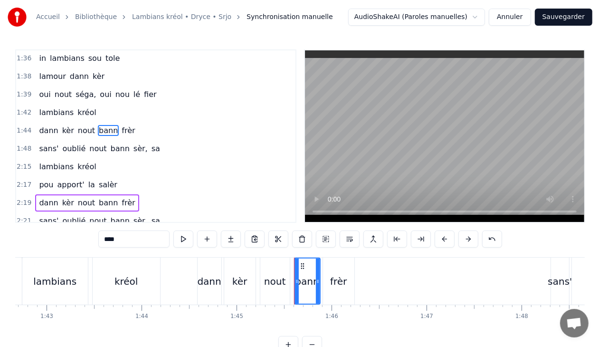
scroll to position [579, 0]
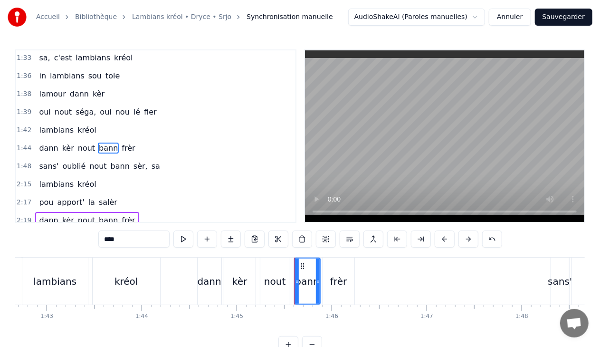
click at [137, 212] on div "2:19 [PERSON_NAME] nout bann frèr" at bounding box center [155, 221] width 279 height 18
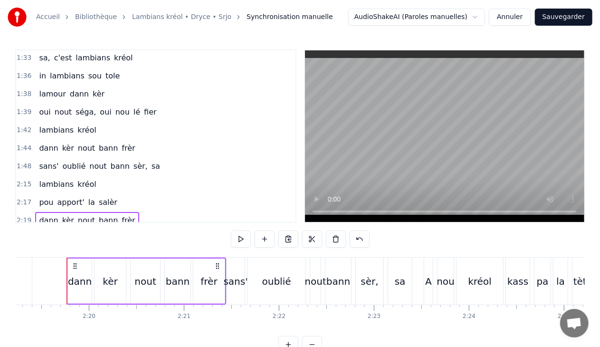
scroll to position [0, 13239]
click at [125, 140] on div "[PERSON_NAME] nout bann frèr" at bounding box center [87, 148] width 104 height 17
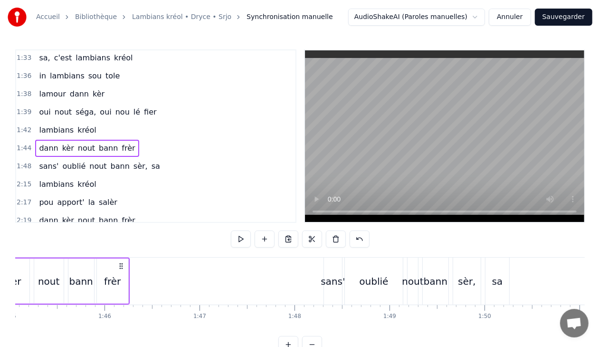
scroll to position [0, 9894]
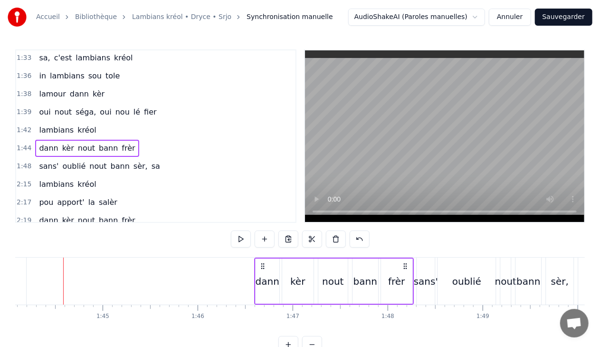
drag, startPoint x: 213, startPoint y: 264, endPoint x: 405, endPoint y: 268, distance: 191.6
click at [405, 268] on icon at bounding box center [406, 266] width 8 height 8
click at [103, 197] on span "salèr" at bounding box center [108, 202] width 20 height 11
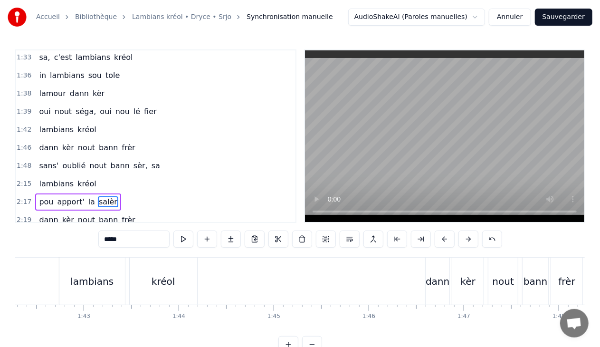
scroll to position [0, 9557]
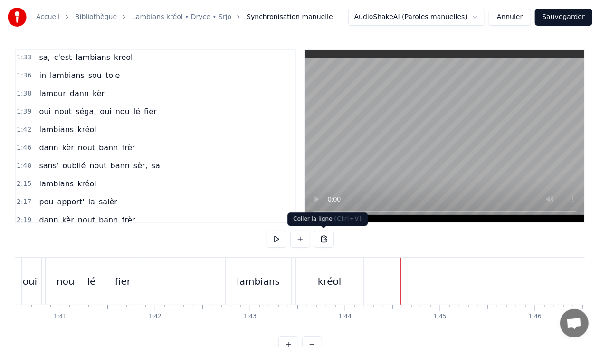
click at [323, 241] on button at bounding box center [324, 239] width 20 height 17
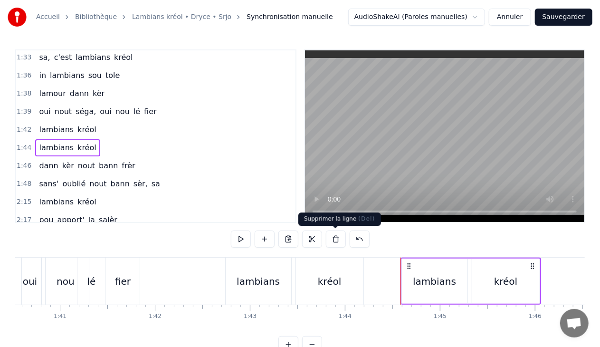
click at [337, 241] on button at bounding box center [336, 239] width 20 height 17
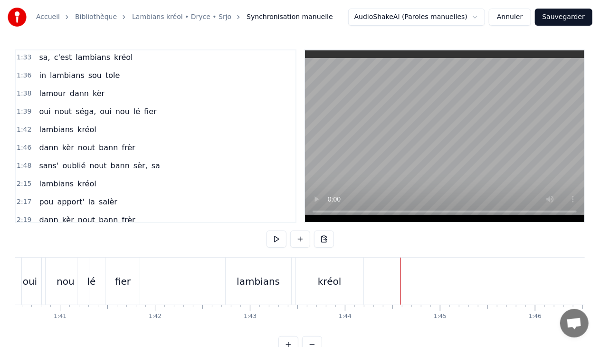
click at [98, 196] on span "salèr" at bounding box center [108, 201] width 20 height 11
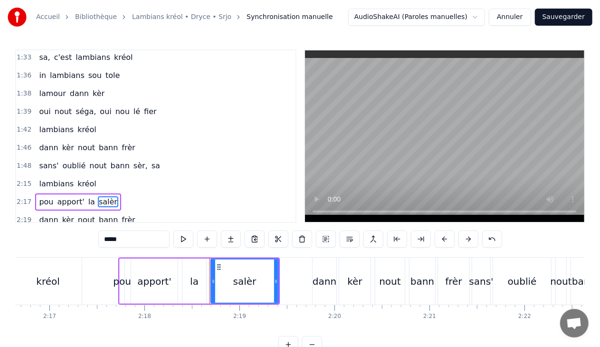
scroll to position [0, 13136]
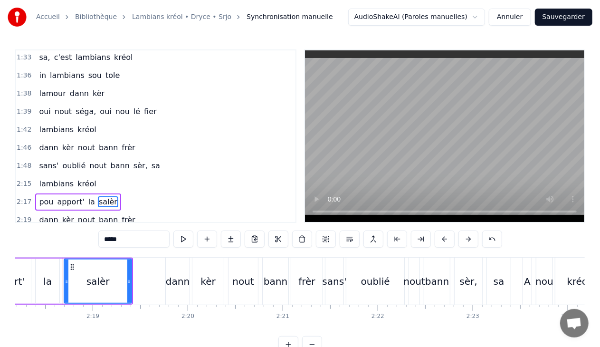
click at [125, 193] on div "2:17 pou apport' [PERSON_NAME]" at bounding box center [155, 202] width 279 height 18
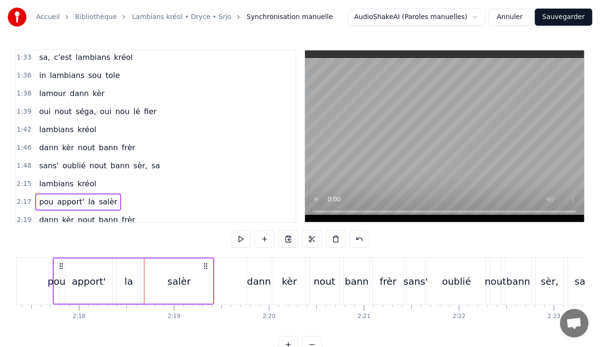
scroll to position [0, 13045]
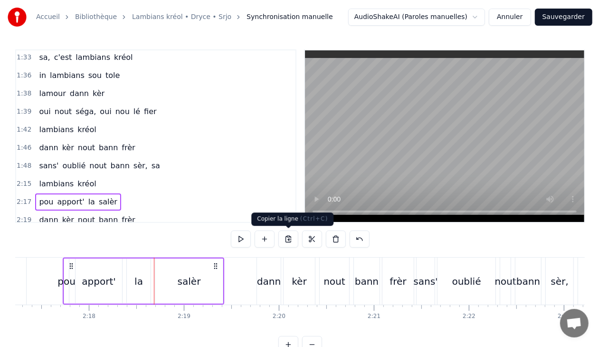
click at [287, 240] on button at bounding box center [289, 239] width 20 height 17
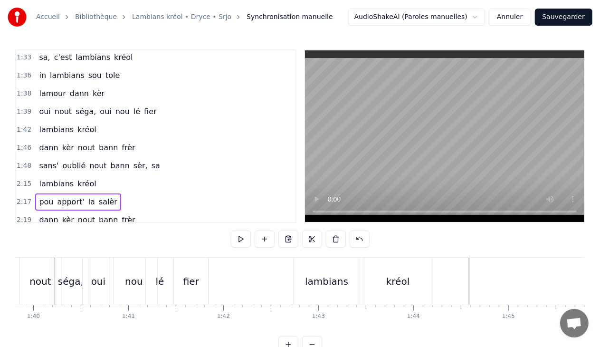
scroll to position [0, 9480]
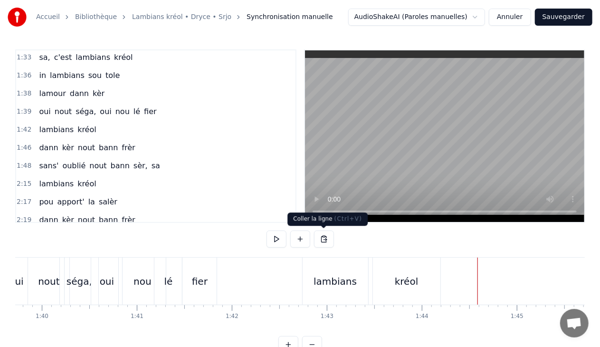
click at [326, 239] on button at bounding box center [324, 239] width 20 height 17
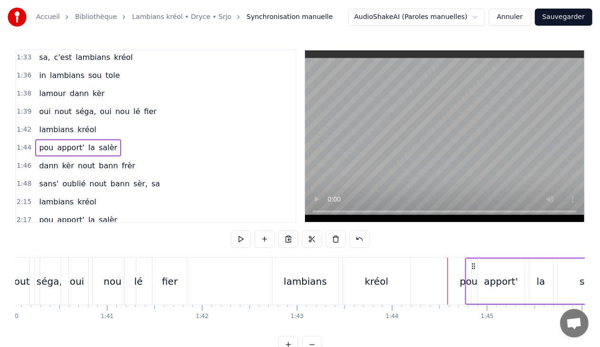
scroll to position [0, 9510]
drag, startPoint x: 484, startPoint y: 265, endPoint x: 464, endPoint y: 263, distance: 20.5
click at [464, 263] on icon at bounding box center [465, 266] width 8 height 8
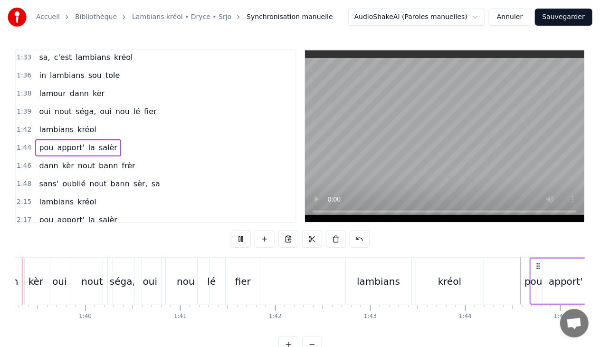
scroll to position [0, 9374]
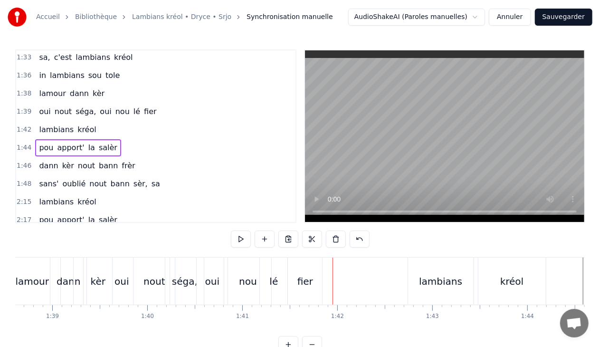
click at [315, 280] on div "fier" at bounding box center [305, 281] width 34 height 47
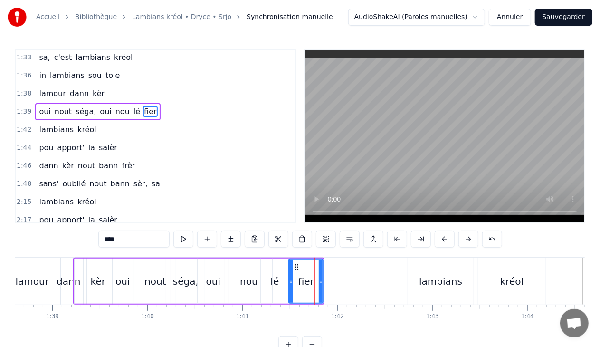
scroll to position [544, 0]
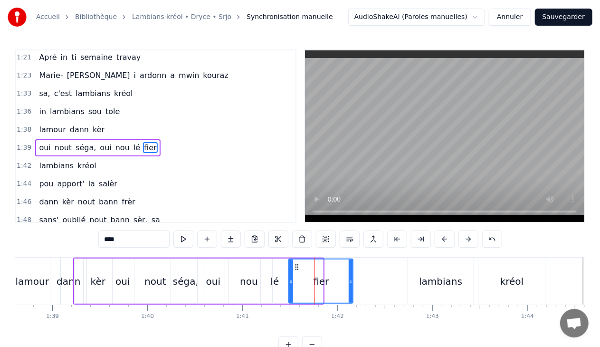
drag, startPoint x: 321, startPoint y: 280, endPoint x: 351, endPoint y: 283, distance: 30.1
click at [351, 283] on icon at bounding box center [351, 282] width 4 height 8
drag, startPoint x: 291, startPoint y: 280, endPoint x: 286, endPoint y: 280, distance: 5.2
click at [286, 280] on icon at bounding box center [286, 282] width 4 height 8
click at [215, 281] on div "oui" at bounding box center [213, 281] width 14 height 14
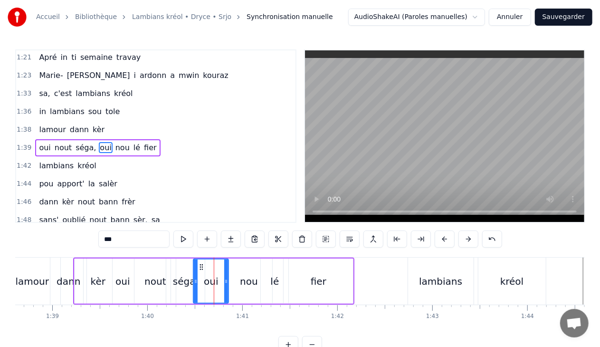
click at [197, 268] on div at bounding box center [196, 281] width 4 height 43
click at [247, 279] on div "nou" at bounding box center [249, 281] width 18 height 14
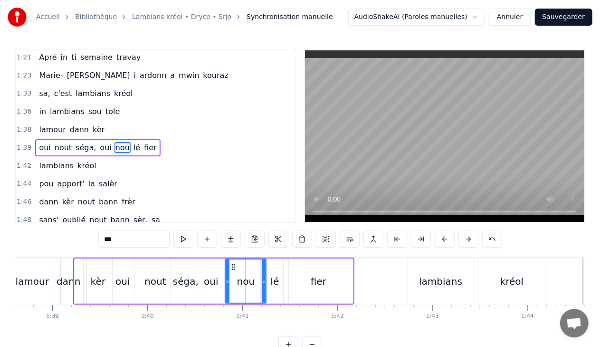
drag, startPoint x: 269, startPoint y: 282, endPoint x: 262, endPoint y: 283, distance: 6.2
click at [262, 283] on icon at bounding box center [264, 282] width 4 height 8
click at [273, 281] on div "lé" at bounding box center [274, 281] width 9 height 14
type input "**"
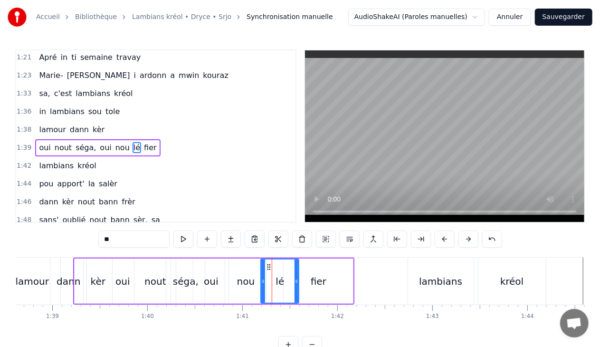
drag, startPoint x: 285, startPoint y: 280, endPoint x: 296, endPoint y: 280, distance: 10.5
click at [296, 280] on icon at bounding box center [297, 282] width 4 height 8
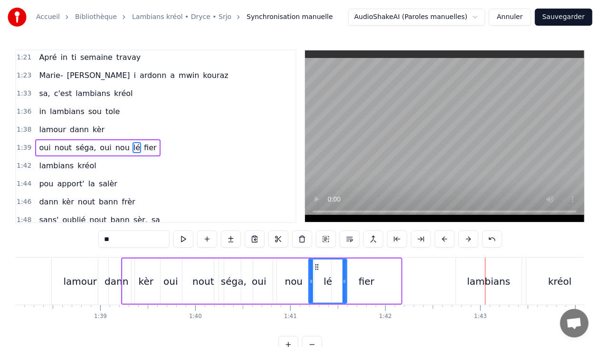
click at [155, 139] on div "1:39 oui nout séga, oui [PERSON_NAME]" at bounding box center [155, 148] width 279 height 18
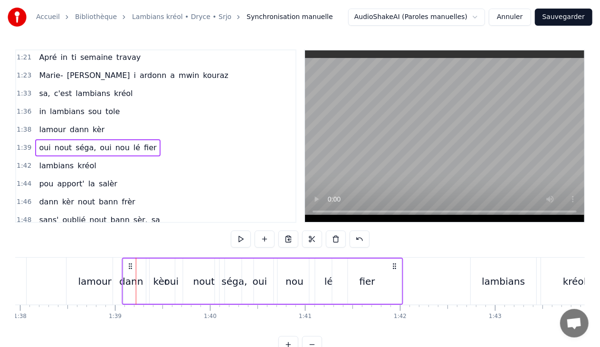
scroll to position [0, 9311]
drag, startPoint x: 129, startPoint y: 264, endPoint x: 137, endPoint y: 262, distance: 7.8
click at [137, 262] on icon at bounding box center [138, 266] width 8 height 8
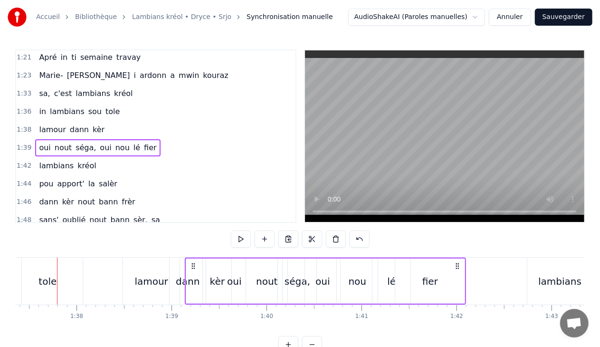
scroll to position [0, 9249]
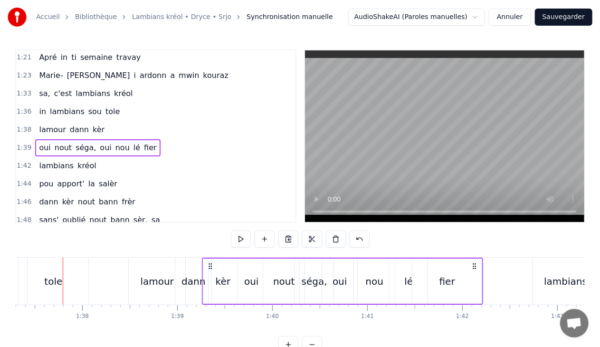
drag, startPoint x: 197, startPoint y: 263, endPoint x: 208, endPoint y: 261, distance: 11.1
click at [208, 261] on div "oui nout séga, oui [PERSON_NAME]" at bounding box center [342, 281] width 281 height 47
click at [337, 284] on div "oui" at bounding box center [339, 281] width 14 height 14
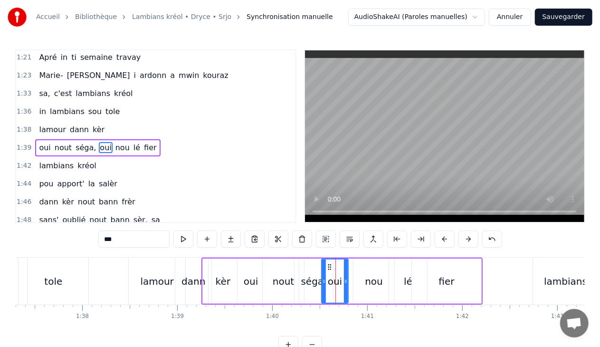
drag, startPoint x: 355, startPoint y: 279, endPoint x: 349, endPoint y: 279, distance: 5.7
click at [348, 279] on icon at bounding box center [346, 282] width 4 height 8
click at [369, 281] on div "nou" at bounding box center [374, 281] width 18 height 14
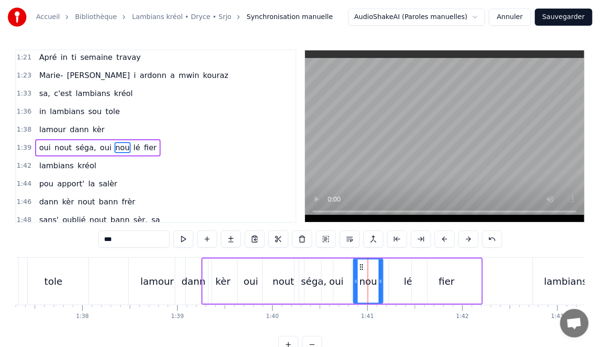
drag, startPoint x: 391, startPoint y: 281, endPoint x: 379, endPoint y: 280, distance: 11.4
click at [379, 280] on icon at bounding box center [381, 282] width 4 height 8
click at [407, 279] on div "lé" at bounding box center [408, 281] width 9 height 14
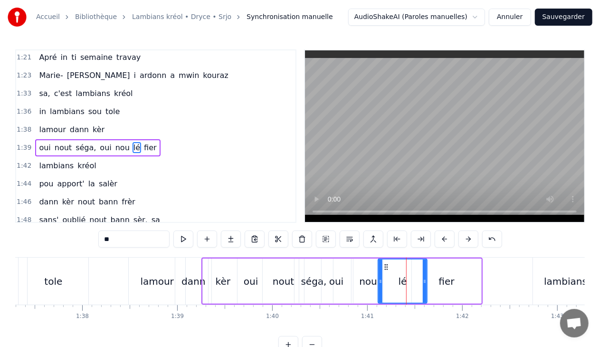
drag, startPoint x: 392, startPoint y: 280, endPoint x: 381, endPoint y: 282, distance: 11.1
click at [381, 282] on icon at bounding box center [381, 282] width 4 height 8
drag, startPoint x: 426, startPoint y: 280, endPoint x: 407, endPoint y: 279, distance: 18.6
click at [407, 279] on icon at bounding box center [406, 282] width 4 height 8
click at [436, 279] on div "fier" at bounding box center [446, 281] width 69 height 45
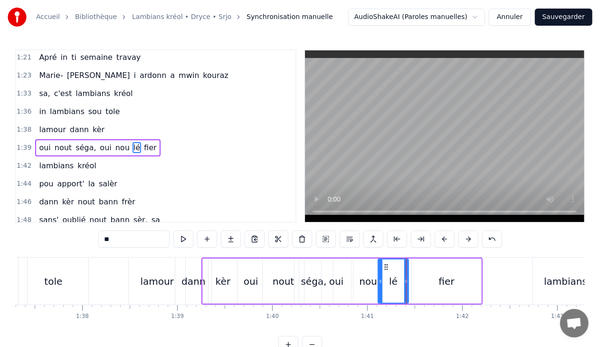
type input "****"
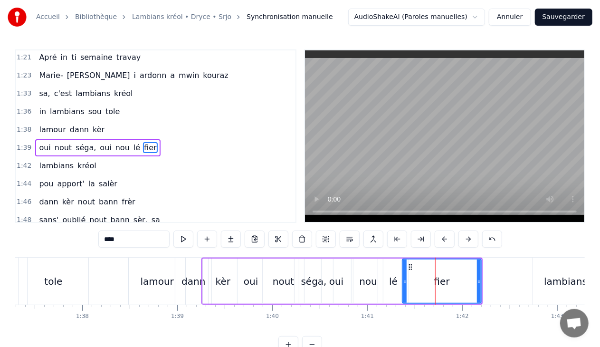
drag, startPoint x: 414, startPoint y: 281, endPoint x: 404, endPoint y: 279, distance: 9.6
click at [404, 279] on icon at bounding box center [405, 282] width 4 height 8
drag, startPoint x: 481, startPoint y: 280, endPoint x: 476, endPoint y: 281, distance: 4.8
click at [476, 281] on div "fier" at bounding box center [442, 281] width 80 height 45
drag, startPoint x: 478, startPoint y: 279, endPoint x: 467, endPoint y: 279, distance: 11.4
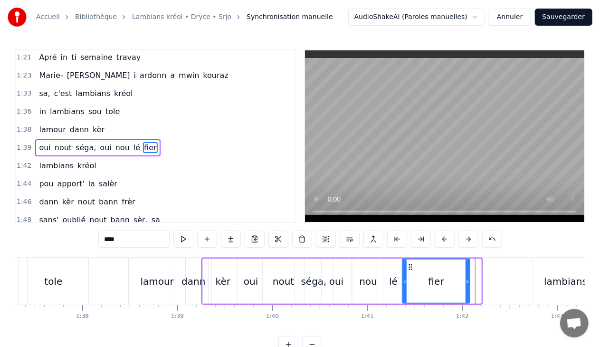
click at [467, 280] on circle at bounding box center [467, 280] width 0 height 0
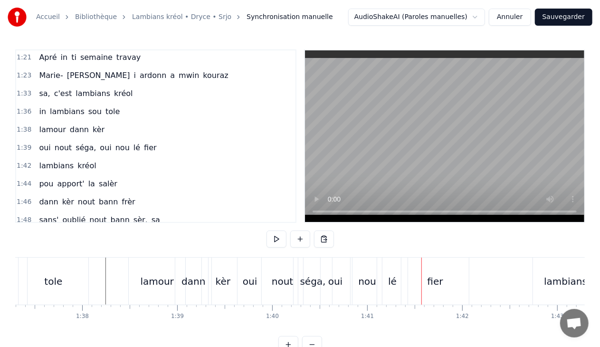
click at [420, 282] on div "fier" at bounding box center [435, 281] width 67 height 47
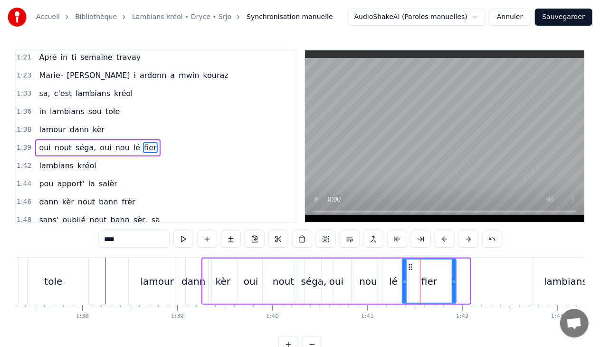
drag, startPoint x: 469, startPoint y: 280, endPoint x: 455, endPoint y: 281, distance: 13.8
click at [455, 281] on icon at bounding box center [454, 282] width 4 height 8
drag, startPoint x: 405, startPoint y: 281, endPoint x: 399, endPoint y: 282, distance: 5.7
click at [399, 282] on icon at bounding box center [399, 282] width 4 height 8
click at [75, 124] on span "dann" at bounding box center [79, 129] width 21 height 11
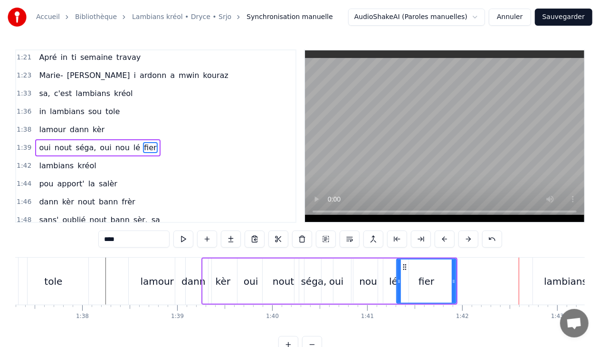
type input "****"
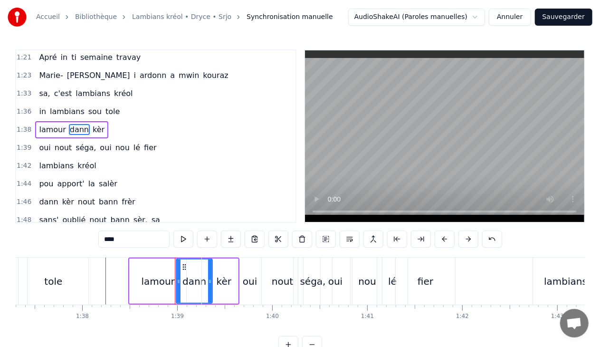
scroll to position [526, 0]
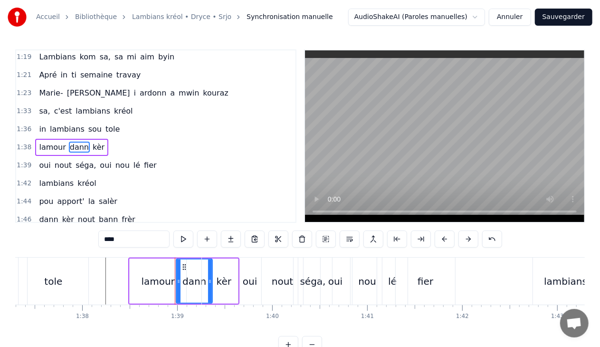
click at [107, 138] on div "1:38 [PERSON_NAME] kèr" at bounding box center [155, 147] width 279 height 18
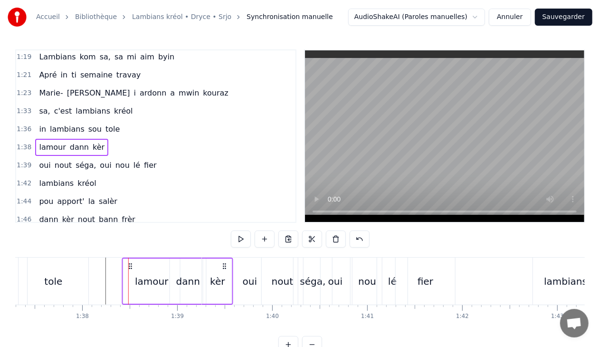
drag, startPoint x: 137, startPoint y: 263, endPoint x: 131, endPoint y: 260, distance: 6.9
click at [131, 260] on div "[PERSON_NAME] kèr" at bounding box center [177, 281] width 111 height 47
click at [143, 160] on span "fier" at bounding box center [150, 165] width 15 height 11
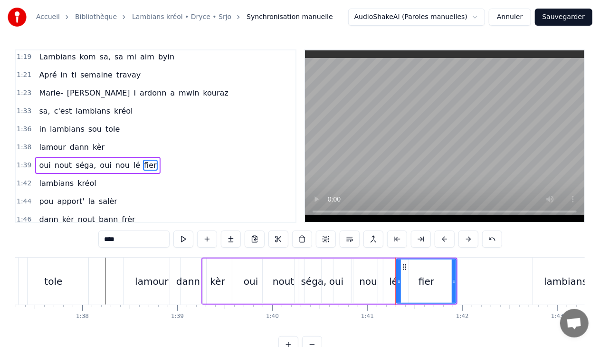
scroll to position [544, 0]
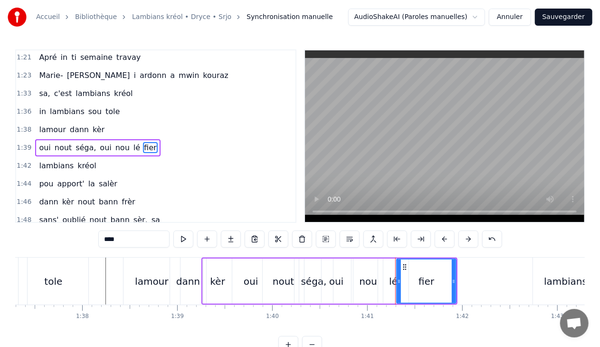
click at [245, 284] on div "oui" at bounding box center [251, 281] width 14 height 14
type input "***"
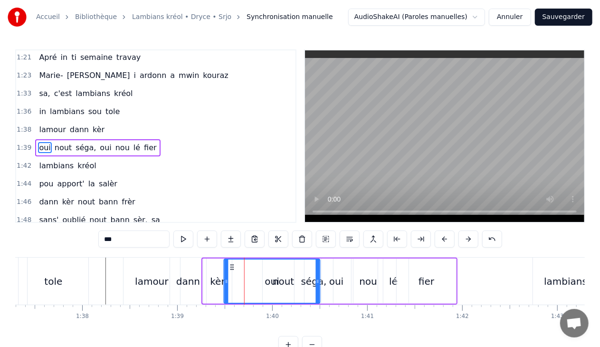
drag, startPoint x: 210, startPoint y: 264, endPoint x: 231, endPoint y: 264, distance: 21.4
click at [231, 265] on circle at bounding box center [231, 265] width 0 height 0
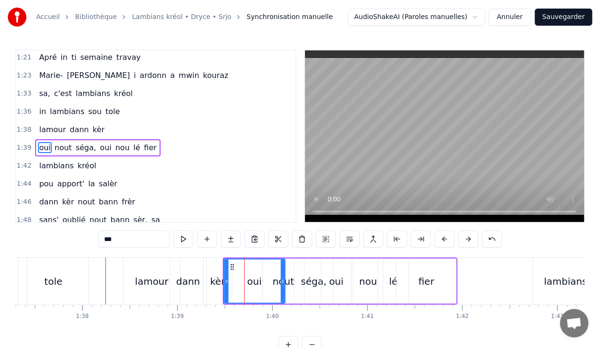
drag, startPoint x: 318, startPoint y: 281, endPoint x: 283, endPoint y: 276, distance: 34.6
click at [283, 276] on div at bounding box center [283, 281] width 4 height 43
click at [279, 276] on div at bounding box center [278, 281] width 4 height 43
click at [229, 279] on icon at bounding box center [231, 282] width 4 height 8
click at [273, 280] on circle at bounding box center [273, 280] width 0 height 0
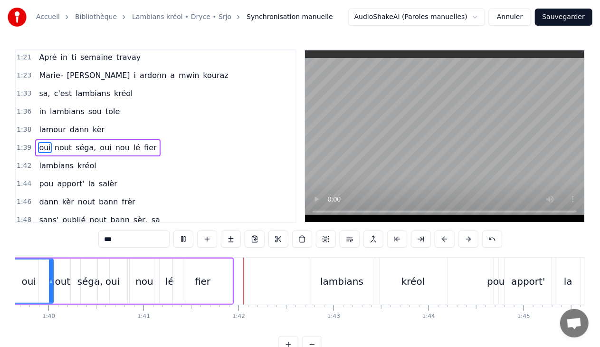
scroll to position [0, 9601]
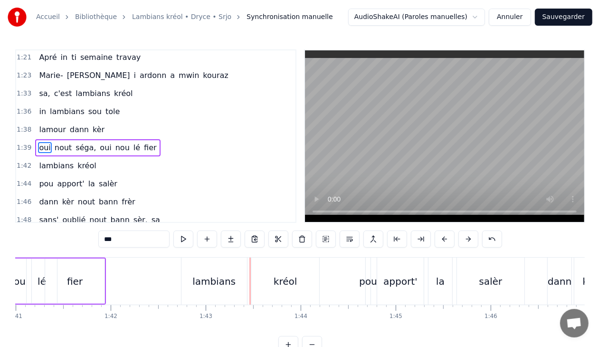
click at [577, 18] on button "Sauvegarder" at bounding box center [564, 17] width 58 height 17
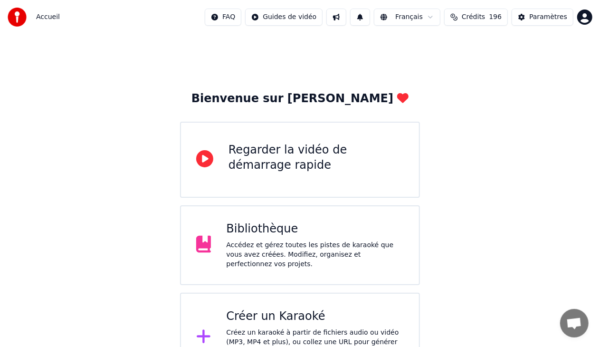
click at [301, 229] on div "Bibliothèque" at bounding box center [315, 228] width 178 height 15
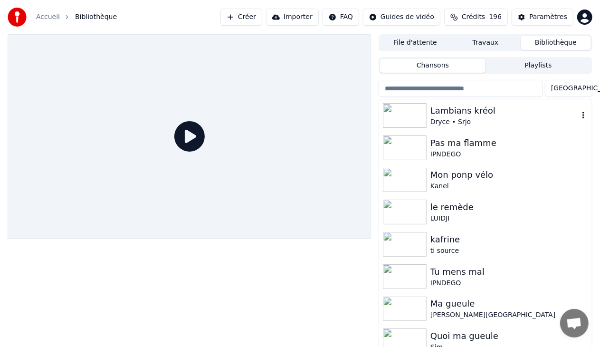
click at [416, 109] on img at bounding box center [405, 115] width 44 height 25
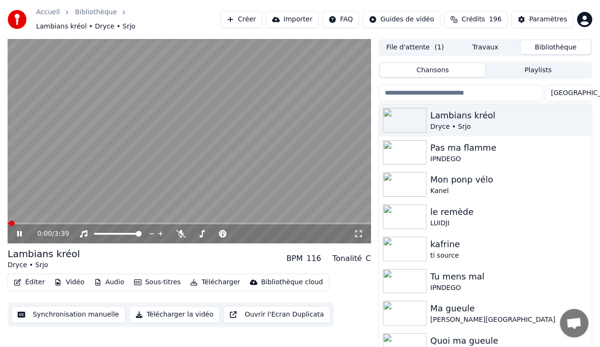
click at [30, 277] on button "Éditer" at bounding box center [29, 282] width 39 height 13
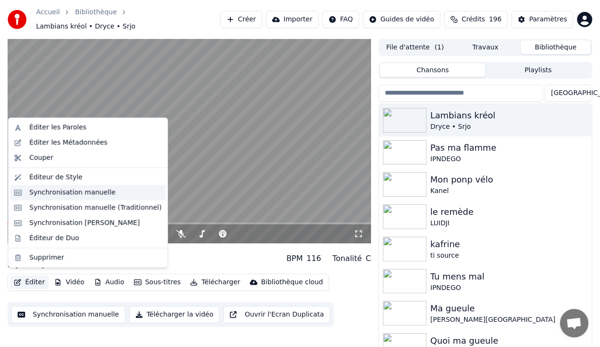
click at [84, 192] on div "Synchronisation manuelle" at bounding box center [72, 193] width 87 height 10
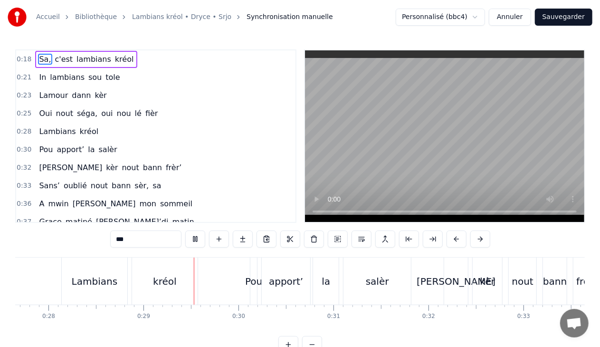
scroll to position [0, 2711]
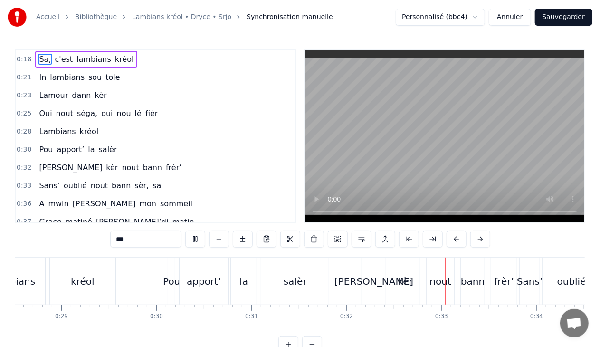
click at [241, 183] on div "0:33 Sans’ oublié nout bann sèr, sa" at bounding box center [155, 186] width 279 height 18
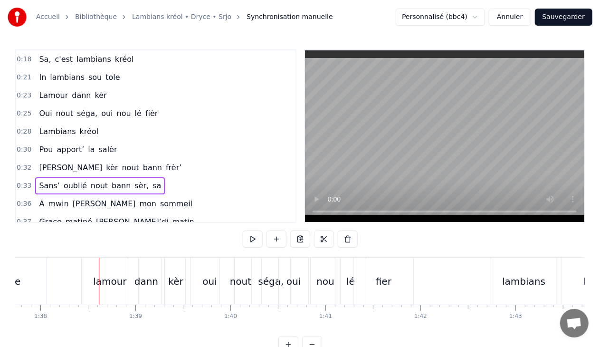
scroll to position [0, 9255]
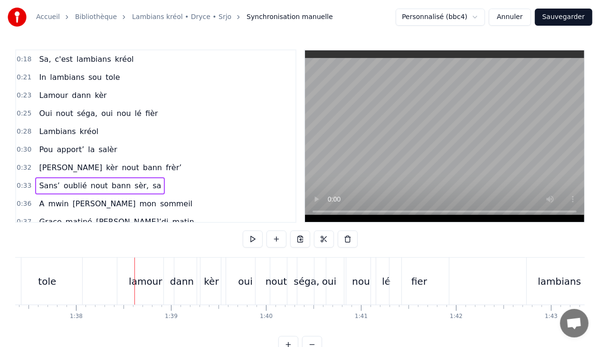
click at [426, 275] on div "fier" at bounding box center [420, 281] width 16 height 14
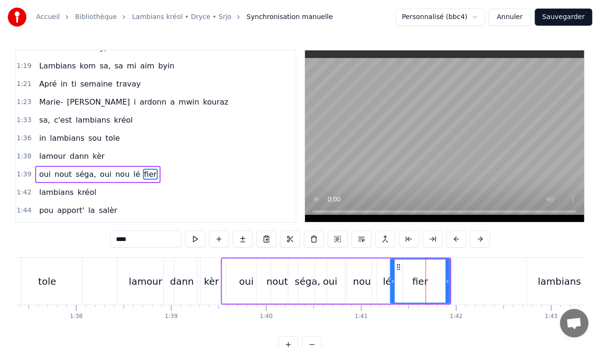
scroll to position [544, 0]
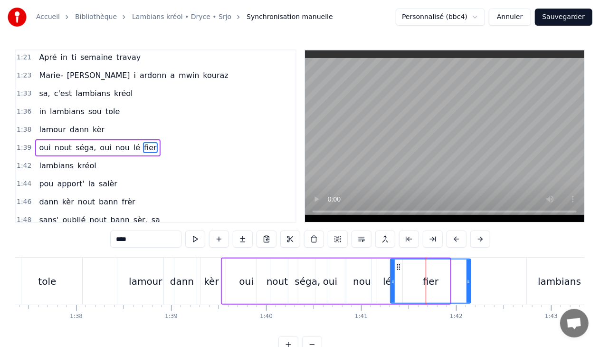
drag, startPoint x: 448, startPoint y: 279, endPoint x: 468, endPoint y: 279, distance: 20.4
click at [468, 279] on icon at bounding box center [469, 282] width 4 height 8
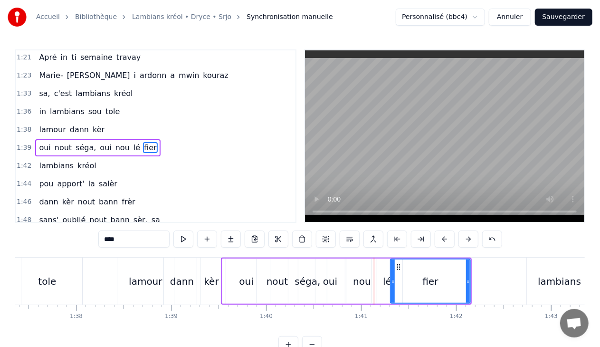
click at [243, 276] on div "oui" at bounding box center [246, 281] width 14 height 14
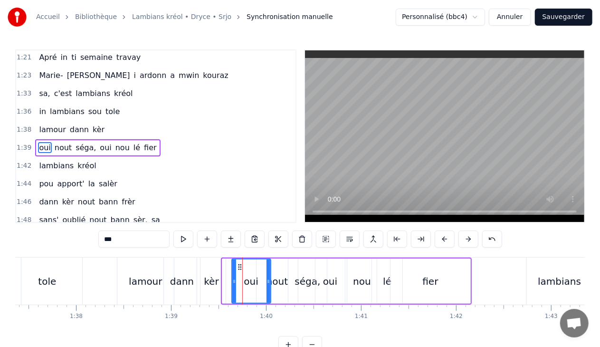
drag, startPoint x: 223, startPoint y: 281, endPoint x: 232, endPoint y: 282, distance: 8.6
click at [232, 282] on icon at bounding box center [234, 282] width 4 height 8
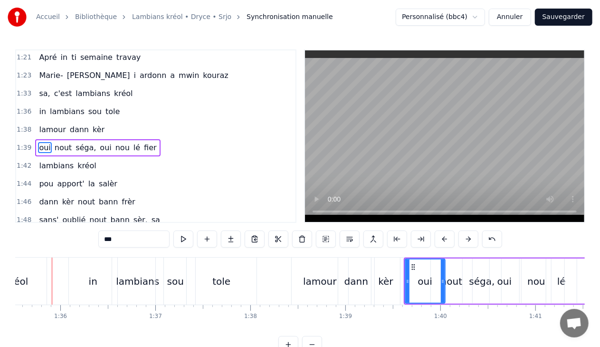
scroll to position [0, 9069]
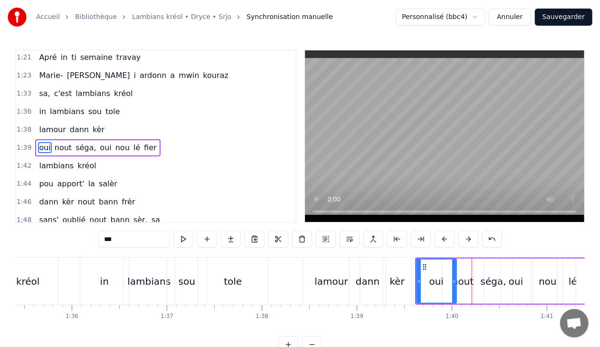
click at [396, 279] on div "kèr" at bounding box center [397, 281] width 15 height 14
type input "***"
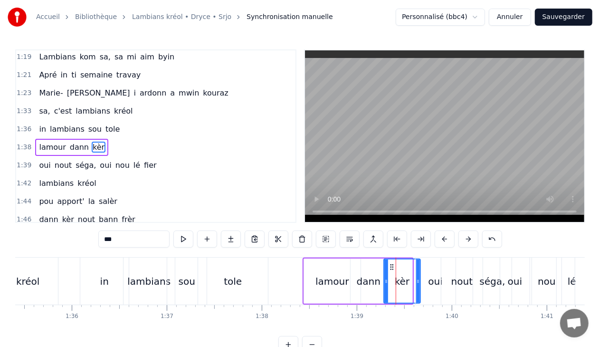
drag, startPoint x: 409, startPoint y: 281, endPoint x: 417, endPoint y: 282, distance: 8.1
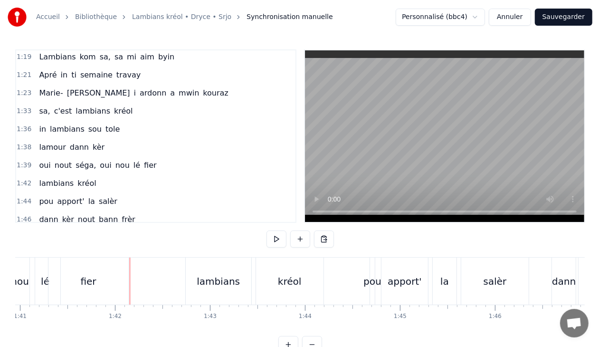
scroll to position [0, 9619]
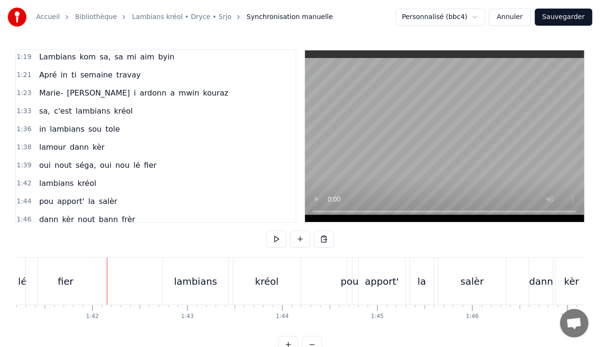
click at [73, 276] on div "fier" at bounding box center [66, 281] width 80 height 47
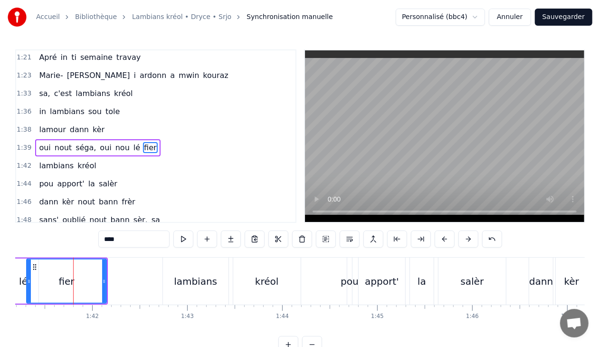
scroll to position [544, 0]
drag, startPoint x: 104, startPoint y: 282, endPoint x: 113, endPoint y: 284, distance: 9.2
click at [113, 284] on icon at bounding box center [115, 282] width 4 height 8
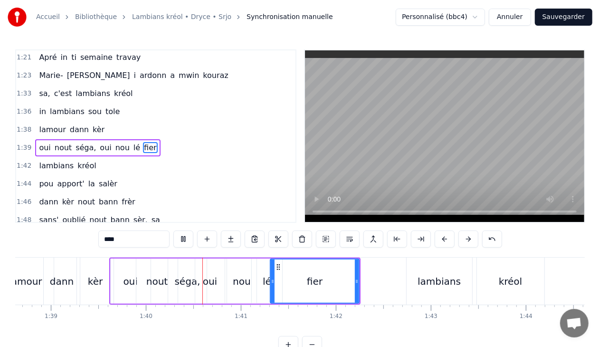
scroll to position [0, 9464]
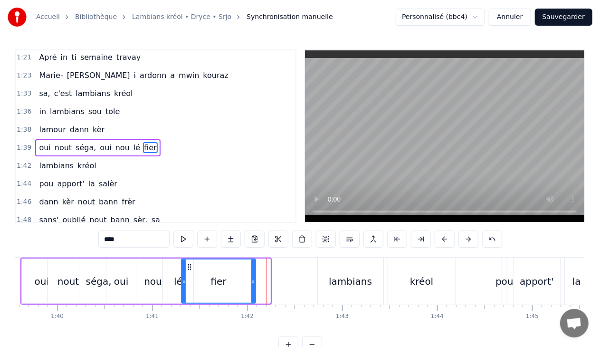
drag, startPoint x: 267, startPoint y: 280, endPoint x: 252, endPoint y: 280, distance: 14.7
click at [252, 280] on icon at bounding box center [253, 282] width 4 height 8
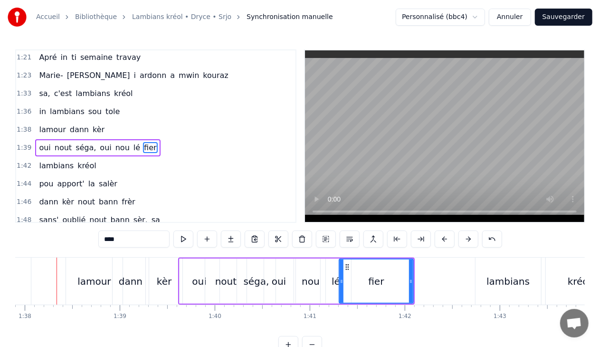
scroll to position [0, 9300]
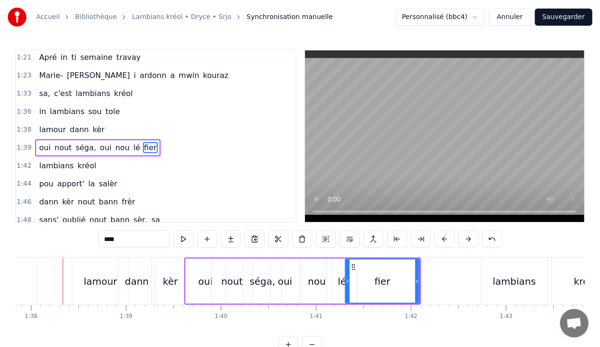
click at [341, 279] on div "lé" at bounding box center [342, 281] width 9 height 14
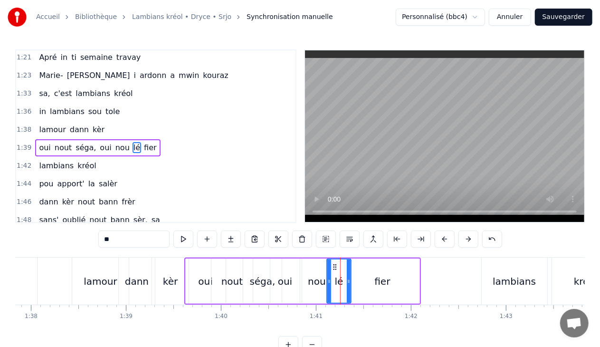
drag, startPoint x: 353, startPoint y: 280, endPoint x: 347, endPoint y: 279, distance: 6.2
click at [347, 279] on icon at bounding box center [349, 282] width 4 height 8
click at [404, 284] on div "fier" at bounding box center [383, 281] width 74 height 45
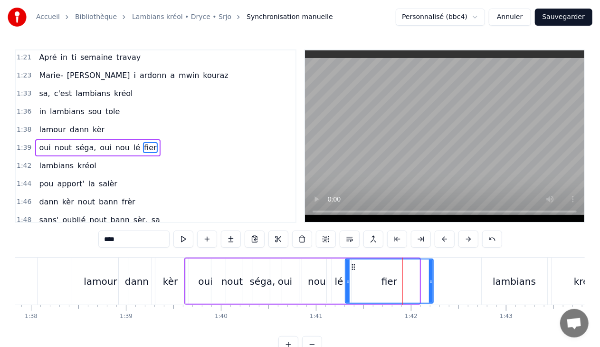
drag, startPoint x: 416, startPoint y: 281, endPoint x: 430, endPoint y: 283, distance: 13.9
click at [430, 283] on icon at bounding box center [431, 282] width 4 height 8
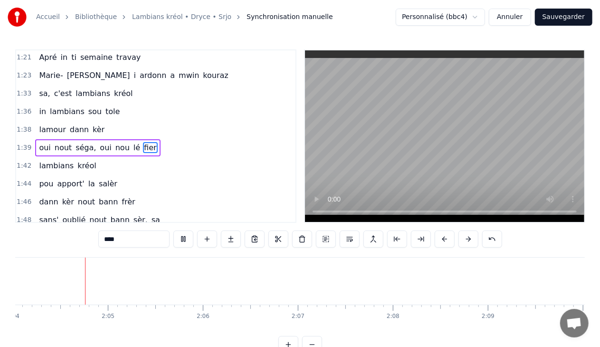
scroll to position [0, 11788]
click at [117, 88] on span "kréol" at bounding box center [123, 93] width 21 height 11
type input "*****"
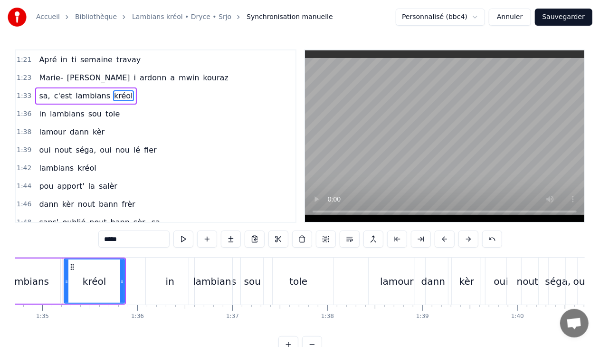
click at [126, 87] on div "1:33 sa, c'est lambians kréol" at bounding box center [155, 96] width 279 height 18
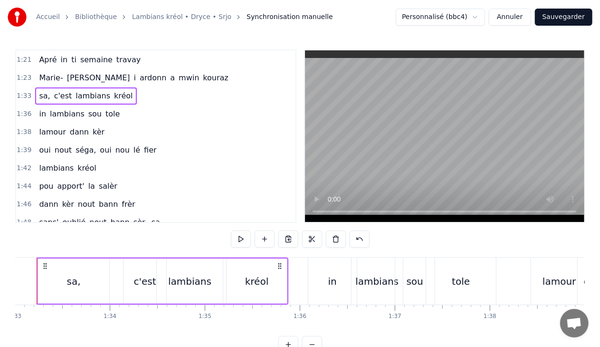
scroll to position [0, 8815]
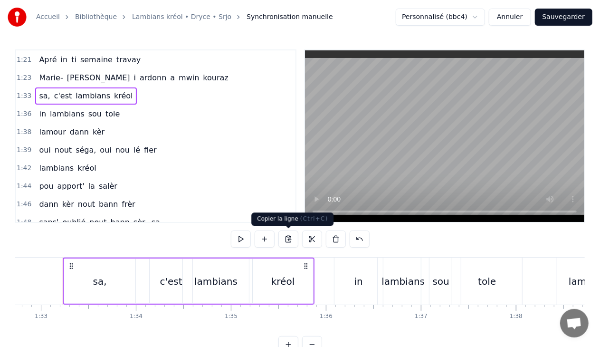
click at [291, 238] on button at bounding box center [289, 239] width 20 height 17
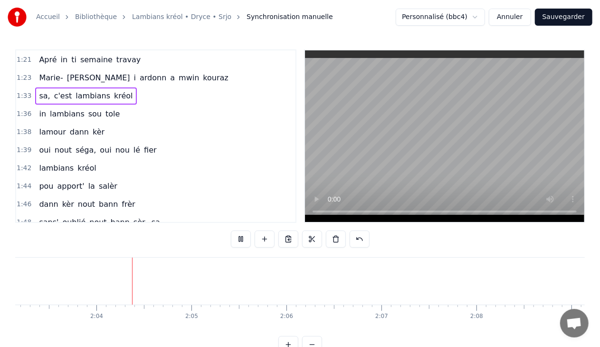
scroll to position [0, 11716]
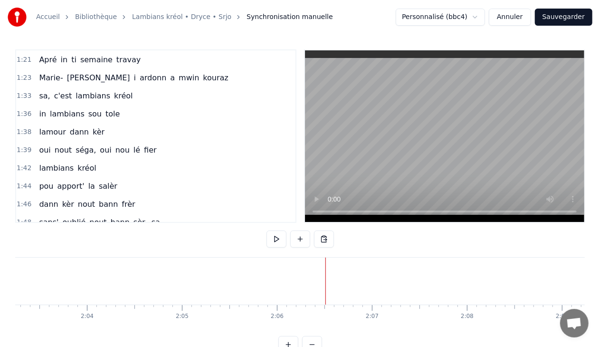
click at [322, 239] on button at bounding box center [324, 239] width 20 height 17
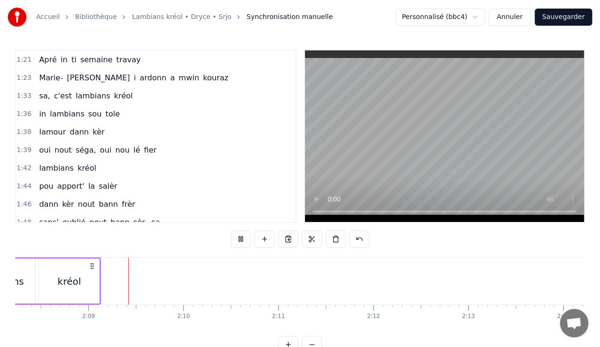
scroll to position [0, 12200]
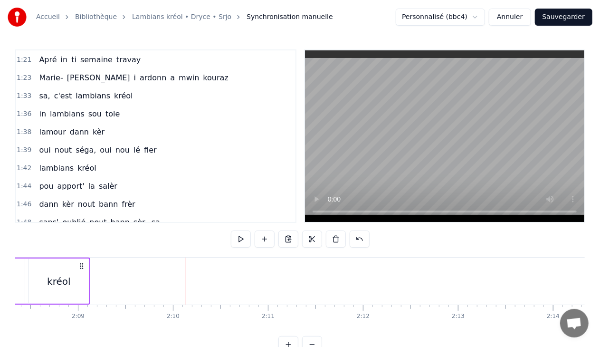
click at [105, 108] on span "tole" at bounding box center [113, 113] width 16 height 11
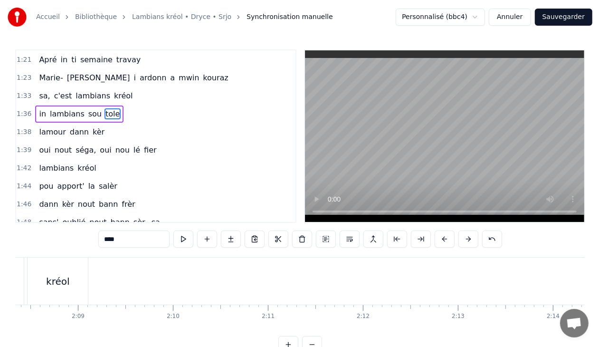
scroll to position [541, 0]
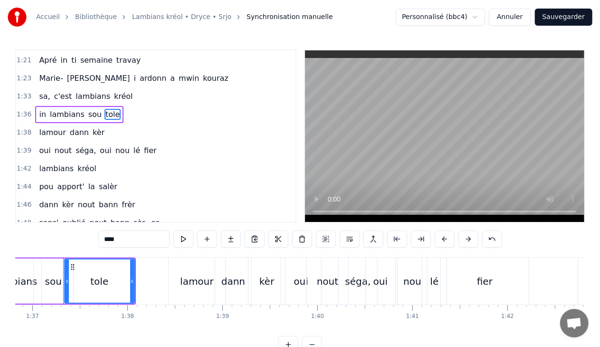
click at [121, 106] on div "1:36 in lambians sou tole" at bounding box center [155, 115] width 279 height 18
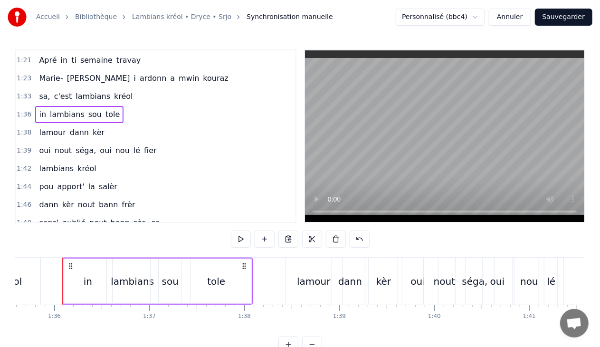
scroll to position [0, 9086]
click at [286, 235] on button at bounding box center [289, 239] width 20 height 17
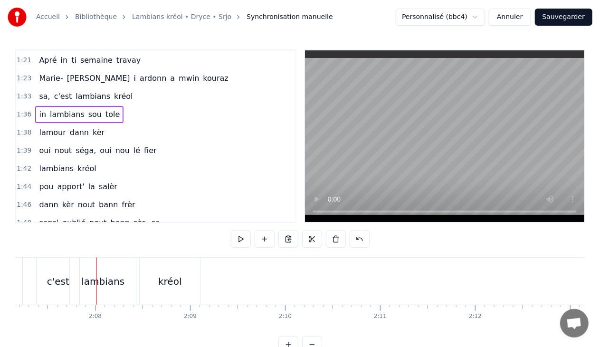
scroll to position [0, 12121]
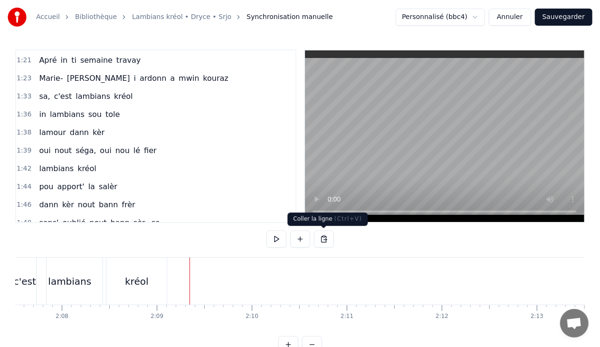
click at [323, 239] on button at bounding box center [324, 239] width 20 height 17
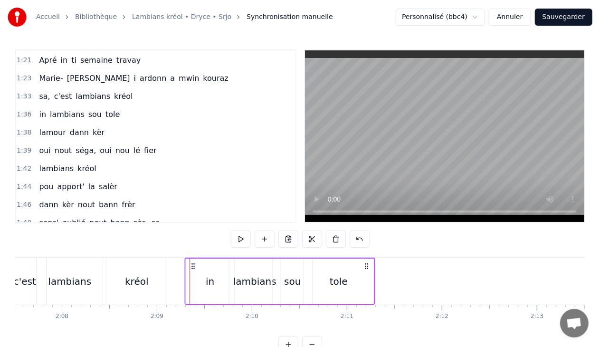
click at [192, 264] on circle at bounding box center [192, 264] width 0 height 0
drag, startPoint x: 192, startPoint y: 264, endPoint x: 186, endPoint y: 264, distance: 5.7
click at [187, 264] on circle at bounding box center [187, 264] width 0 height 0
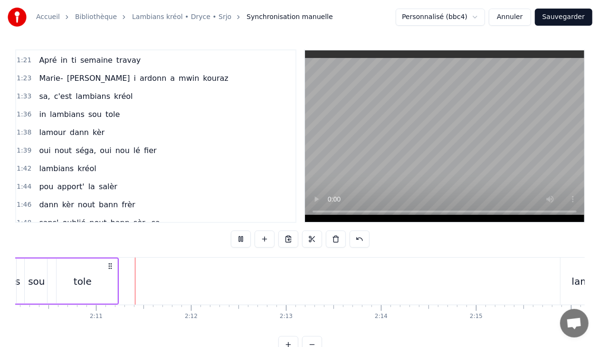
scroll to position [0, 12385]
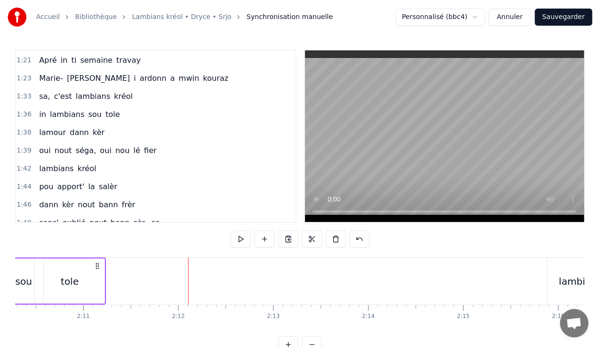
click at [93, 127] on span "kèr" at bounding box center [99, 132] width 14 height 11
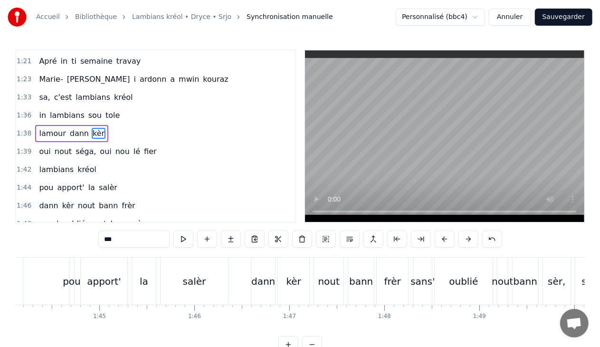
scroll to position [0, 9389]
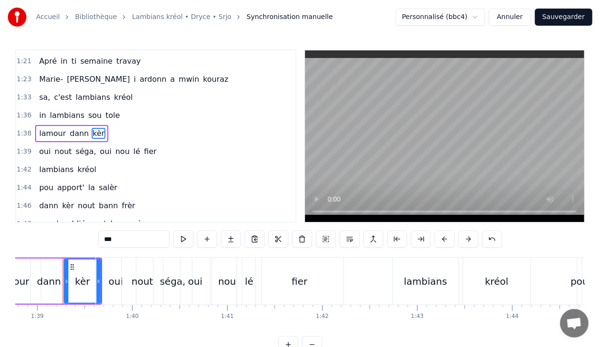
click at [111, 125] on div "1:38 [PERSON_NAME] kèr" at bounding box center [155, 134] width 279 height 18
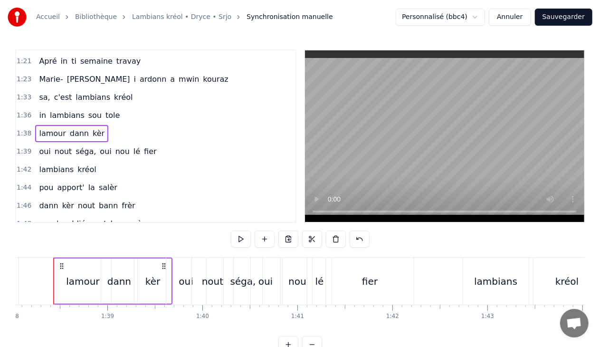
scroll to position [0, 9309]
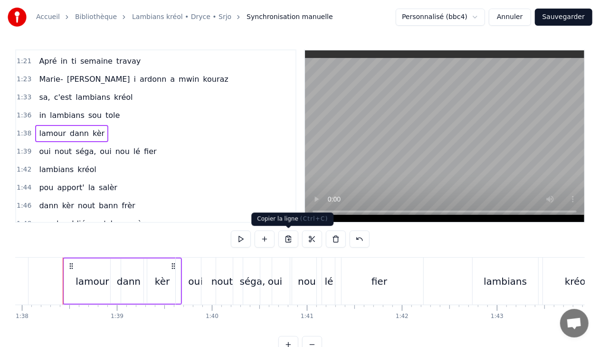
click at [292, 238] on button at bounding box center [289, 239] width 20 height 17
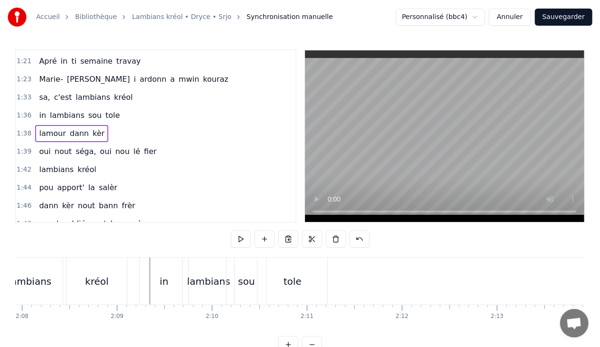
scroll to position [0, 12257]
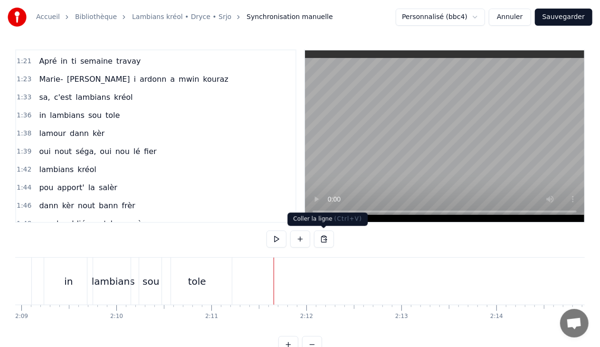
click at [319, 240] on button at bounding box center [324, 239] width 20 height 17
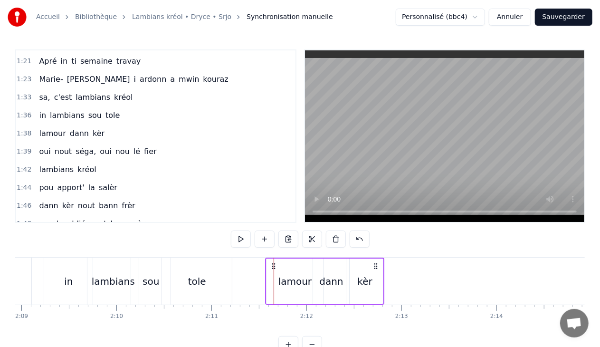
drag, startPoint x: 282, startPoint y: 265, endPoint x: 273, endPoint y: 264, distance: 8.6
click at [273, 264] on icon at bounding box center [274, 266] width 8 height 8
click at [130, 143] on div "oui nout séga, oui [PERSON_NAME]" at bounding box center [97, 151] width 125 height 17
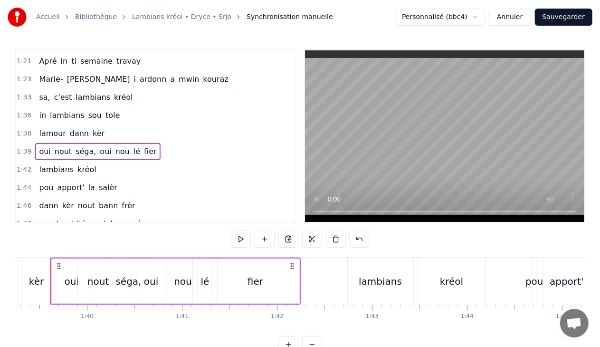
scroll to position [0, 9422]
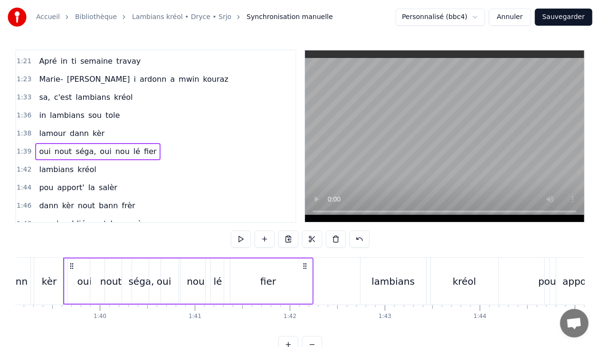
click at [160, 143] on div "1:39 oui nout séga, oui [PERSON_NAME]" at bounding box center [155, 152] width 279 height 18
click at [292, 234] on button at bounding box center [289, 239] width 20 height 17
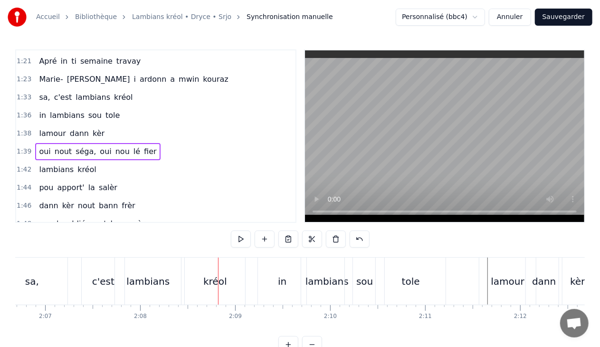
scroll to position [0, 12198]
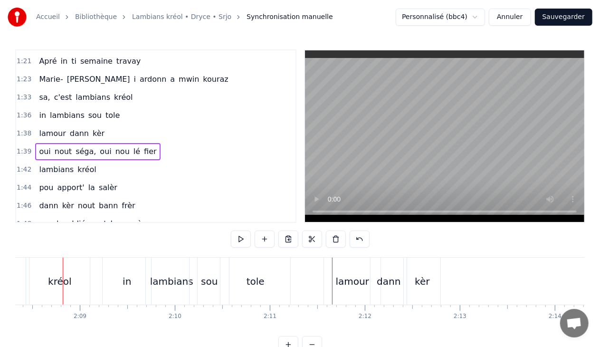
click at [441, 281] on div "kèr" at bounding box center [423, 281] width 38 height 47
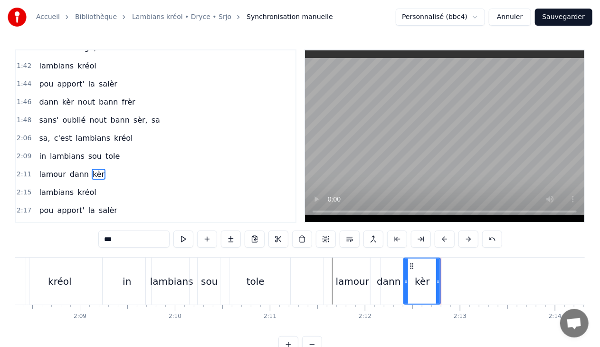
scroll to position [668, 0]
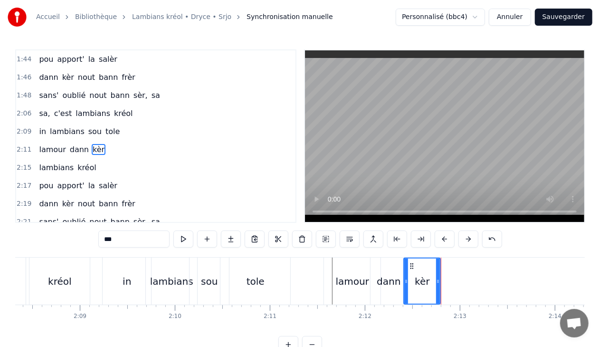
click at [442, 281] on div "[PERSON_NAME] kèr" at bounding box center [383, 281] width 119 height 47
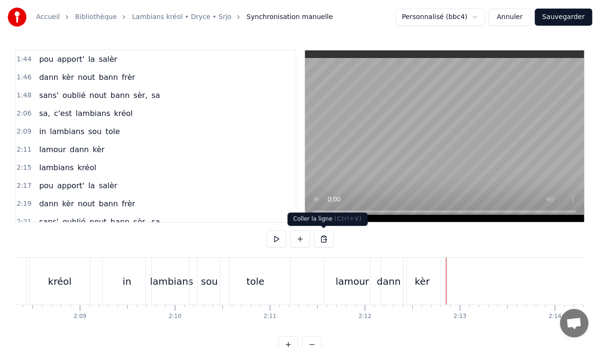
click at [324, 237] on button at bounding box center [324, 239] width 20 height 17
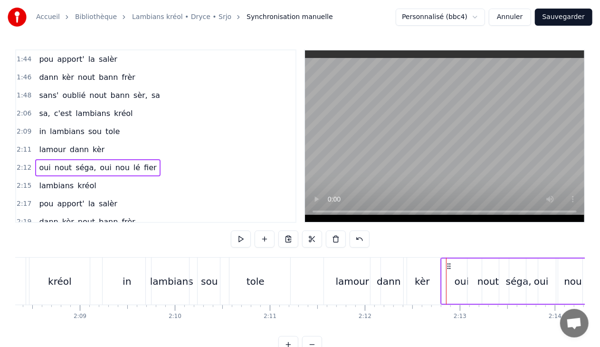
drag, startPoint x: 452, startPoint y: 264, endPoint x: 447, endPoint y: 264, distance: 5.7
click at [447, 264] on icon at bounding box center [449, 266] width 8 height 8
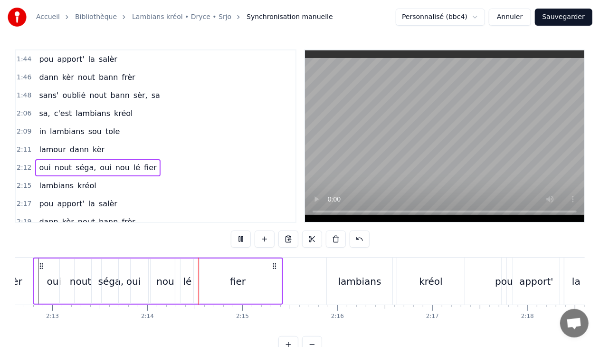
scroll to position [0, 12695]
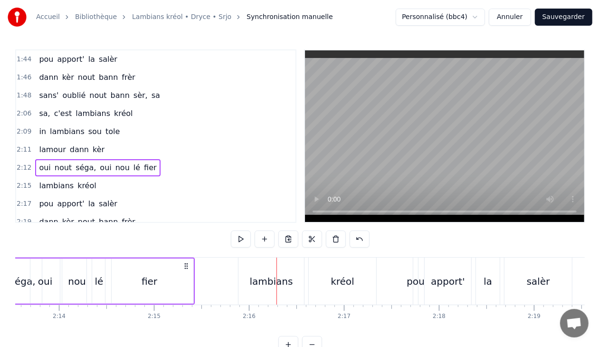
click at [159, 276] on div "fier" at bounding box center [150, 281] width 88 height 45
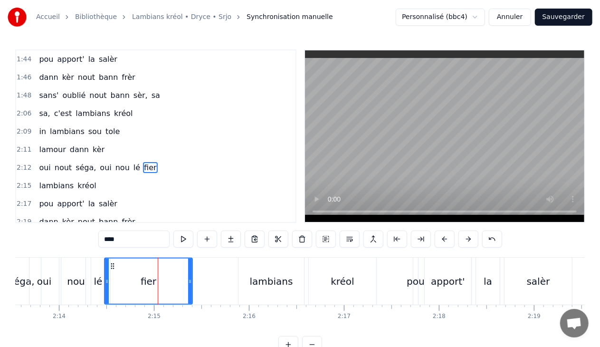
scroll to position [686, 0]
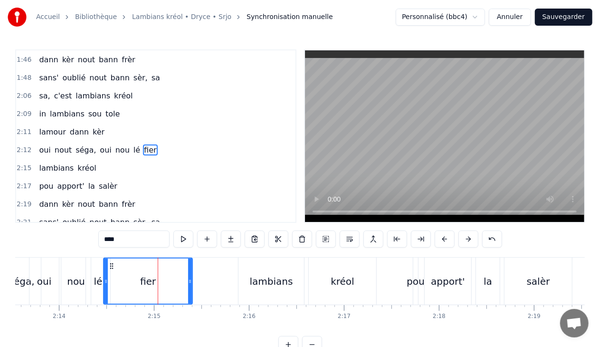
click at [106, 281] on icon at bounding box center [106, 282] width 4 height 8
drag, startPoint x: 190, startPoint y: 281, endPoint x: 171, endPoint y: 280, distance: 19.0
click at [171, 280] on icon at bounding box center [171, 282] width 4 height 8
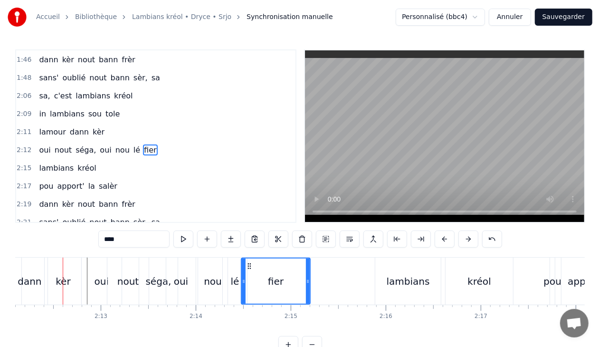
scroll to position [0, 12558]
drag, startPoint x: 310, startPoint y: 279, endPoint x: 347, endPoint y: 280, distance: 37.1
click at [347, 280] on div "fier" at bounding box center [294, 281] width 107 height 47
click at [217, 280] on div "nou" at bounding box center [213, 281] width 18 height 14
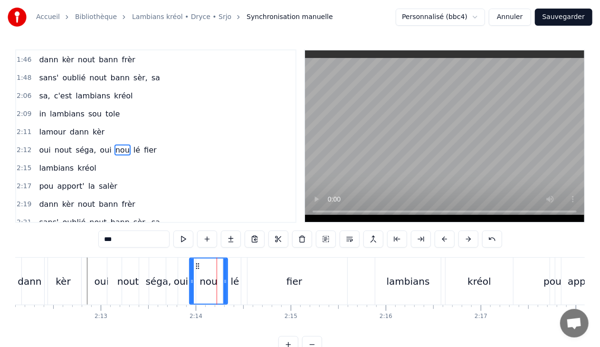
drag, startPoint x: 200, startPoint y: 280, endPoint x: 192, endPoint y: 280, distance: 8.6
click at [192, 280] on icon at bounding box center [192, 282] width 4 height 8
drag, startPoint x: 224, startPoint y: 280, endPoint x: 217, endPoint y: 279, distance: 7.1
click at [217, 279] on icon at bounding box center [219, 282] width 4 height 8
click at [225, 279] on div "lé" at bounding box center [235, 281] width 24 height 47
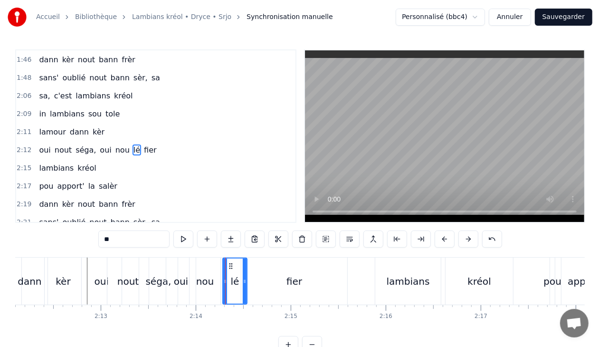
click at [223, 280] on div "lé" at bounding box center [234, 281] width 25 height 47
drag, startPoint x: 225, startPoint y: 279, endPoint x: 220, endPoint y: 279, distance: 5.7
click at [220, 279] on icon at bounding box center [219, 282] width 4 height 8
drag, startPoint x: 245, startPoint y: 279, endPoint x: 235, endPoint y: 279, distance: 9.5
click at [235, 279] on icon at bounding box center [235, 282] width 4 height 8
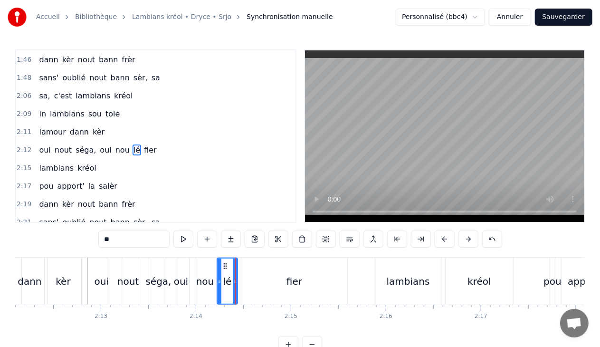
click at [253, 277] on div "fier" at bounding box center [294, 281] width 106 height 47
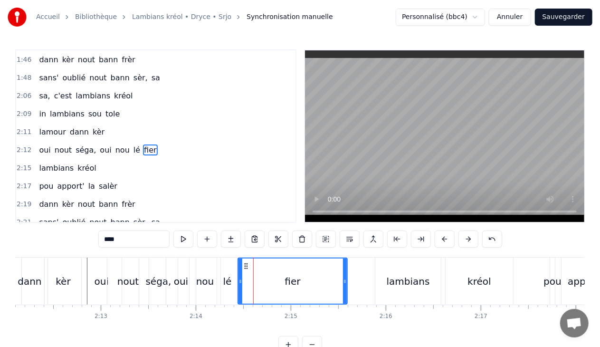
click at [240, 279] on icon at bounding box center [241, 282] width 4 height 8
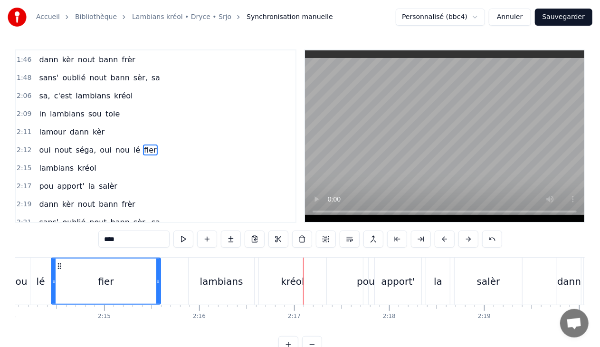
scroll to position [0, 12756]
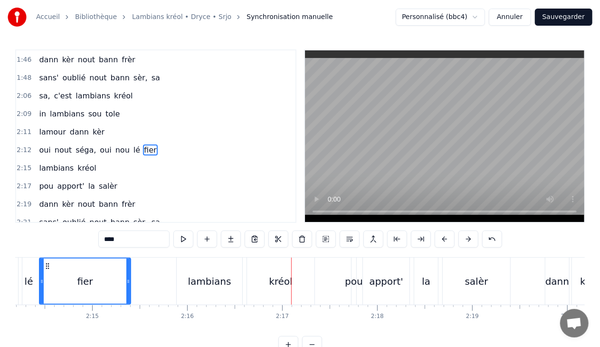
drag, startPoint x: 146, startPoint y: 282, endPoint x: 128, endPoint y: 281, distance: 18.1
click at [128, 281] on icon at bounding box center [128, 282] width 4 height 8
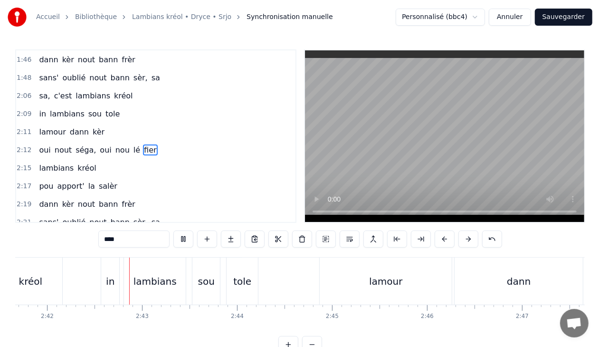
scroll to position [0, 15378]
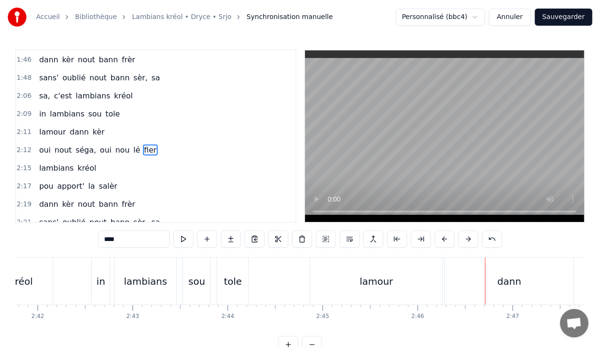
click at [376, 283] on div "lamour" at bounding box center [376, 281] width 33 height 14
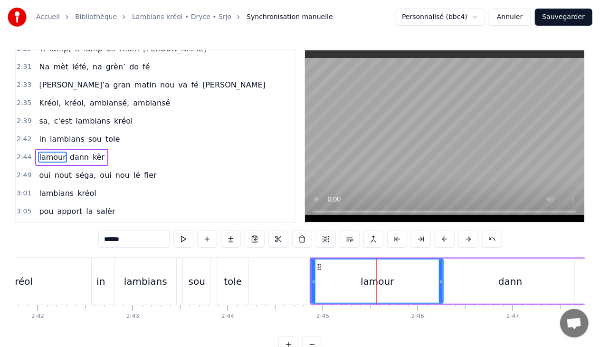
scroll to position [934, 0]
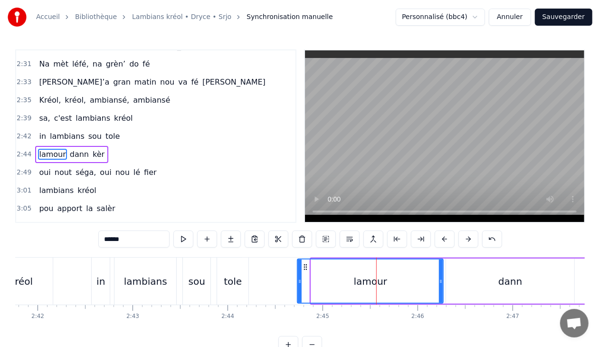
drag, startPoint x: 313, startPoint y: 280, endPoint x: 299, endPoint y: 280, distance: 13.8
click at [299, 280] on icon at bounding box center [300, 282] width 4 height 8
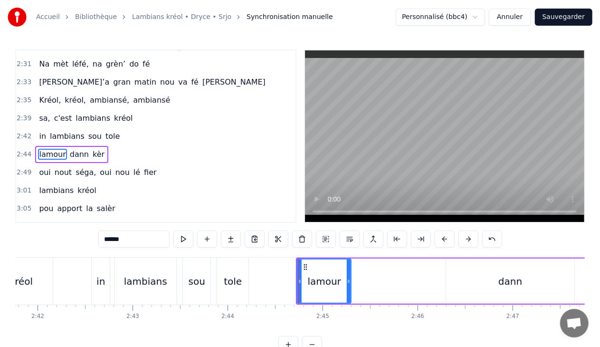
drag, startPoint x: 442, startPoint y: 279, endPoint x: 350, endPoint y: 273, distance: 92.4
click at [350, 273] on div at bounding box center [349, 281] width 4 height 43
click at [498, 279] on div "dann" at bounding box center [510, 281] width 128 height 45
type input "****"
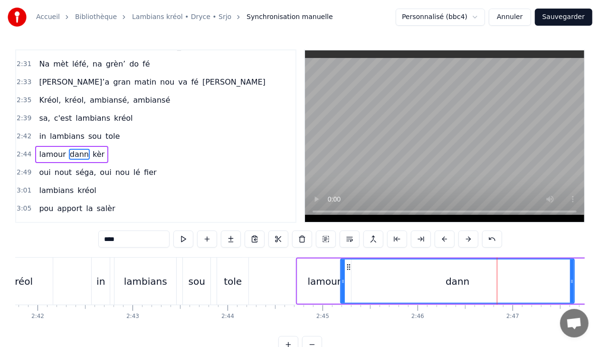
drag, startPoint x: 449, startPoint y: 281, endPoint x: 344, endPoint y: 281, distance: 105.5
click at [344, 281] on icon at bounding box center [343, 282] width 4 height 8
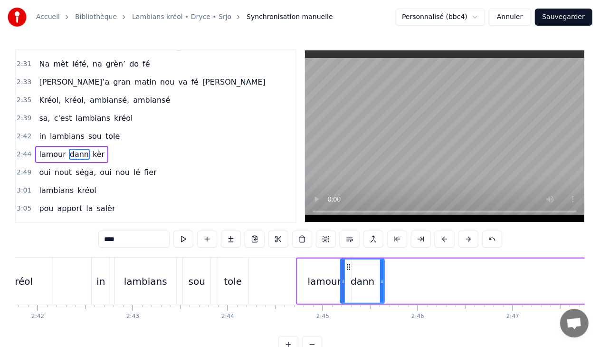
drag, startPoint x: 572, startPoint y: 281, endPoint x: 382, endPoint y: 276, distance: 190.2
click at [382, 276] on div at bounding box center [382, 281] width 4 height 43
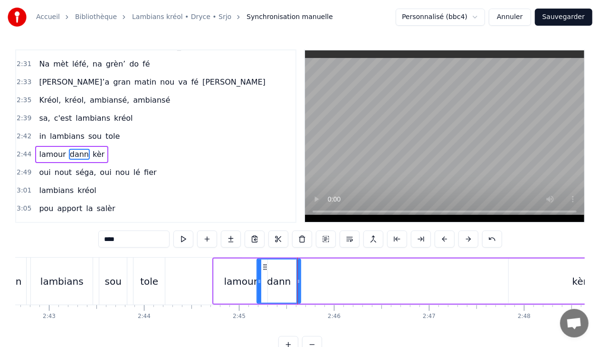
scroll to position [0, 15438]
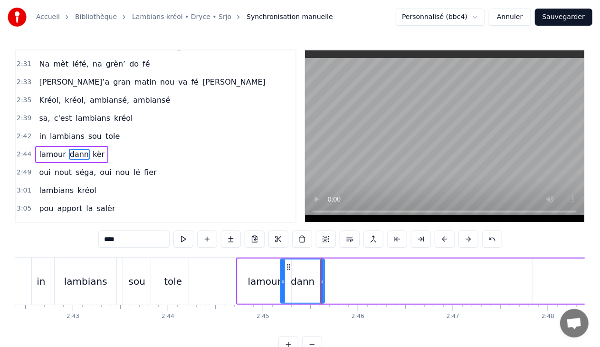
click at [115, 145] on div "2:44 lamour dann kèr" at bounding box center [155, 154] width 279 height 18
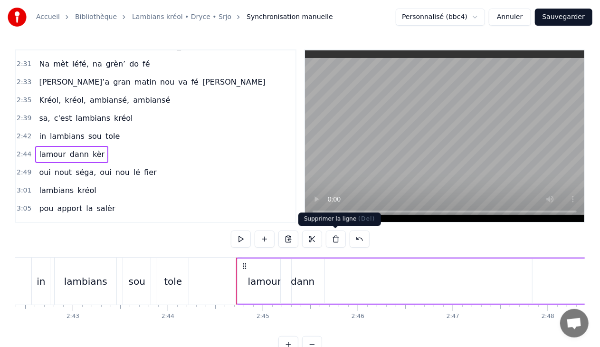
click at [336, 238] on button at bounding box center [336, 239] width 20 height 17
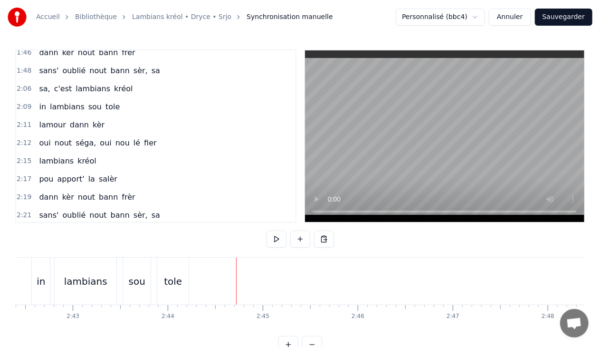
scroll to position [689, 0]
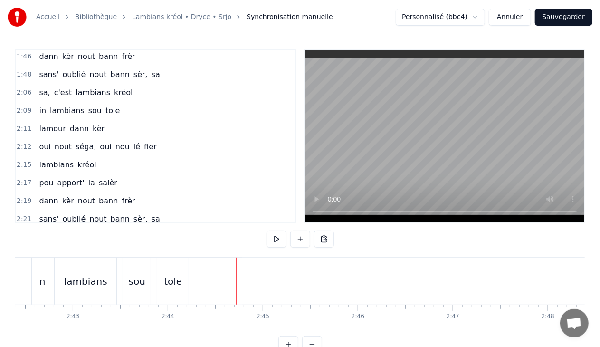
click at [92, 123] on span "kèr" at bounding box center [99, 128] width 14 height 11
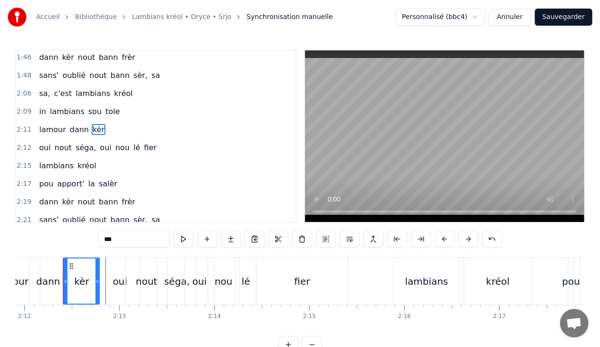
click at [103, 121] on div "2:11 lamour dann kèr" at bounding box center [155, 130] width 279 height 18
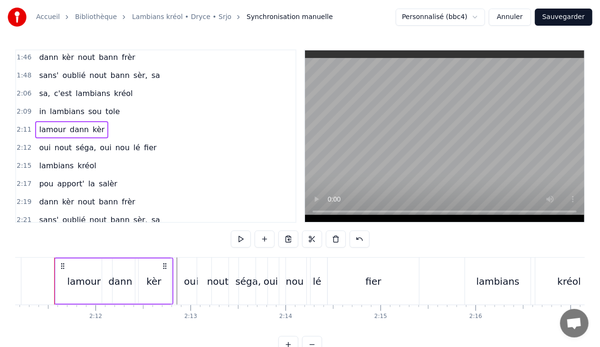
scroll to position [0, 12459]
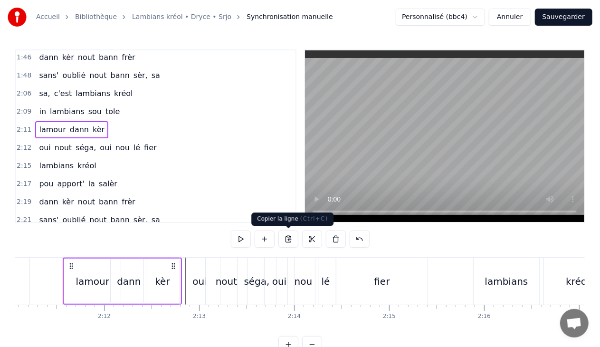
click at [287, 237] on button at bounding box center [289, 239] width 20 height 17
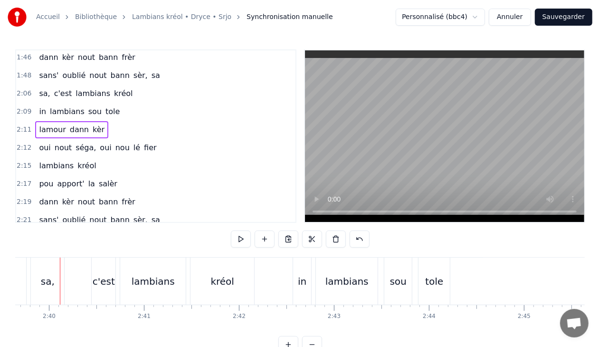
scroll to position [0, 15173]
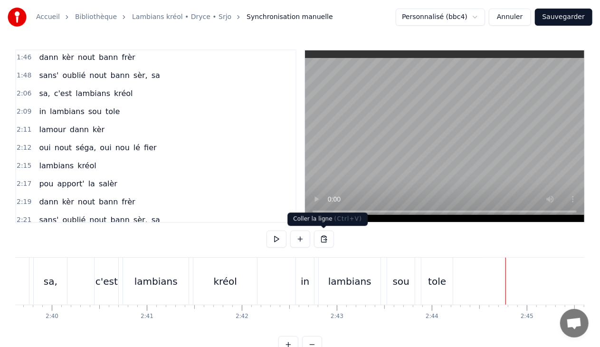
click at [324, 240] on button at bounding box center [324, 239] width 20 height 17
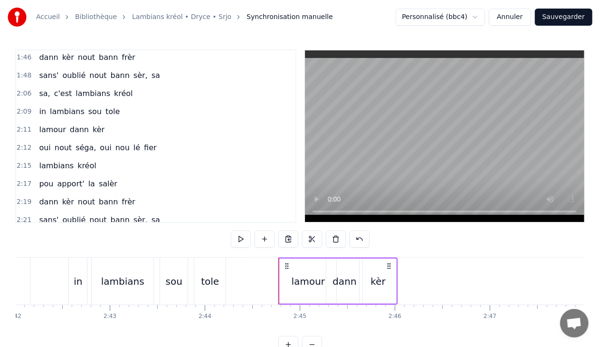
scroll to position [0, 15449]
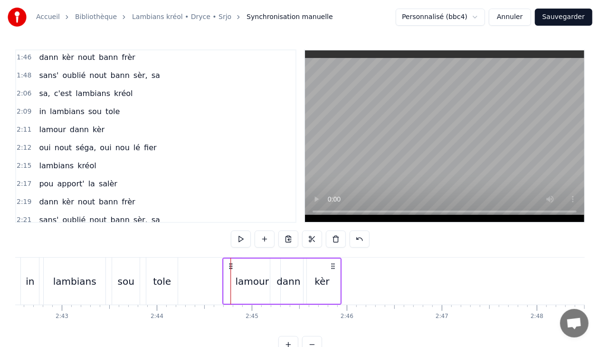
drag, startPoint x: 238, startPoint y: 264, endPoint x: 230, endPoint y: 263, distance: 8.2
click at [230, 263] on icon at bounding box center [231, 266] width 8 height 8
click at [133, 142] on span "lé" at bounding box center [137, 147] width 9 height 11
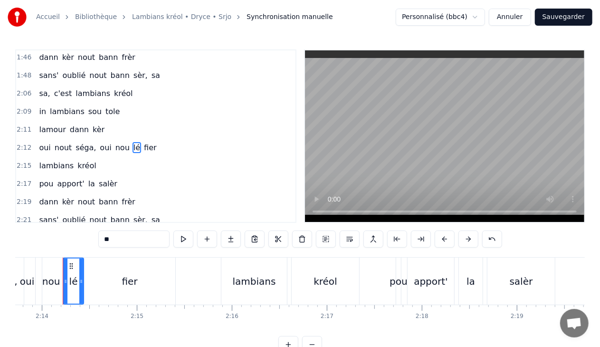
click at [156, 139] on div "2:12 oui nout séga, oui nou lé fier" at bounding box center [155, 148] width 279 height 18
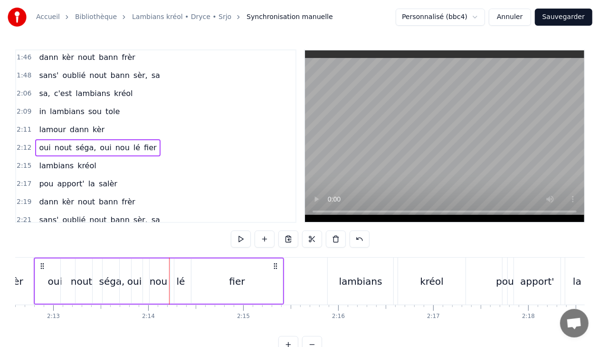
scroll to position [0, 12576]
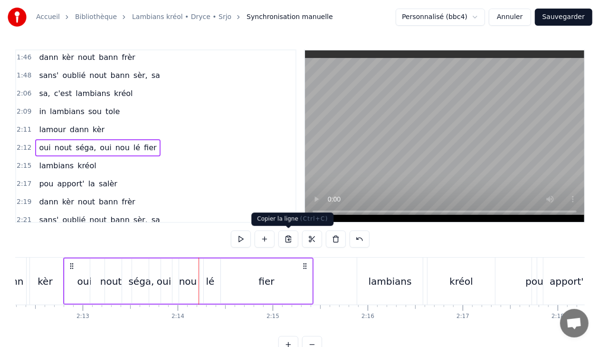
click at [289, 238] on button at bounding box center [289, 239] width 20 height 17
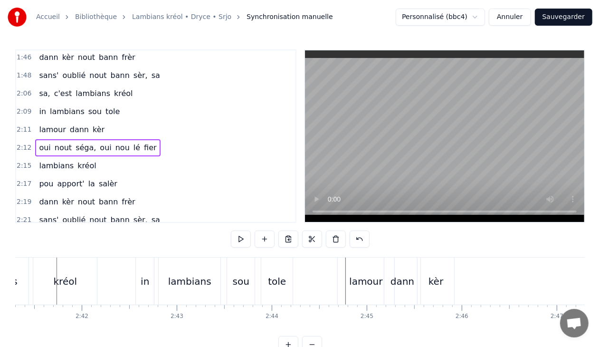
scroll to position [0, 15327]
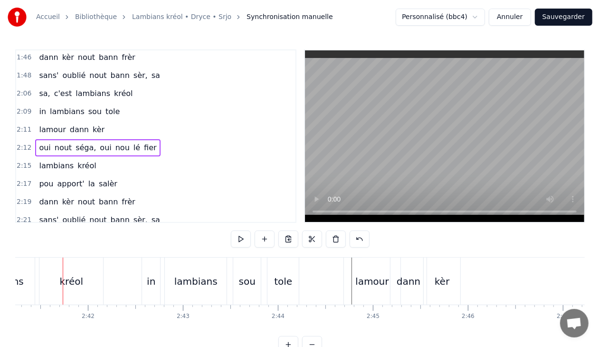
click at [459, 279] on div "kèr" at bounding box center [442, 281] width 37 height 47
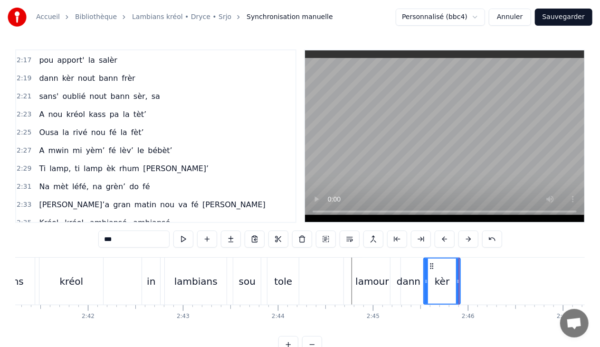
scroll to position [934, 0]
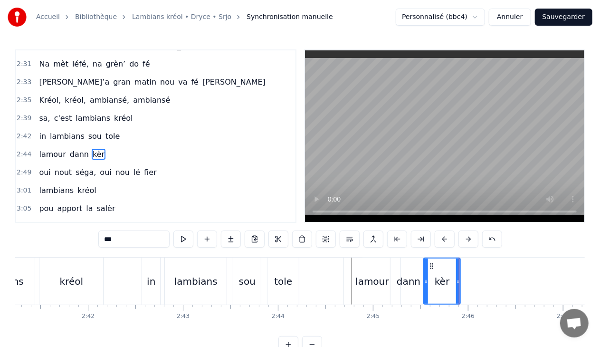
click at [462, 280] on div "[PERSON_NAME] kèr" at bounding box center [403, 281] width 119 height 47
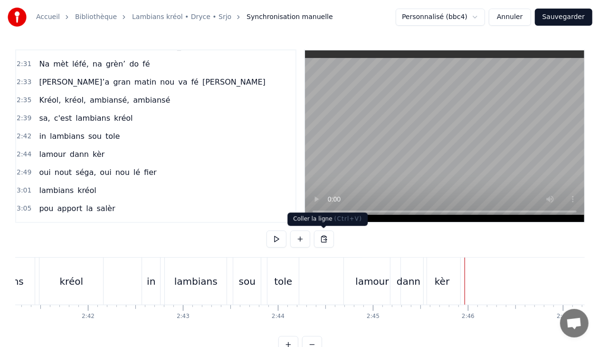
click at [325, 240] on button at bounding box center [324, 239] width 20 height 17
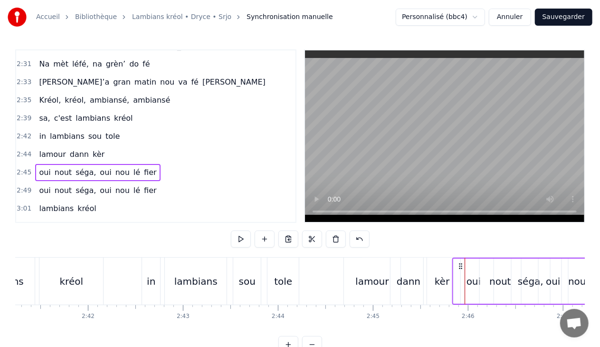
drag, startPoint x: 471, startPoint y: 265, endPoint x: 458, endPoint y: 268, distance: 13.1
click at [458, 268] on icon at bounding box center [461, 266] width 8 height 8
click at [133, 185] on span "lé" at bounding box center [137, 190] width 9 height 11
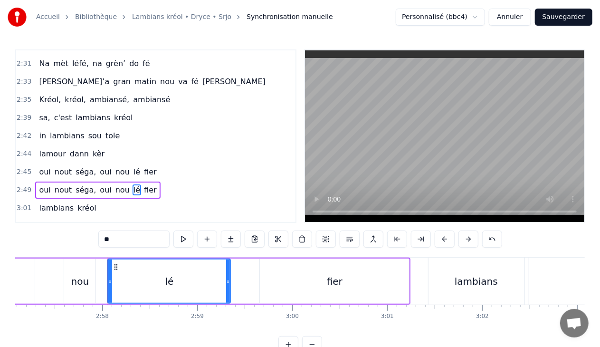
scroll to position [0, 16878]
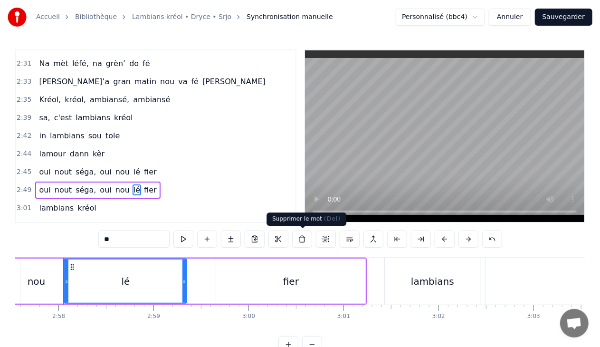
click at [301, 241] on button at bounding box center [302, 239] width 20 height 17
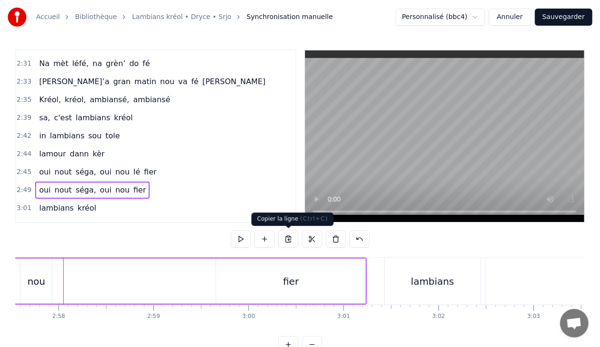
click at [285, 240] on button at bounding box center [289, 239] width 20 height 17
click at [333, 238] on button at bounding box center [336, 239] width 20 height 17
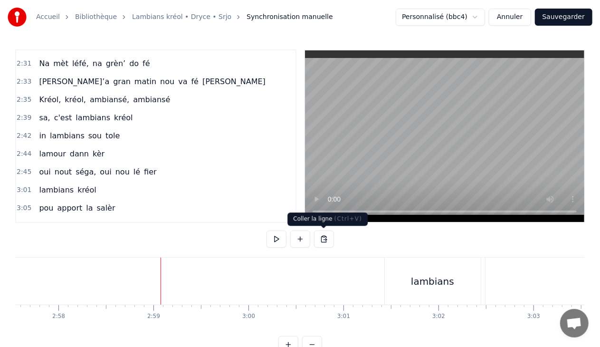
click at [322, 239] on button at bounding box center [324, 239] width 20 height 17
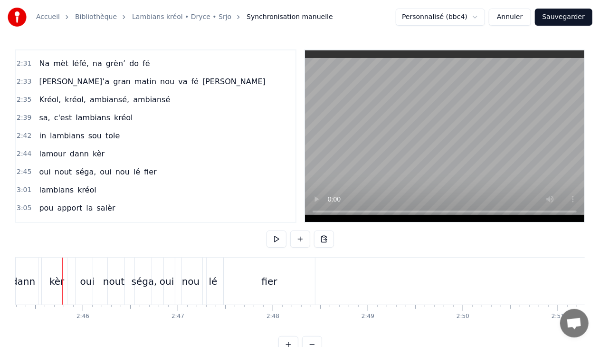
scroll to position [0, 15712]
click at [82, 184] on span "kréol" at bounding box center [87, 189] width 21 height 11
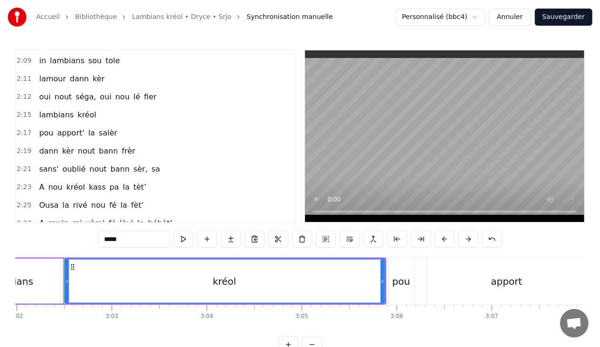
scroll to position [741, 0]
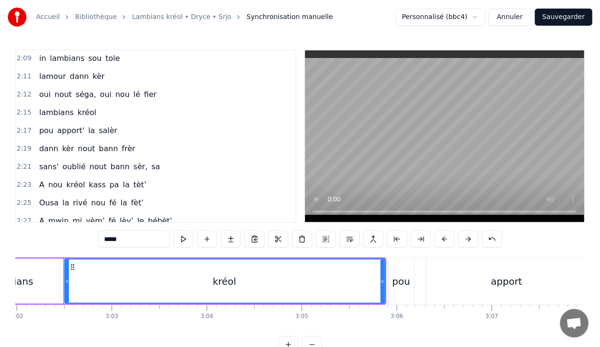
click at [102, 125] on span "salèr" at bounding box center [108, 130] width 20 height 11
type input "*****"
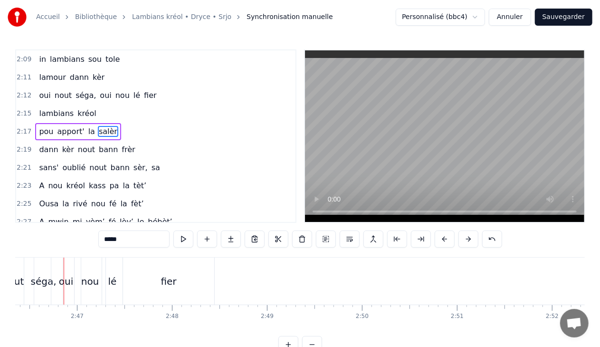
scroll to position [0, 15815]
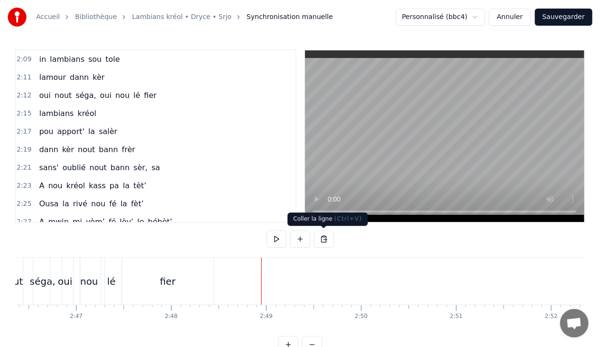
click at [323, 239] on button at bounding box center [324, 239] width 20 height 17
click at [77, 108] on span "kréol" at bounding box center [87, 113] width 21 height 11
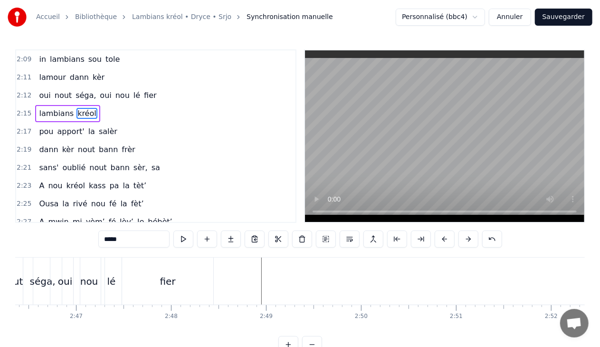
scroll to position [740, 0]
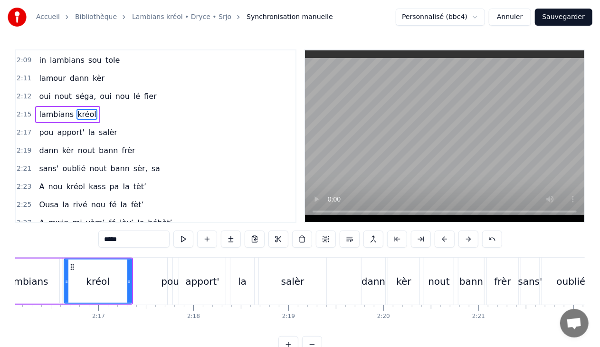
click at [102, 106] on div "2:15 lambians kréol" at bounding box center [155, 115] width 279 height 18
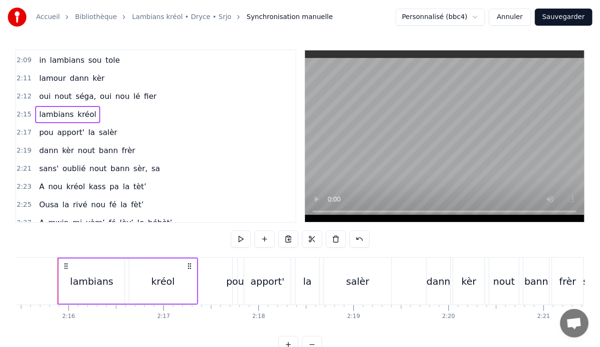
scroll to position [0, 12870]
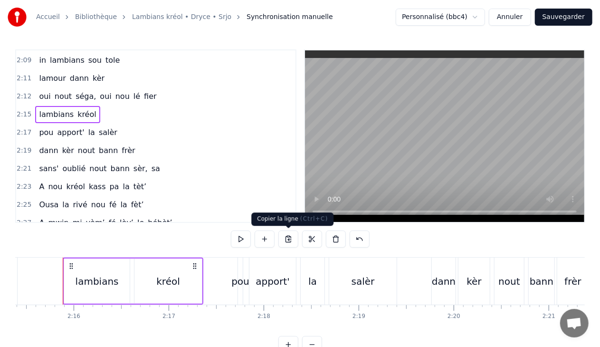
click at [287, 237] on button at bounding box center [289, 239] width 20 height 17
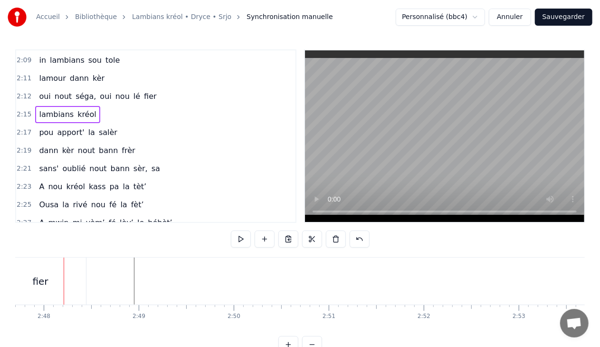
scroll to position [0, 15943]
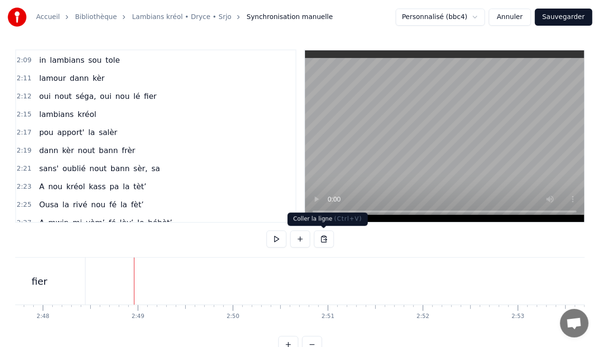
click at [325, 238] on button at bounding box center [324, 239] width 20 height 17
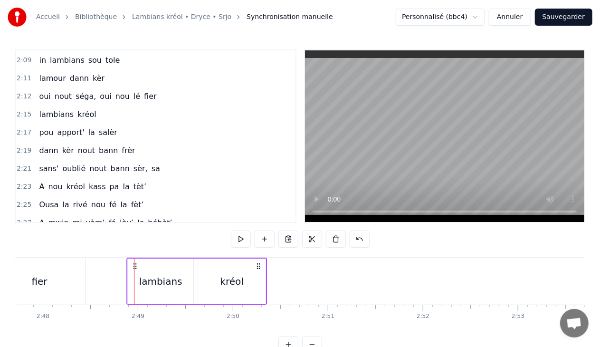
drag, startPoint x: 142, startPoint y: 266, endPoint x: 134, endPoint y: 266, distance: 7.6
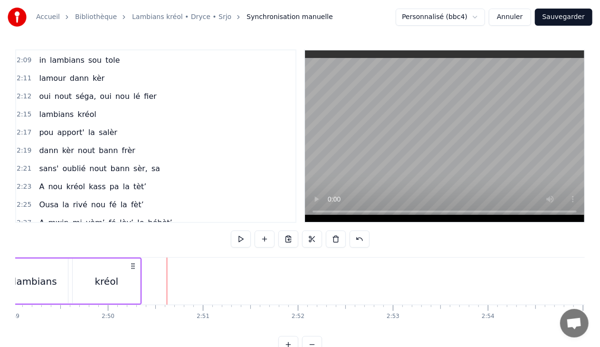
scroll to position [0, 16156]
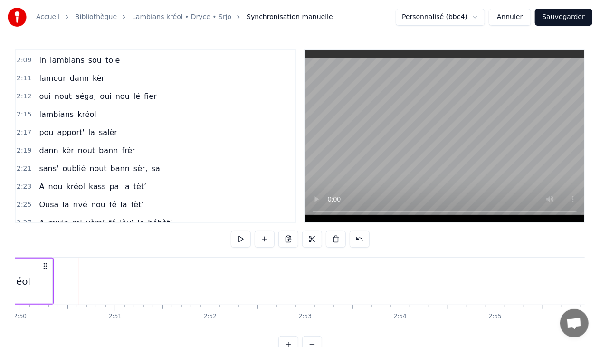
click at [98, 127] on span "salèr" at bounding box center [108, 132] width 20 height 11
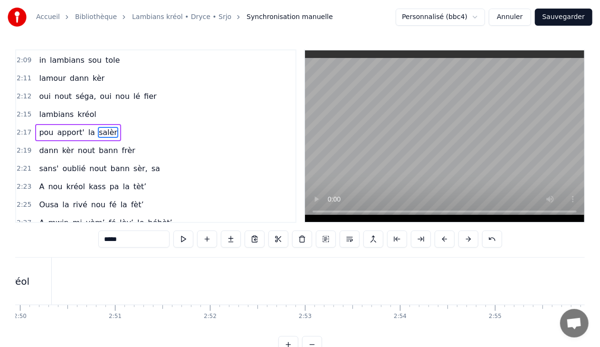
scroll to position [739, 0]
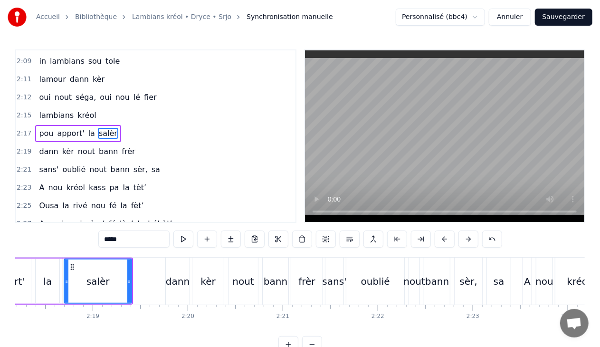
click at [118, 125] on div "2:17 pou apport' [PERSON_NAME]" at bounding box center [155, 134] width 279 height 18
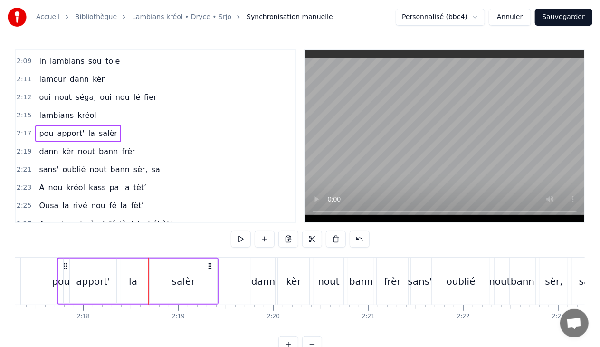
scroll to position [0, 13045]
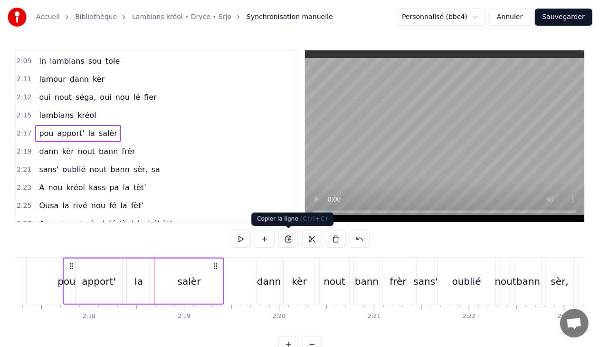
click at [289, 236] on button at bounding box center [289, 239] width 20 height 17
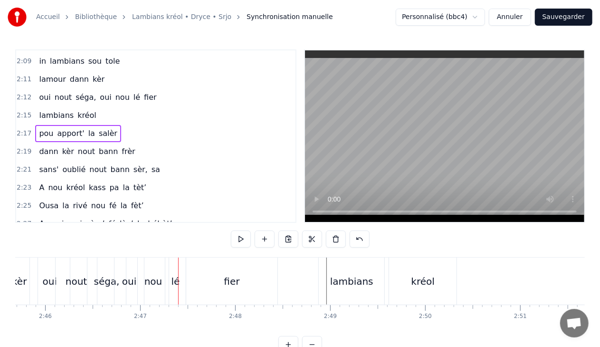
scroll to position [0, 15866]
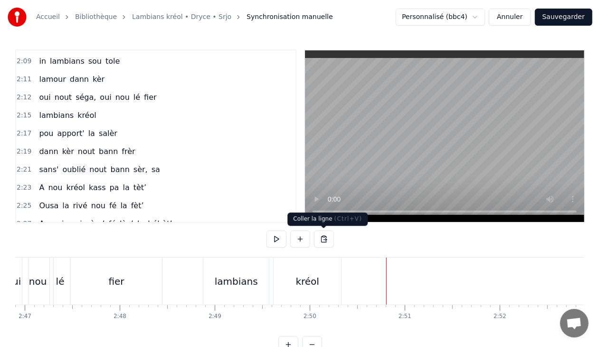
click at [323, 240] on button at bounding box center [324, 239] width 20 height 17
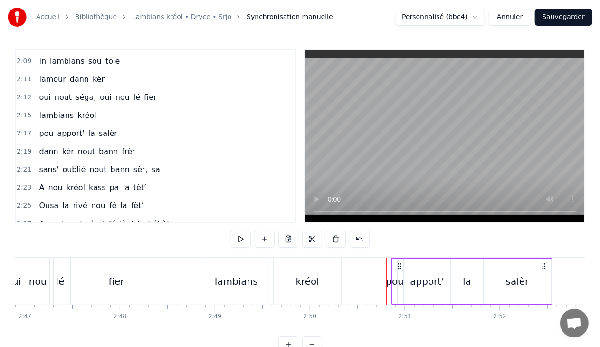
click at [398, 264] on circle at bounding box center [398, 264] width 0 height 0
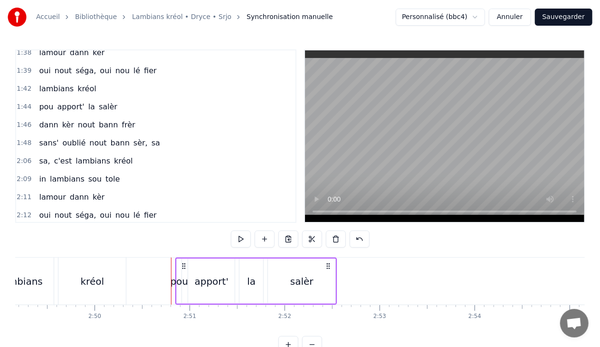
scroll to position [614, 0]
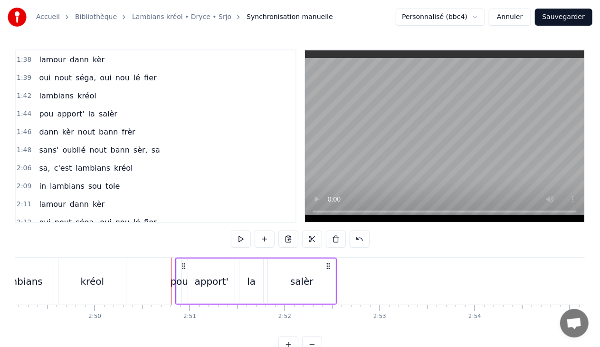
click at [98, 126] on span "bann" at bounding box center [108, 131] width 21 height 11
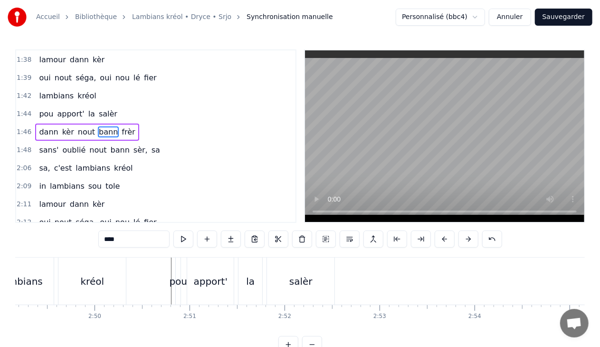
scroll to position [611, 0]
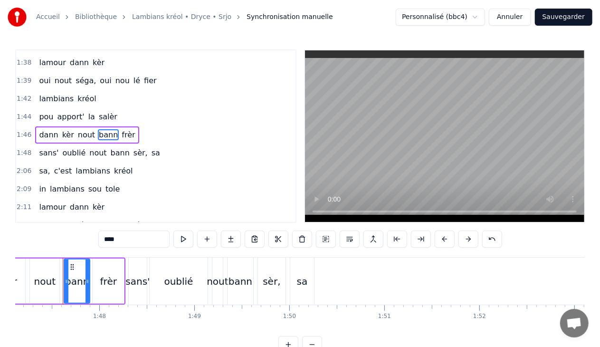
click at [131, 126] on div "1:46 dann kèr nout bann frèr" at bounding box center [155, 135] width 279 height 18
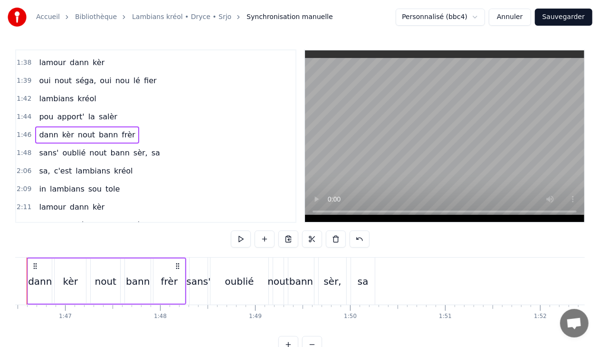
scroll to position [0, 10086]
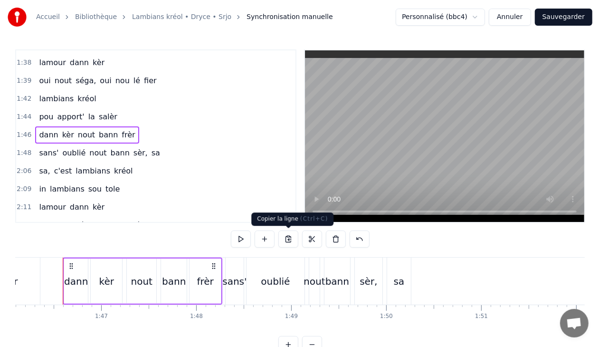
click at [287, 239] on button at bounding box center [289, 239] width 20 height 17
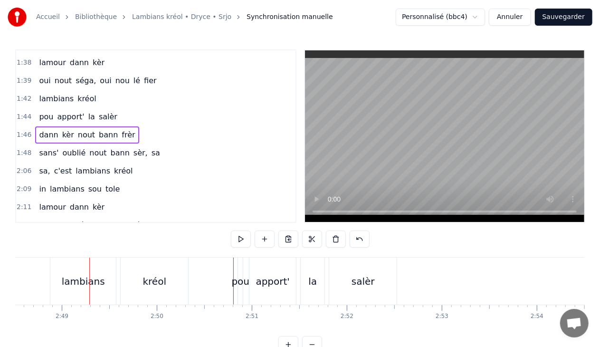
scroll to position [0, 16046]
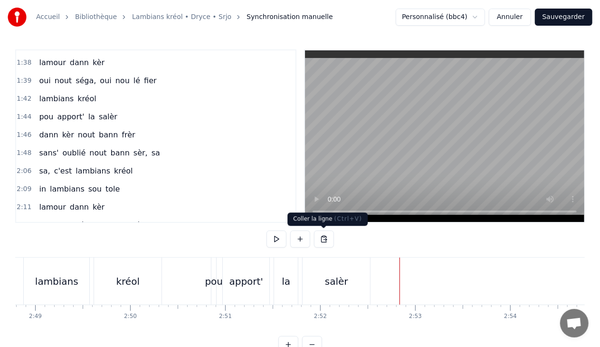
click at [323, 239] on button at bounding box center [324, 239] width 20 height 17
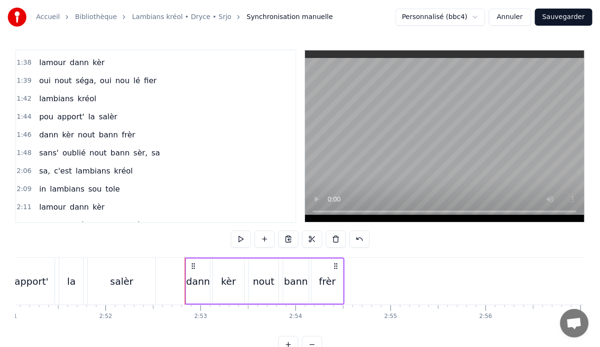
scroll to position [0, 16225]
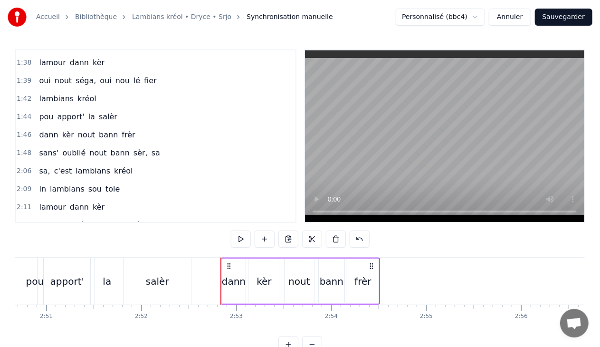
click at [133, 147] on span "sèr," at bounding box center [141, 152] width 16 height 11
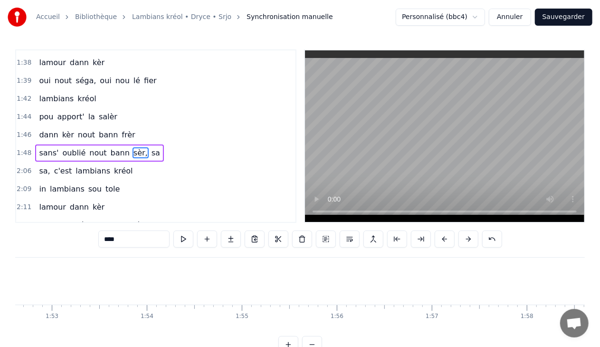
click at [154, 144] on div "1:48 sans' oublié nout bann sèr, sa" at bounding box center [155, 153] width 279 height 18
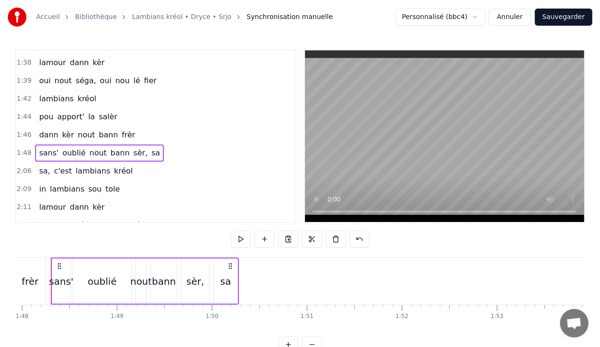
scroll to position [0, 10248]
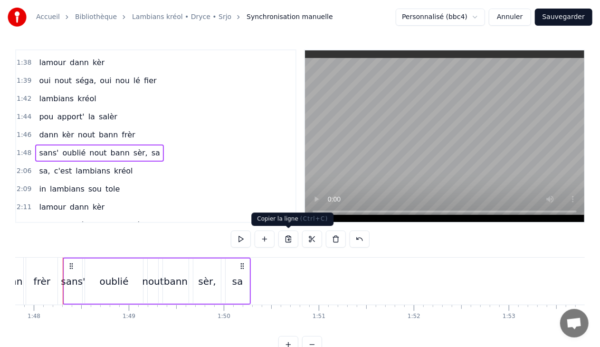
click at [290, 237] on button at bounding box center [289, 239] width 20 height 17
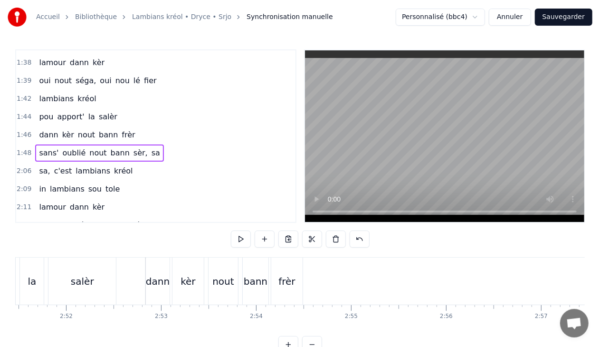
scroll to position [0, 16491]
click at [113, 279] on div "[PERSON_NAME] nout bann frèr" at bounding box center [34, 281] width 160 height 47
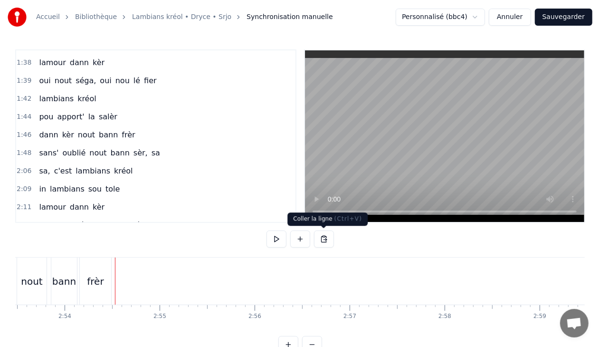
click at [322, 240] on button at bounding box center [324, 239] width 20 height 17
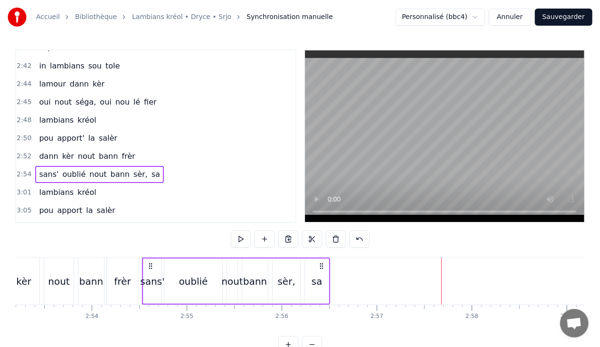
scroll to position [1017, 0]
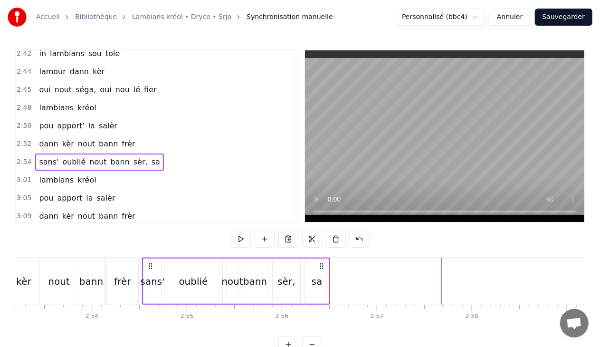
click at [77, 174] on span "kréol" at bounding box center [87, 179] width 21 height 11
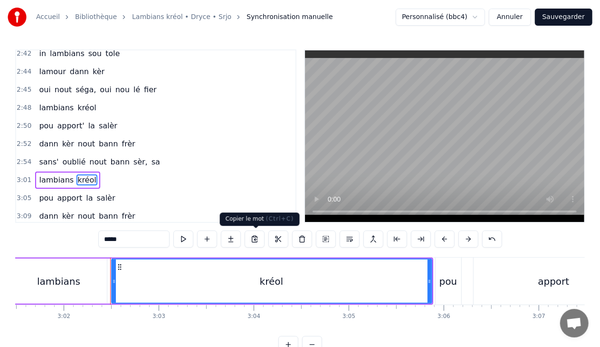
scroll to position [0, 17300]
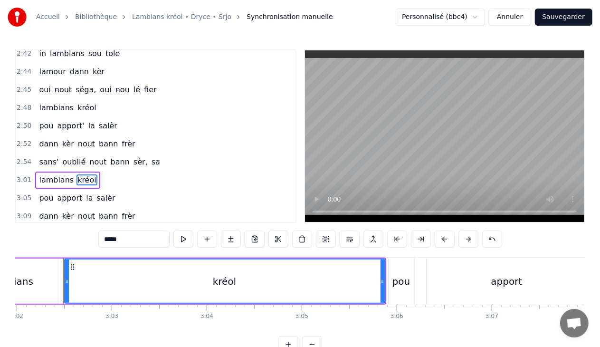
click at [100, 171] on div "3:01 lambians kréol" at bounding box center [155, 180] width 279 height 18
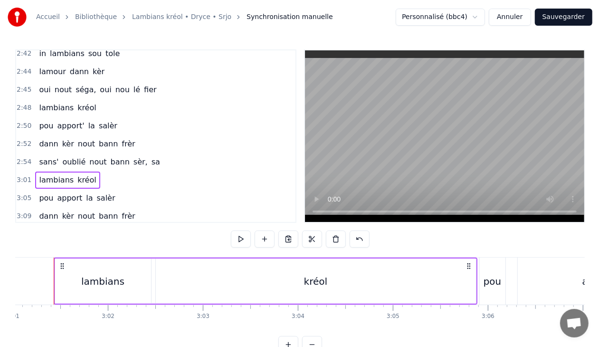
scroll to position [0, 17199]
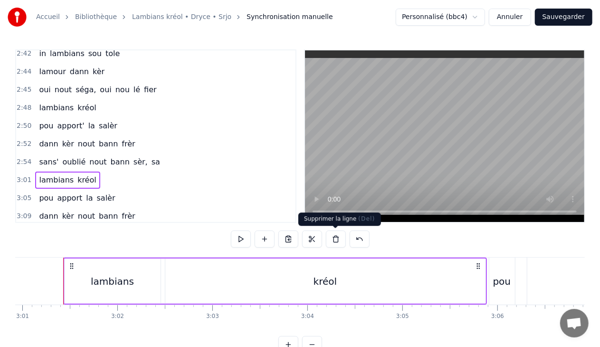
click at [334, 238] on button at bounding box center [336, 239] width 20 height 17
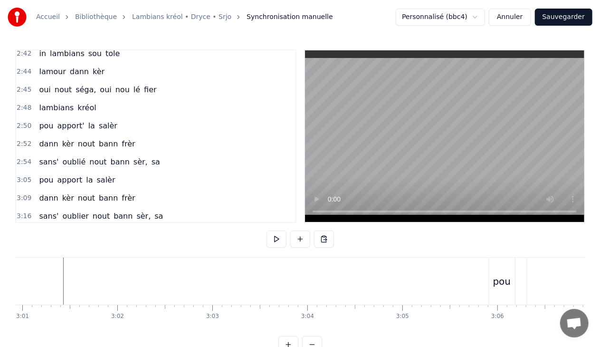
scroll to position [999, 0]
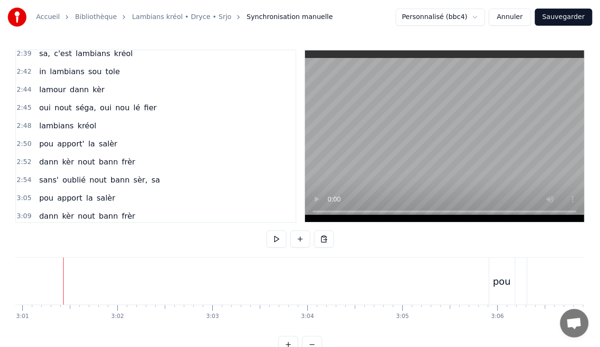
click at [96, 193] on span "salèr" at bounding box center [106, 198] width 20 height 11
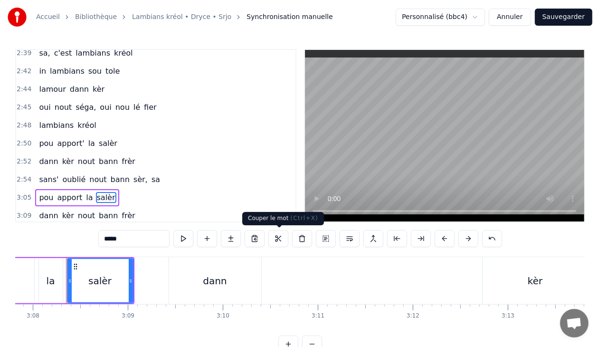
scroll to position [0, 17857]
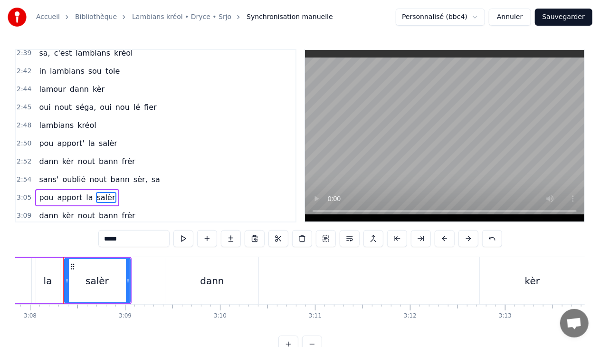
click at [119, 189] on div "3:05 pou apport la salèr" at bounding box center [155, 198] width 279 height 18
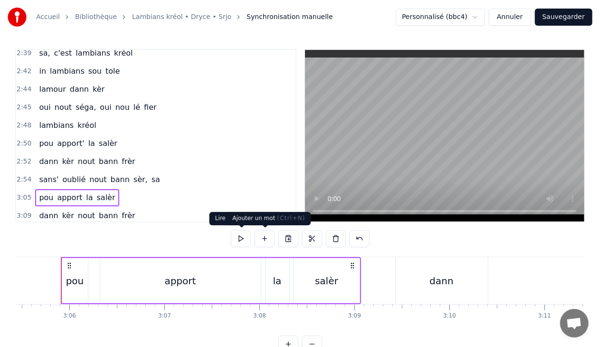
scroll to position [0, 17625]
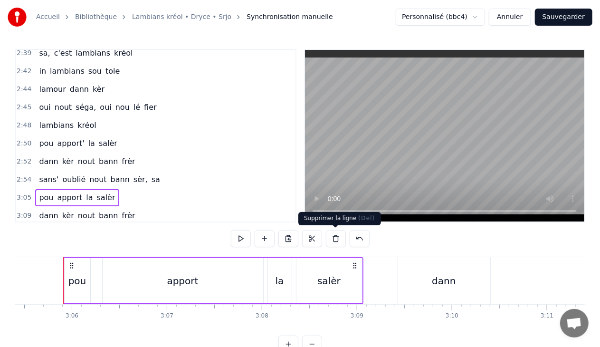
click at [334, 240] on button at bounding box center [336, 238] width 20 height 17
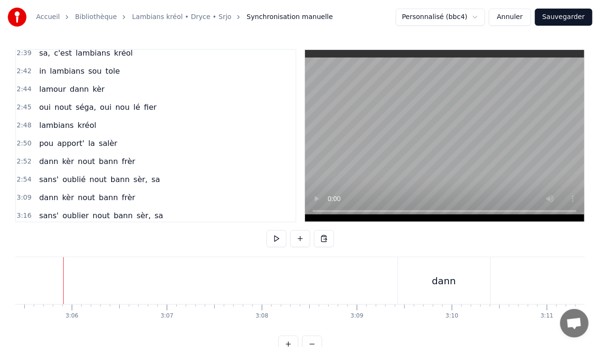
scroll to position [982, 0]
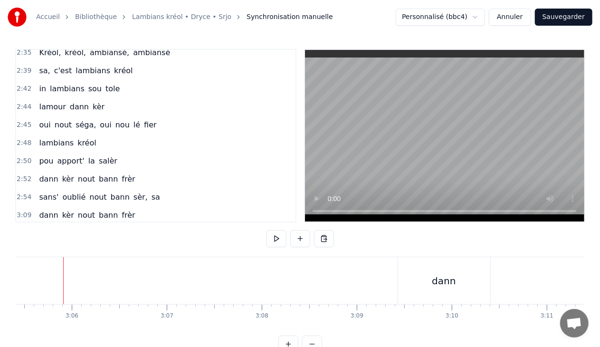
click at [134, 206] on div "3:09 dann kèr nout bann frèr" at bounding box center [155, 215] width 279 height 18
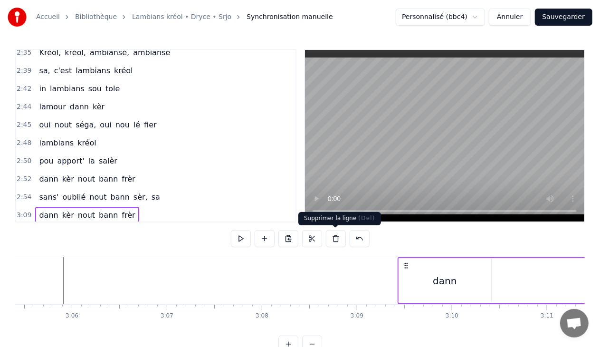
click at [336, 241] on button at bounding box center [336, 238] width 20 height 17
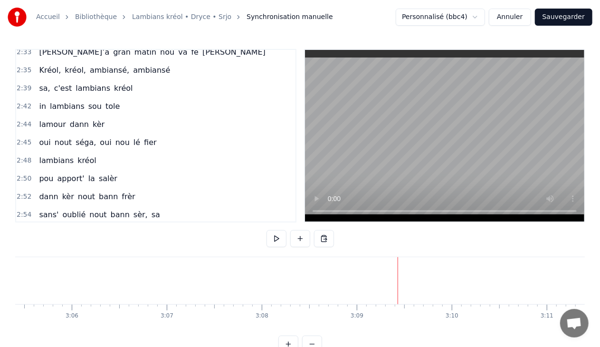
click at [160, 224] on div "3:16 sans' oublier nout bann sèr, sa" at bounding box center [155, 233] width 279 height 18
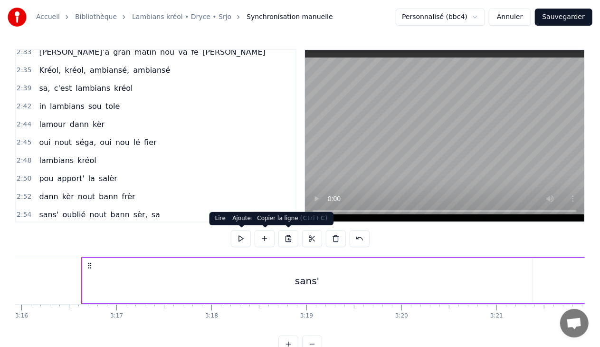
scroll to position [0, 18644]
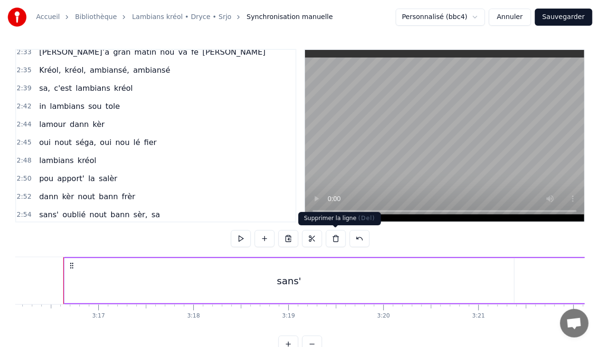
click at [335, 240] on button at bounding box center [336, 238] width 20 height 17
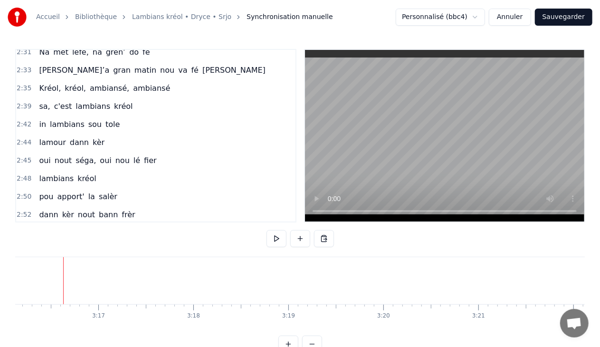
click at [113, 227] on span "bann" at bounding box center [120, 232] width 21 height 11
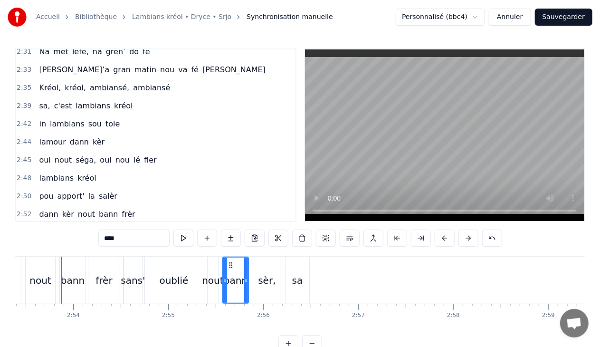
scroll to position [0, 16482]
click at [131, 97] on div "2:39 sa, c'est lambians kréol" at bounding box center [155, 106] width 279 height 18
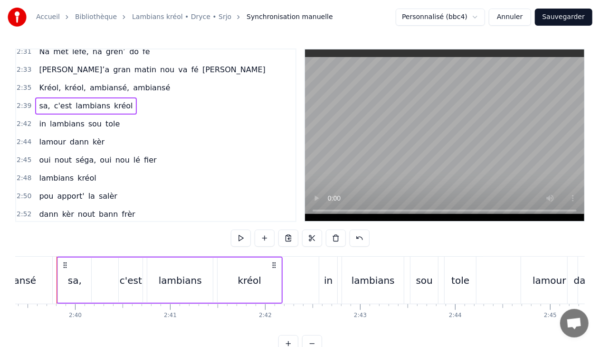
scroll to position [0, 15144]
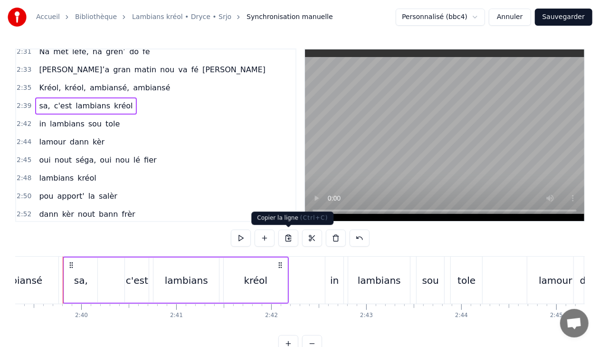
click at [290, 236] on button at bounding box center [289, 238] width 20 height 17
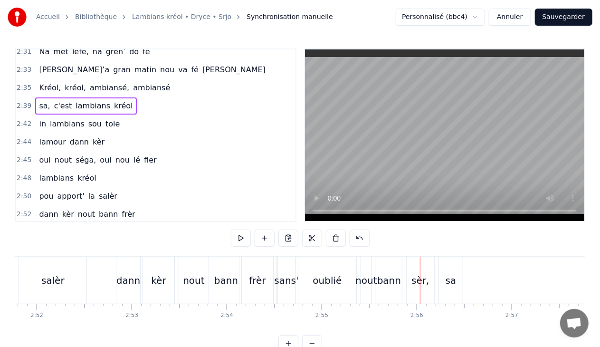
scroll to position [0, 16686]
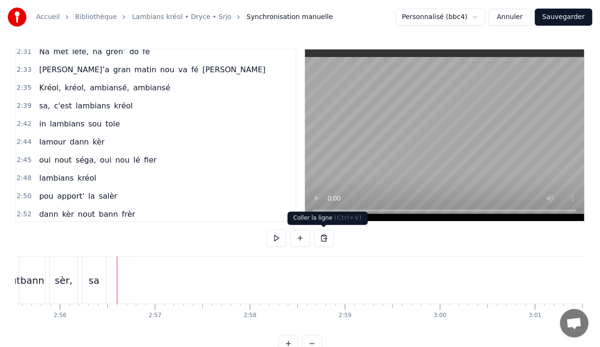
click at [326, 237] on button at bounding box center [324, 238] width 20 height 17
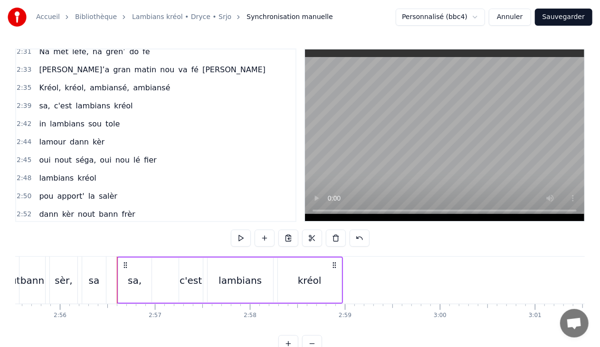
scroll to position [964, 0]
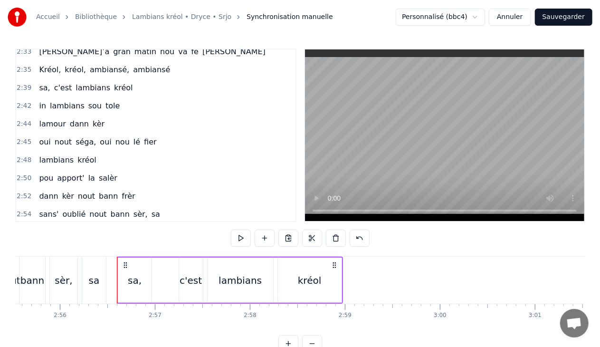
click at [132, 276] on div "sa," at bounding box center [135, 280] width 14 height 14
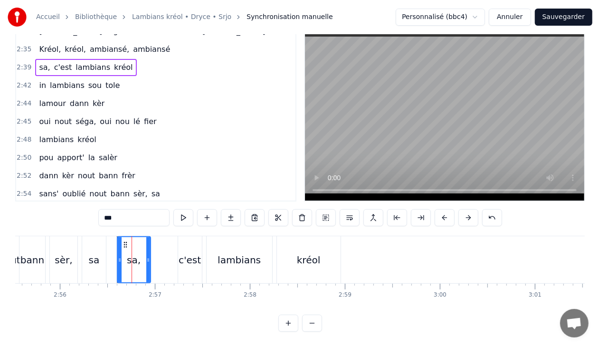
scroll to position [29, 0]
click at [300, 212] on button at bounding box center [302, 217] width 20 height 17
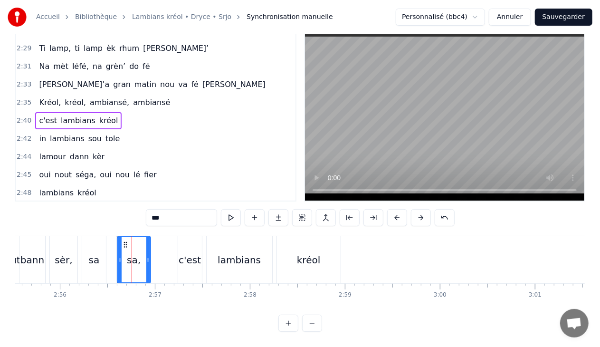
scroll to position [901, 0]
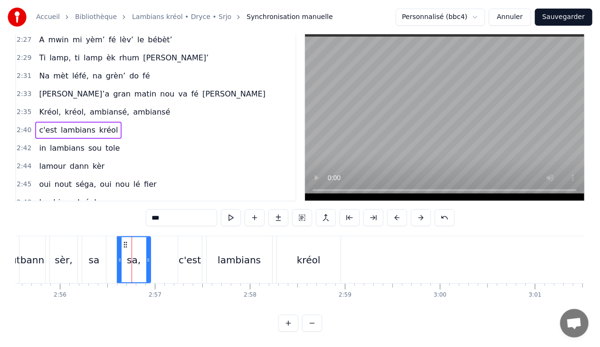
click at [35, 122] on div "c'est lambians kréol" at bounding box center [78, 130] width 87 height 17
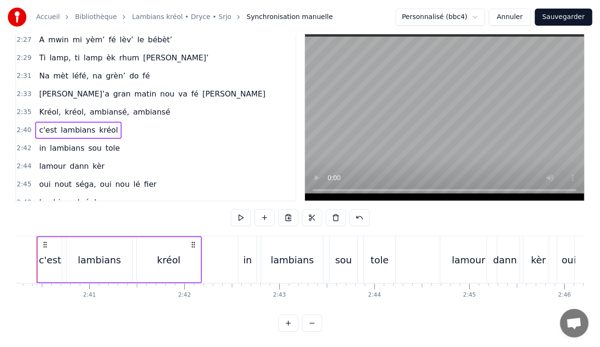
scroll to position [0, 15205]
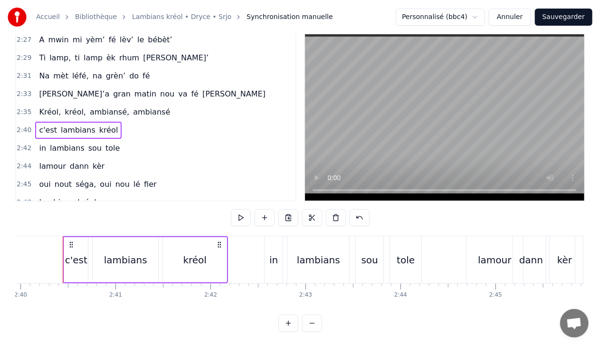
click at [38, 125] on span "c'est" at bounding box center [48, 130] width 20 height 11
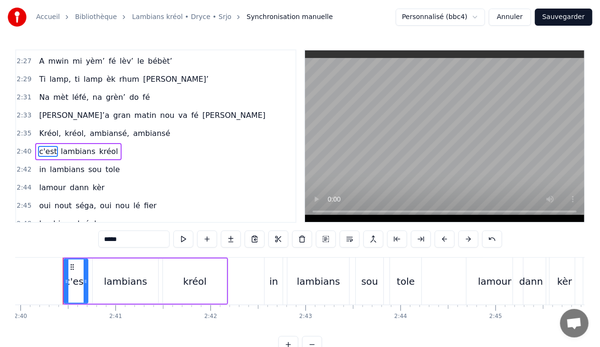
scroll to position [899, 0]
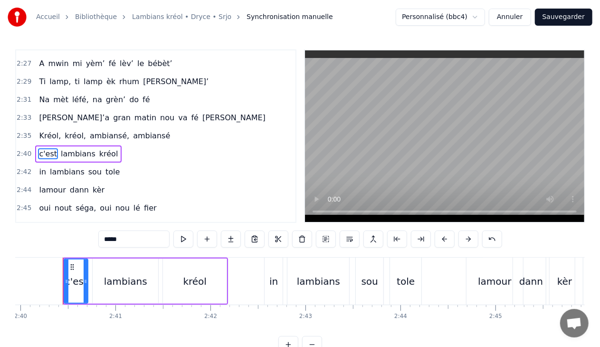
click at [103, 239] on input "*****" at bounding box center [133, 239] width 71 height 17
drag, startPoint x: 67, startPoint y: 280, endPoint x: 57, endPoint y: 281, distance: 9.6
click at [57, 281] on icon at bounding box center [57, 282] width 4 height 8
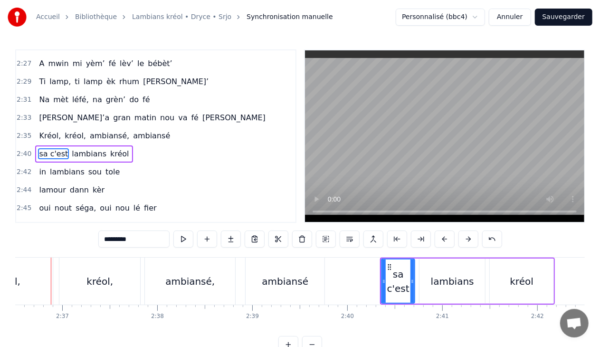
scroll to position [0, 14866]
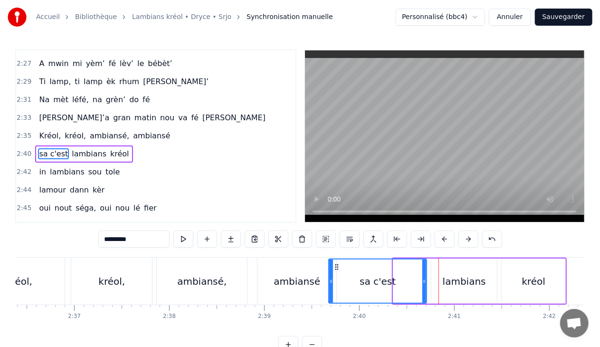
drag, startPoint x: 395, startPoint y: 281, endPoint x: 331, endPoint y: 281, distance: 64.6
click at [331, 281] on icon at bounding box center [331, 282] width 4 height 8
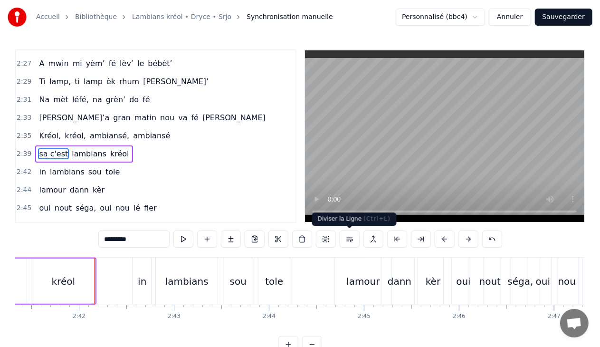
scroll to position [0, 15341]
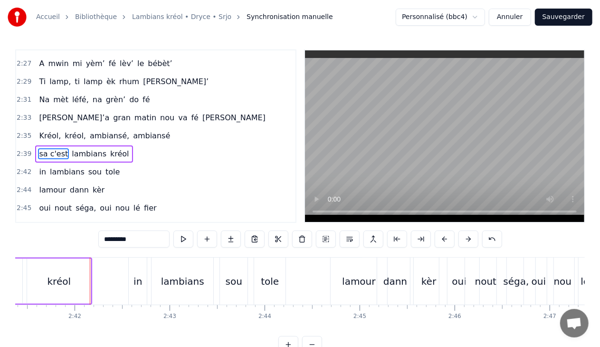
click at [139, 239] on input "********" at bounding box center [133, 239] width 71 height 17
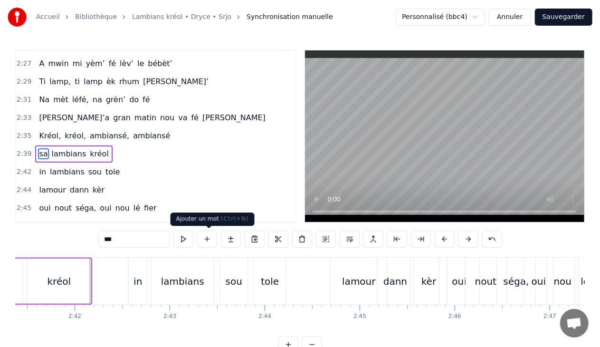
type input "**"
click at [209, 238] on button at bounding box center [207, 239] width 20 height 17
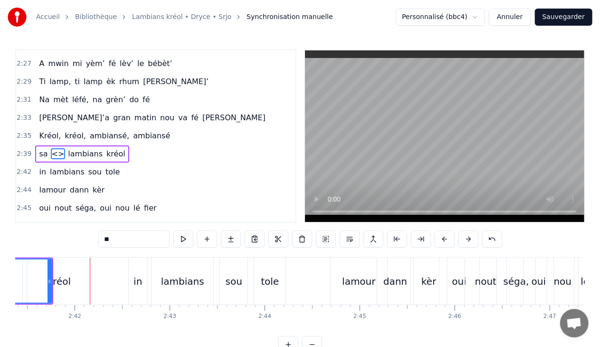
click at [125, 241] on input "**" at bounding box center [133, 239] width 71 height 17
type input "*"
type input "*****"
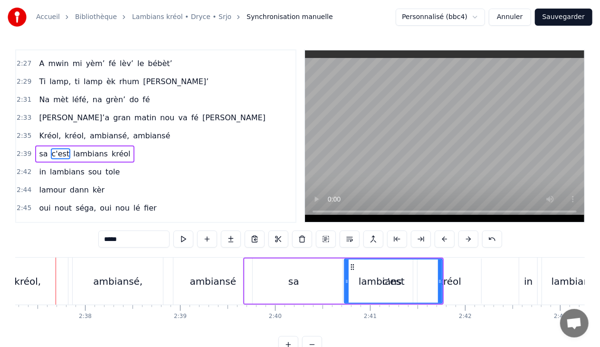
scroll to position [0, 14943]
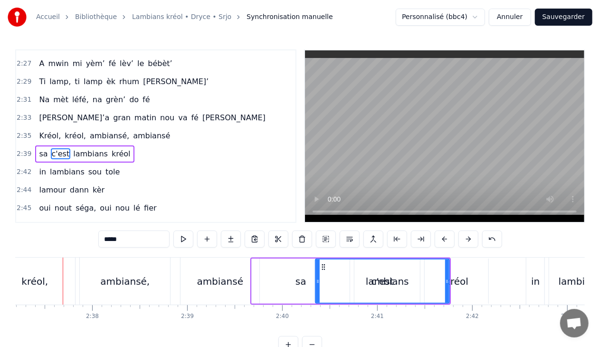
drag, startPoint x: 354, startPoint y: 279, endPoint x: 318, endPoint y: 280, distance: 35.7
click at [318, 280] on icon at bounding box center [318, 282] width 4 height 8
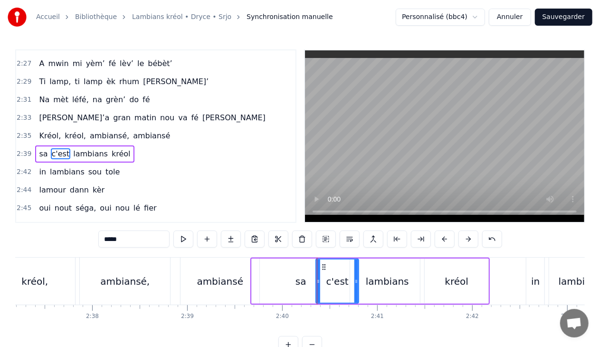
drag, startPoint x: 448, startPoint y: 279, endPoint x: 357, endPoint y: 276, distance: 90.4
click at [357, 276] on div at bounding box center [357, 281] width 4 height 43
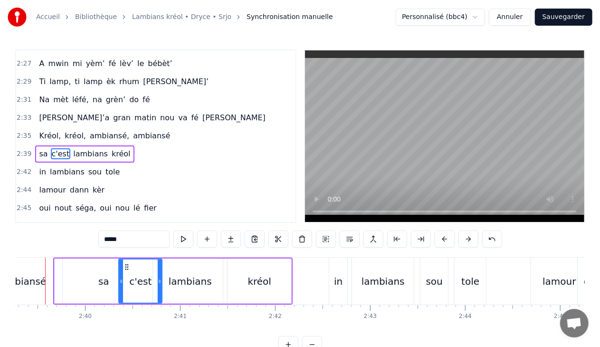
scroll to position [0, 15122]
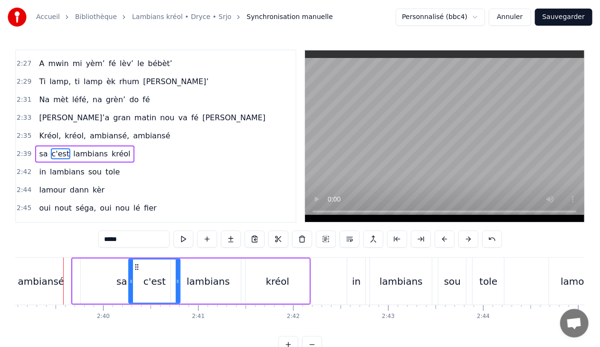
drag, startPoint x: 139, startPoint y: 280, endPoint x: 131, endPoint y: 279, distance: 8.1
click at [131, 279] on icon at bounding box center [131, 282] width 4 height 8
drag, startPoint x: 177, startPoint y: 281, endPoint x: 171, endPoint y: 280, distance: 5.7
click at [171, 280] on icon at bounding box center [172, 282] width 4 height 8
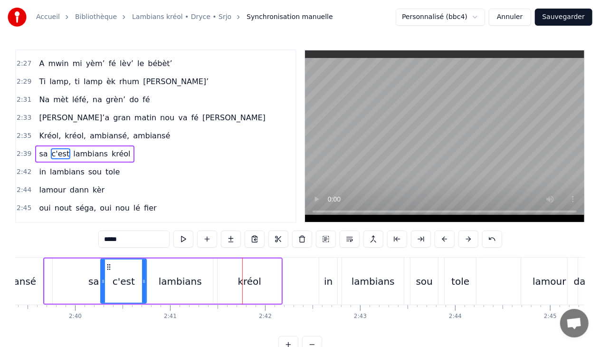
scroll to position [0, 15126]
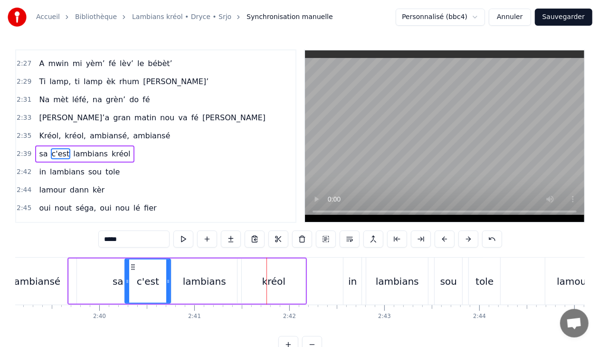
click at [136, 145] on div "2:39 sa c'est lambians kréol" at bounding box center [155, 154] width 279 height 18
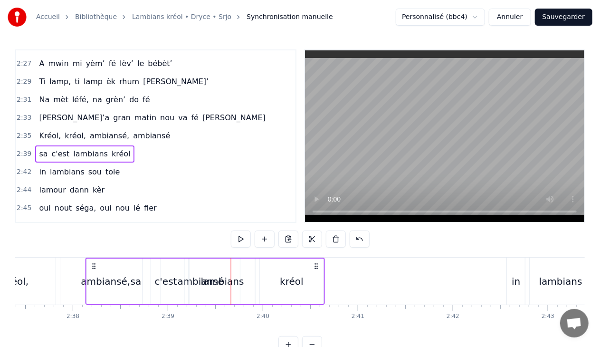
scroll to position [0, 14942]
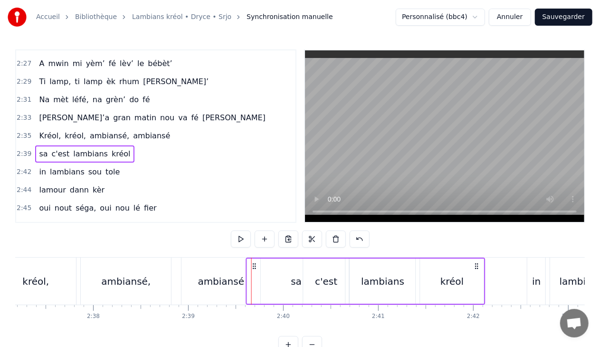
drag, startPoint x: 77, startPoint y: 263, endPoint x: 266, endPoint y: 249, distance: 189.7
click at [266, 249] on div "0:18 Sa, c'est lambians kréol 0:21 In lambians sou tole 0:23 [PERSON_NAME] kèr …" at bounding box center [300, 201] width 570 height 304
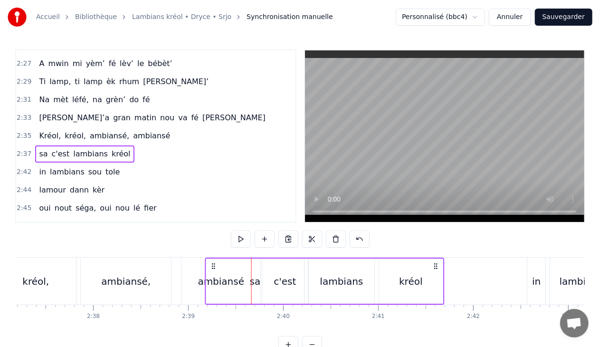
drag, startPoint x: 293, startPoint y: 263, endPoint x: 436, endPoint y: 261, distance: 143.1
click at [436, 261] on div "sa c'est lambians kréol" at bounding box center [325, 281] width 240 height 47
click at [246, 278] on div "sa" at bounding box center [255, 281] width 98 height 45
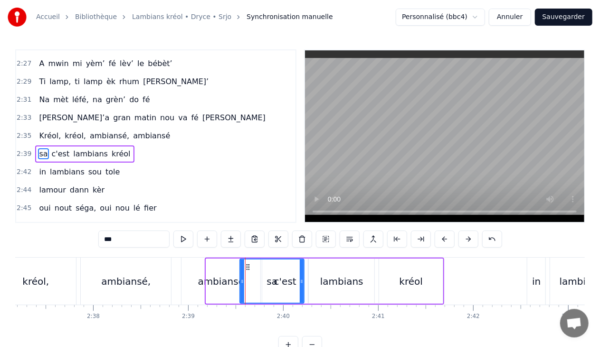
drag, startPoint x: 208, startPoint y: 280, endPoint x: 241, endPoint y: 280, distance: 33.8
click at [241, 280] on icon at bounding box center [243, 282] width 4 height 8
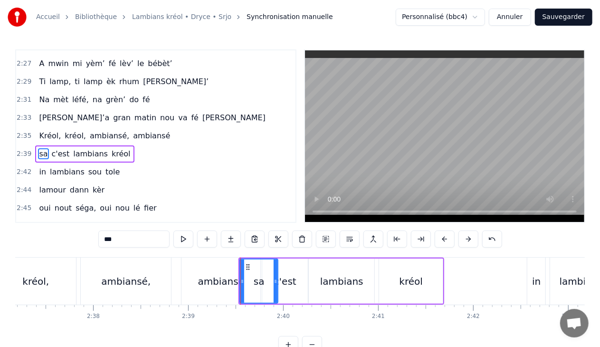
drag, startPoint x: 303, startPoint y: 281, endPoint x: 277, endPoint y: 281, distance: 26.1
click at [277, 281] on icon at bounding box center [276, 282] width 4 height 8
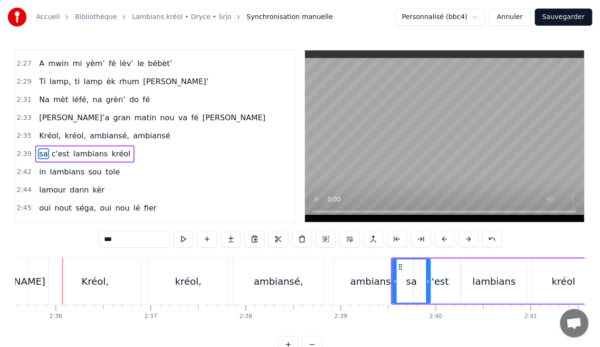
scroll to position [0, 14789]
click at [439, 280] on div "c'est" at bounding box center [438, 281] width 22 height 14
type input "*****"
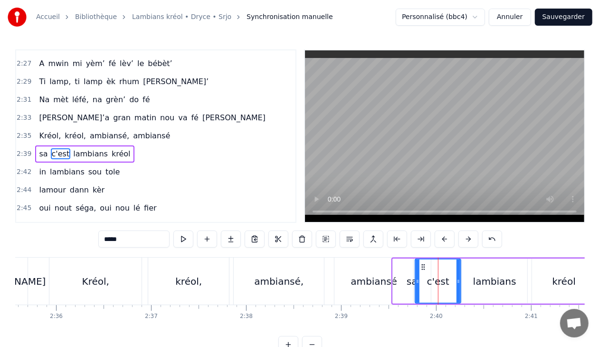
click at [127, 145] on div "2:39 sa c'est lambians kréol" at bounding box center [155, 154] width 279 height 18
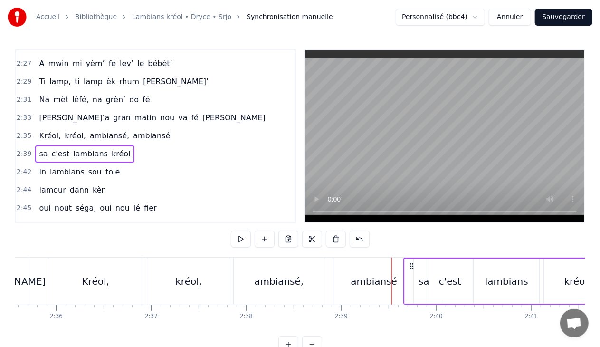
drag, startPoint x: 400, startPoint y: 264, endPoint x: 411, endPoint y: 264, distance: 10.9
click at [411, 264] on circle at bounding box center [411, 264] width 0 height 0
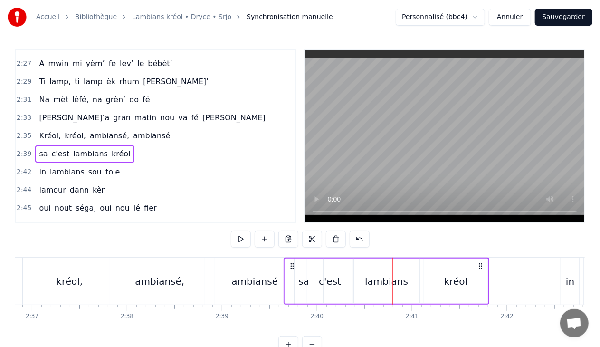
scroll to position [0, 14884]
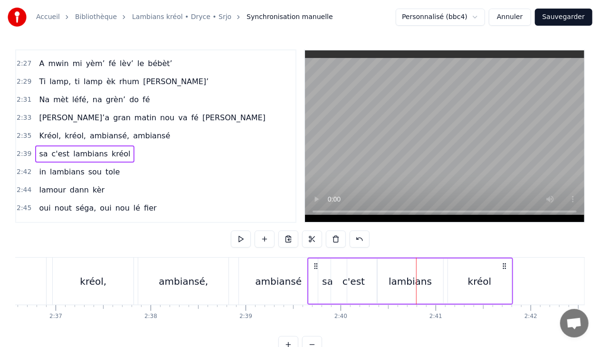
click at [464, 264] on div "kréol" at bounding box center [480, 281] width 64 height 45
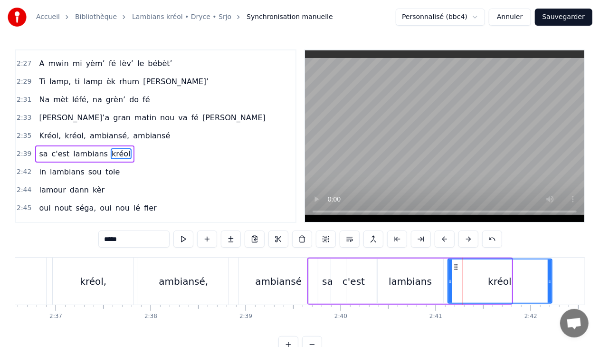
drag, startPoint x: 510, startPoint y: 279, endPoint x: 550, endPoint y: 283, distance: 40.7
click at [550, 283] on icon at bounding box center [550, 282] width 4 height 8
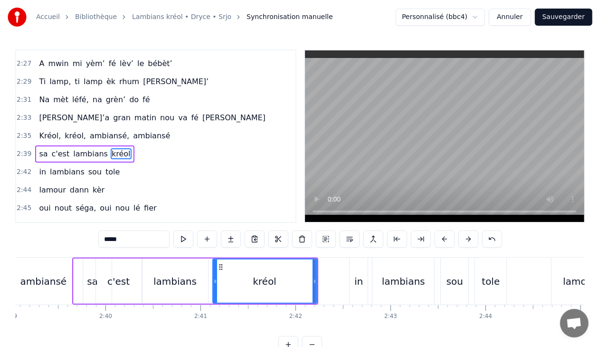
scroll to position [0, 15167]
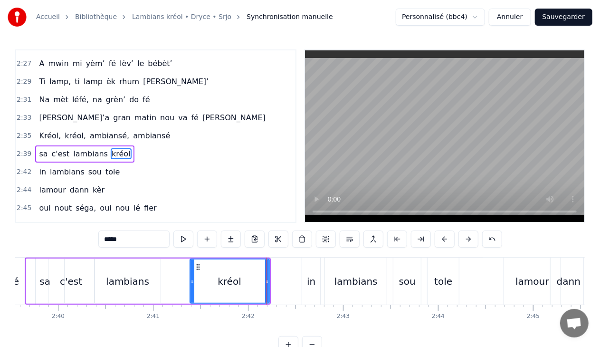
drag, startPoint x: 166, startPoint y: 279, endPoint x: 191, endPoint y: 281, distance: 24.8
click at [191, 281] on icon at bounding box center [193, 282] width 4 height 8
click at [129, 276] on div "lambians" at bounding box center [127, 281] width 43 height 14
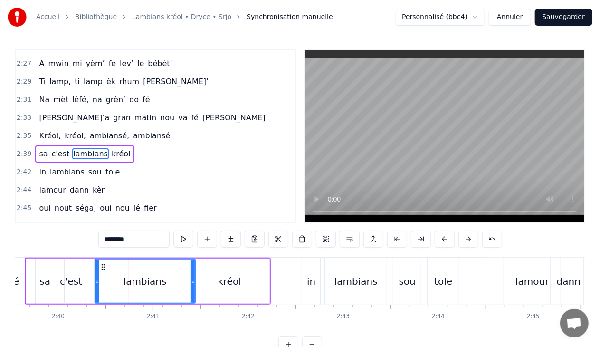
drag, startPoint x: 157, startPoint y: 281, endPoint x: 192, endPoint y: 283, distance: 34.8
click at [192, 283] on icon at bounding box center [193, 282] width 4 height 8
drag, startPoint x: 96, startPoint y: 279, endPoint x: 106, endPoint y: 280, distance: 11.0
click at [106, 280] on icon at bounding box center [108, 282] width 4 height 8
drag, startPoint x: 106, startPoint y: 280, endPoint x: 121, endPoint y: 280, distance: 14.3
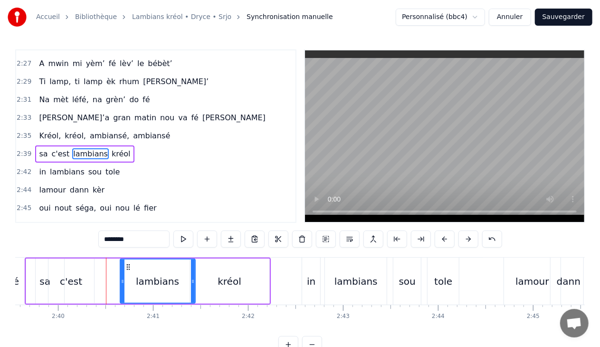
click at [121, 280] on icon at bounding box center [123, 282] width 4 height 8
click at [67, 275] on div "c'est" at bounding box center [71, 281] width 22 height 14
type input "*****"
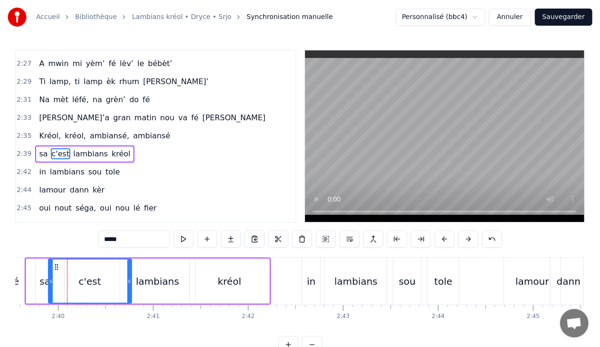
drag, startPoint x: 90, startPoint y: 279, endPoint x: 127, endPoint y: 283, distance: 37.7
click at [127, 283] on icon at bounding box center [129, 282] width 4 height 8
drag, startPoint x: 48, startPoint y: 280, endPoint x: 80, endPoint y: 281, distance: 31.9
click at [81, 281] on icon at bounding box center [83, 282] width 4 height 8
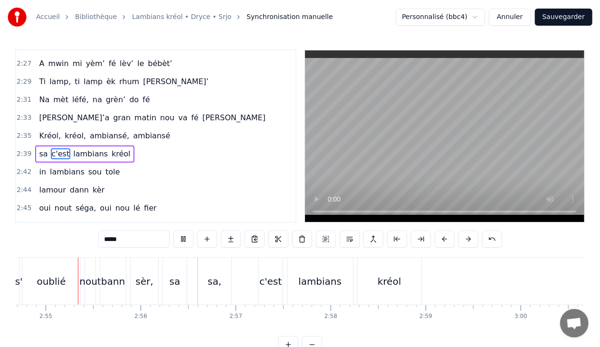
scroll to position [0, 16603]
click at [557, 19] on button "Sauvegarder" at bounding box center [564, 17] width 58 height 17
